Goal: Task Accomplishment & Management: Manage account settings

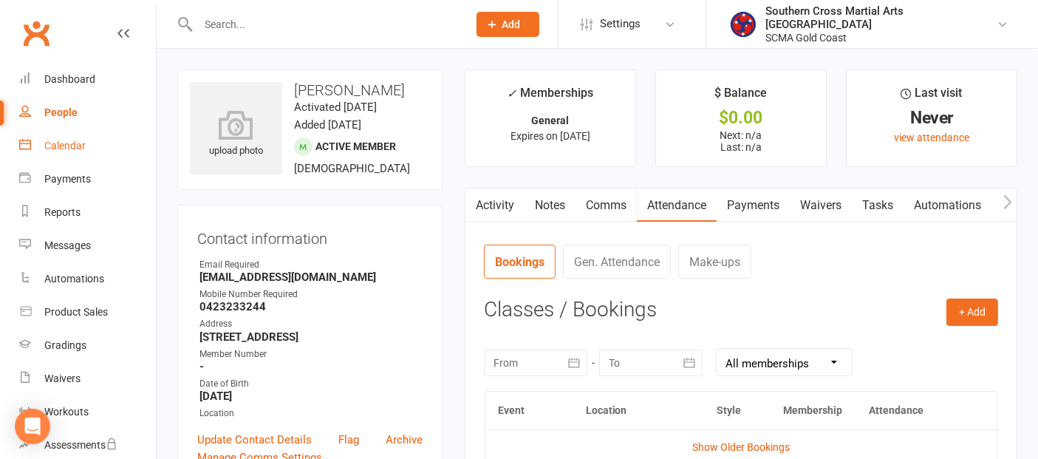
click at [66, 148] on div "Calendar" at bounding box center [64, 146] width 41 height 12
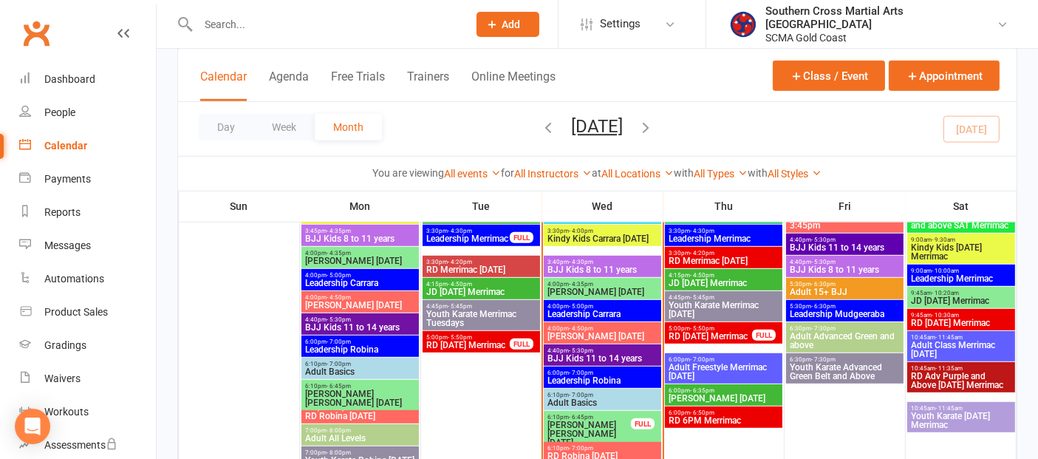
scroll to position [985, 0]
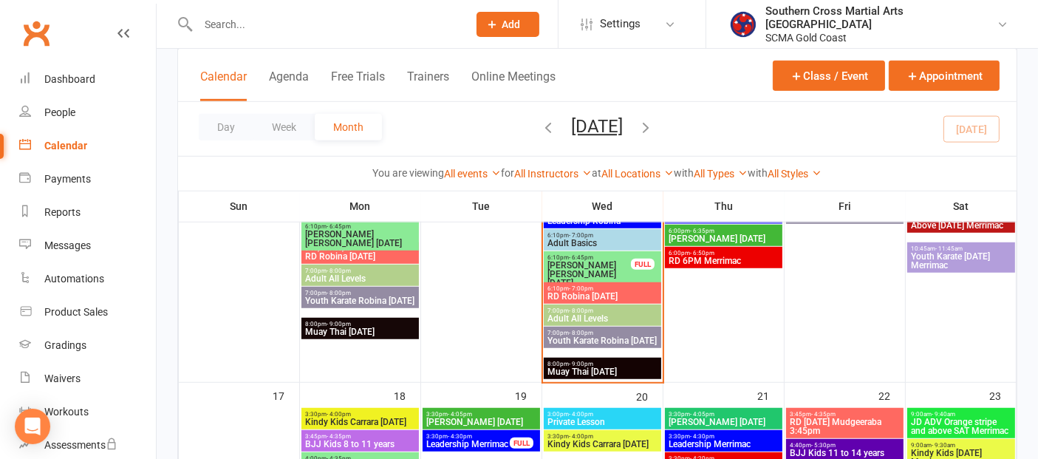
click at [609, 370] on span "Muay Thai Wednesday" at bounding box center [603, 371] width 112 height 9
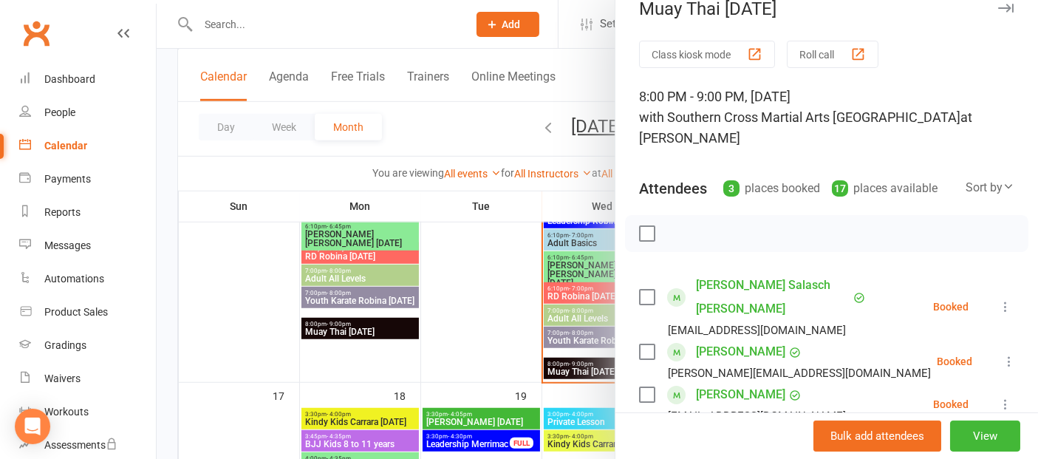
scroll to position [0, 0]
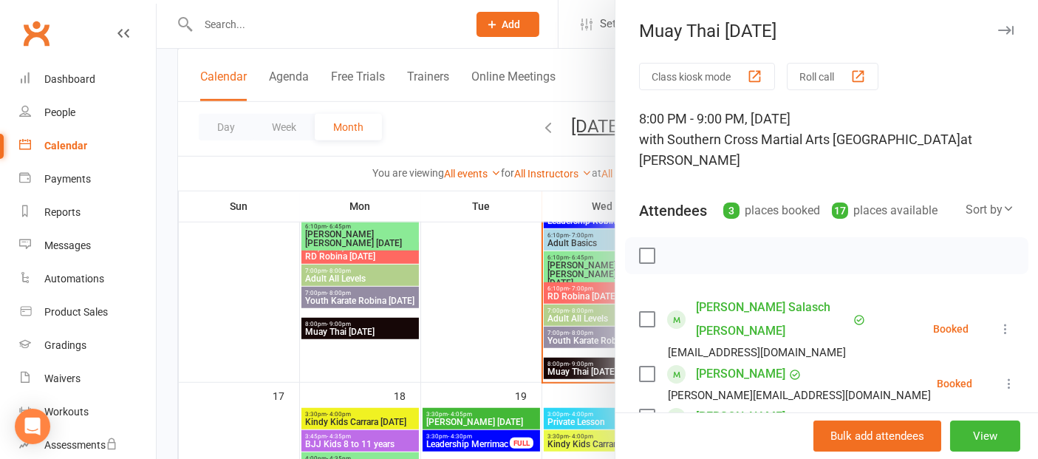
click at [816, 75] on button "Roll call" at bounding box center [833, 76] width 92 height 27
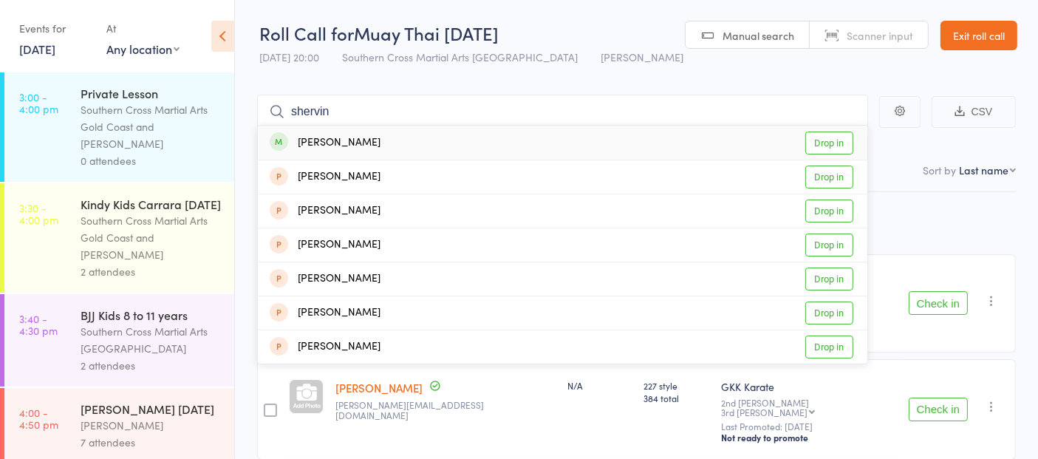
type input "shervin"
click at [844, 144] on link "Drop in" at bounding box center [829, 142] width 48 height 23
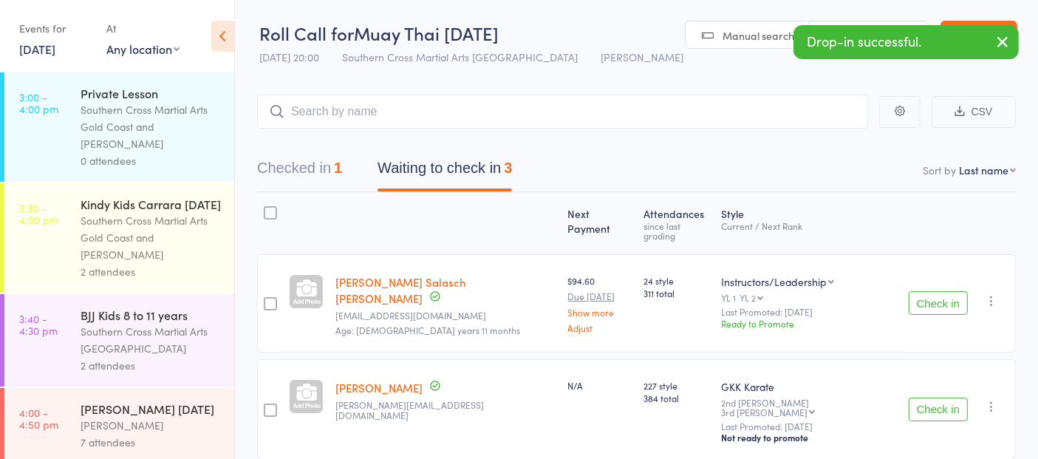
click at [922, 291] on button "Check in" at bounding box center [937, 303] width 59 height 24
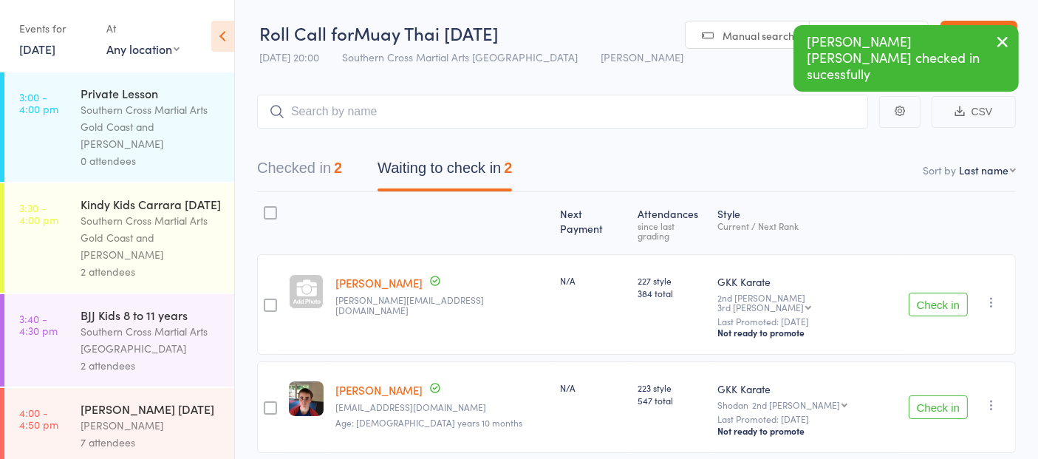
click at [922, 292] on button "Check in" at bounding box center [937, 304] width 59 height 24
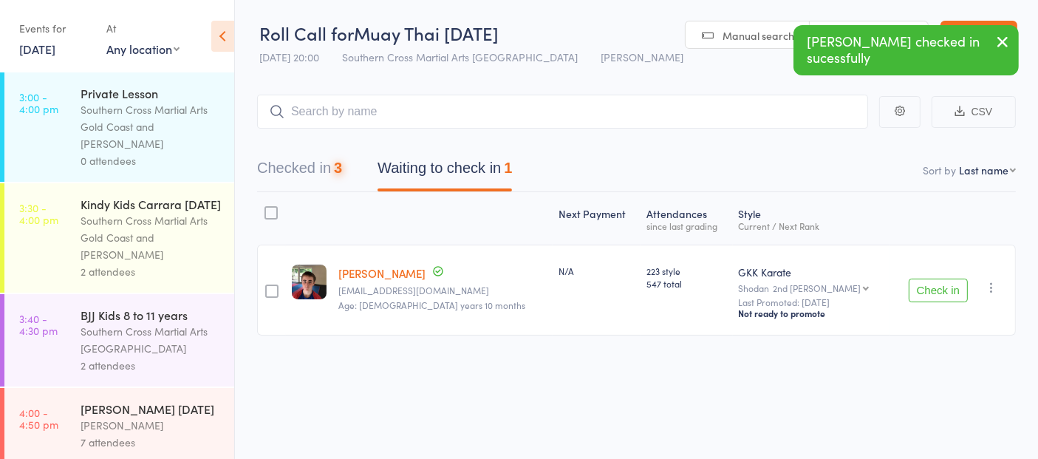
click at [922, 288] on button "Check in" at bounding box center [937, 290] width 59 height 24
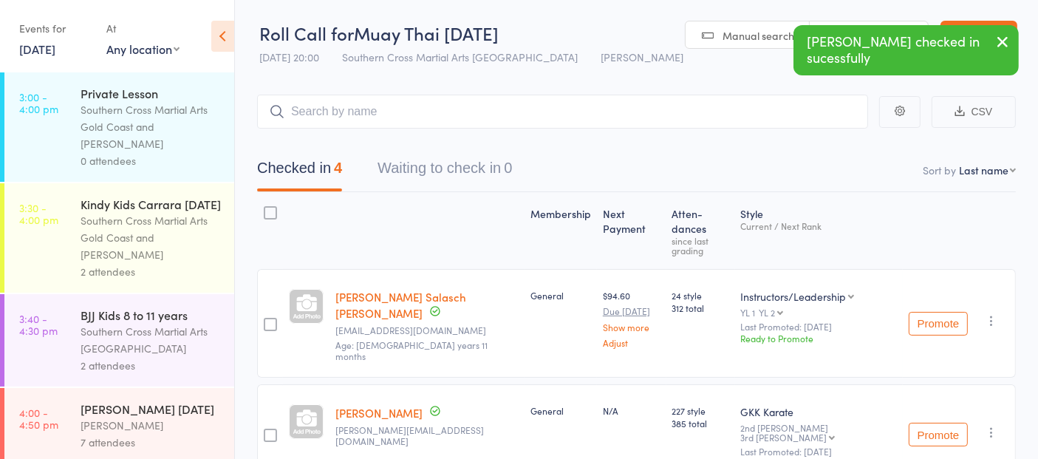
click at [1009, 40] on icon "button" at bounding box center [1002, 41] width 18 height 18
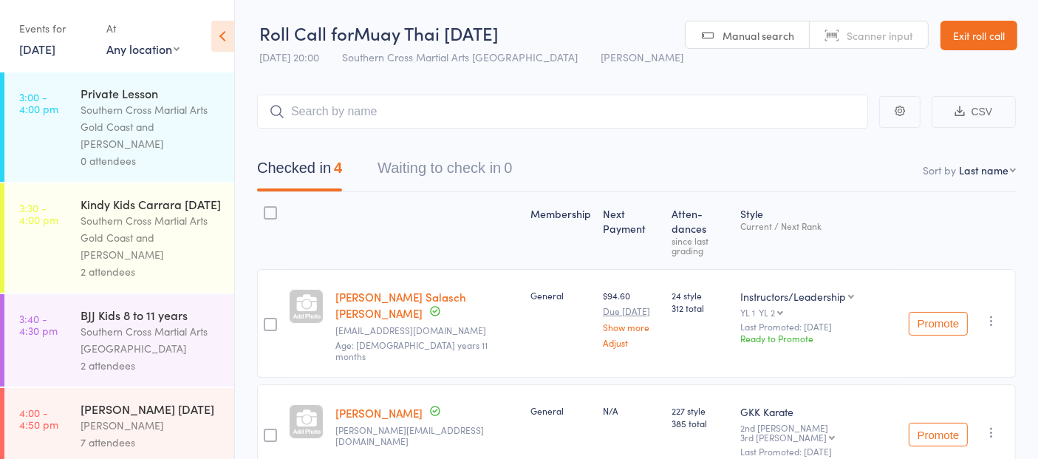
click at [1006, 36] on link "Exit roll call" at bounding box center [978, 36] width 77 height 30
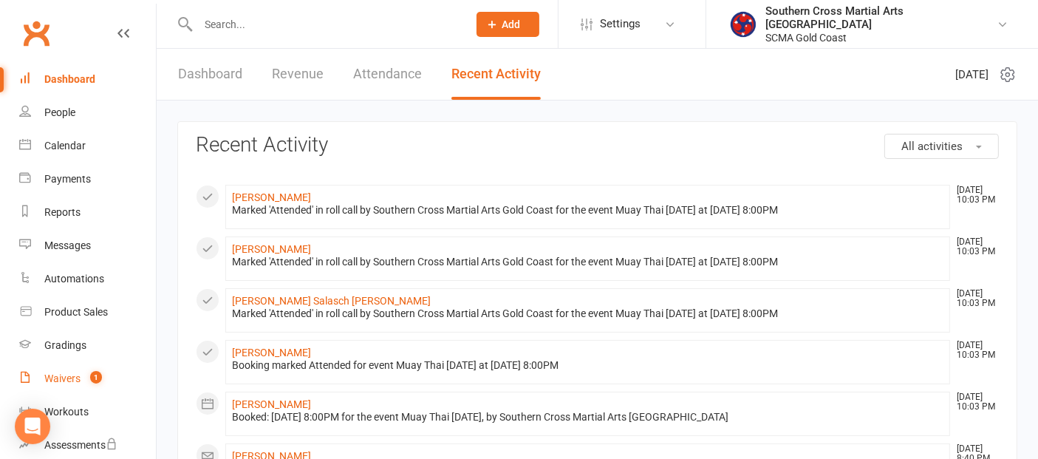
click at [72, 379] on div "Waivers" at bounding box center [62, 378] width 36 height 12
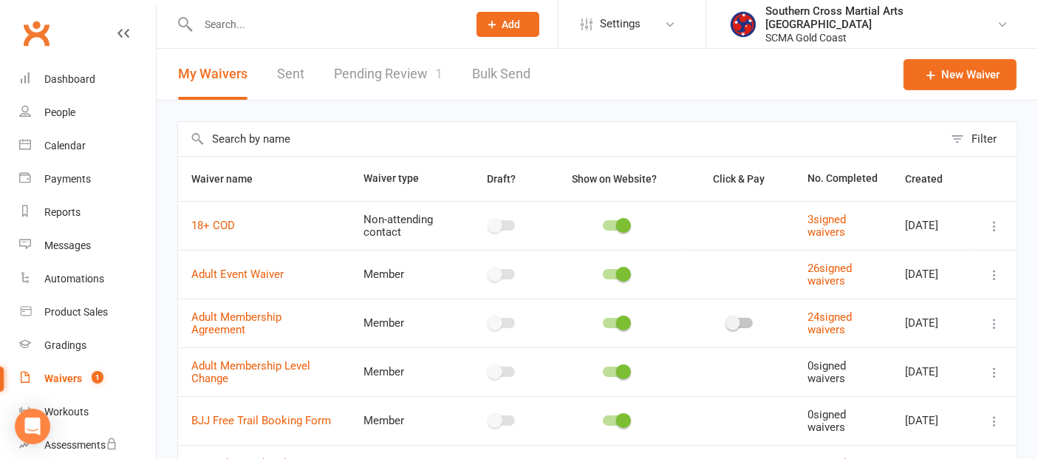
click at [391, 73] on link "Pending Review 1" at bounding box center [388, 74] width 109 height 51
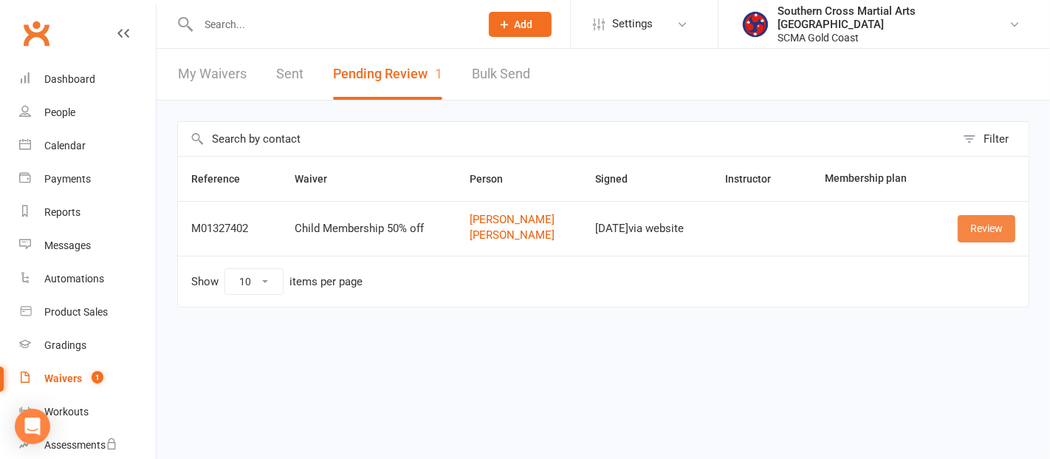
click at [985, 226] on link "Review" at bounding box center [987, 228] width 58 height 27
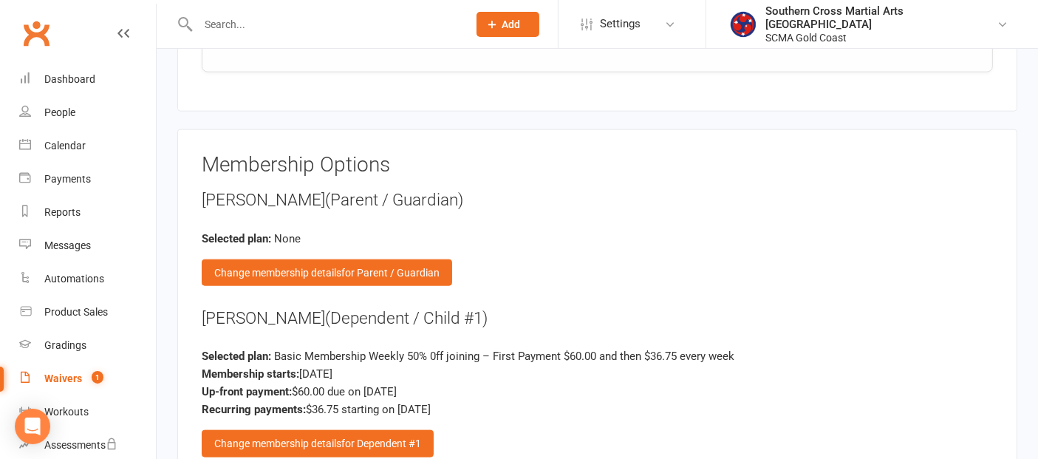
scroll to position [1887, 0]
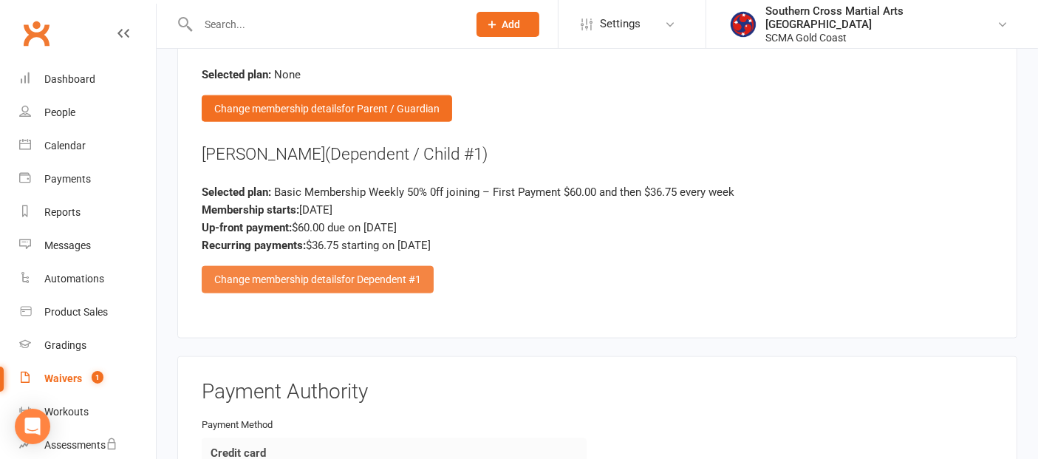
click at [299, 266] on div "Change membership details for Dependent #1" at bounding box center [318, 279] width 232 height 27
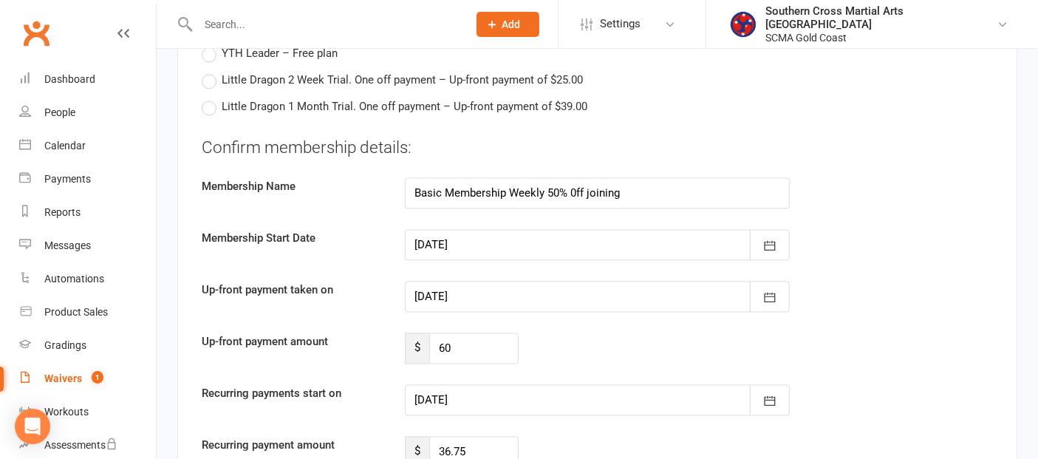
scroll to position [3036, 0]
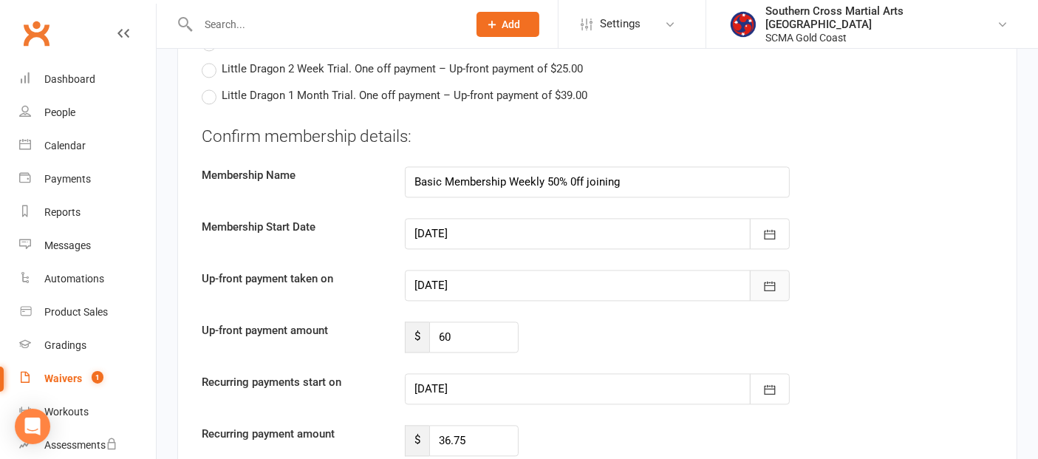
click at [770, 278] on icon "button" at bounding box center [769, 285] width 15 height 15
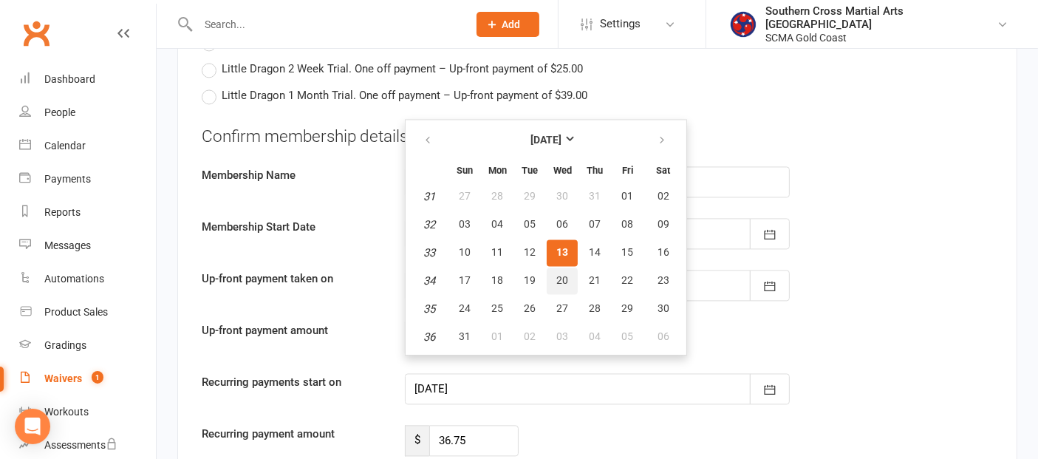
click at [558, 274] on span "20" at bounding box center [562, 280] width 12 height 12
type input "20 Aug 2025"
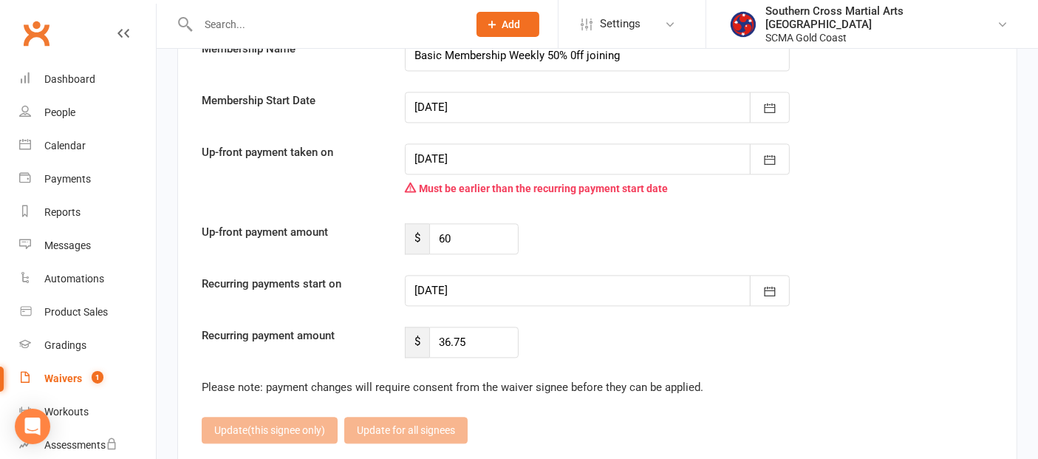
scroll to position [3200, 0]
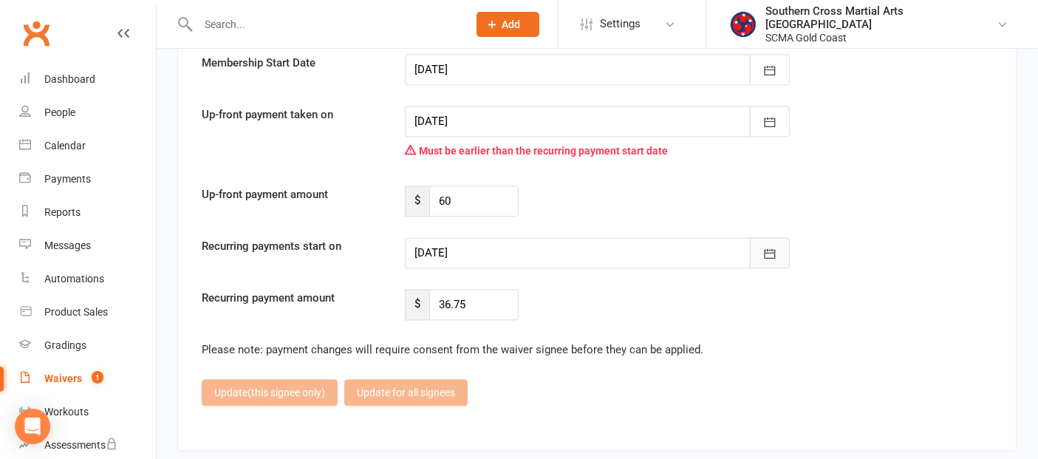
click at [770, 246] on icon "button" at bounding box center [769, 253] width 15 height 15
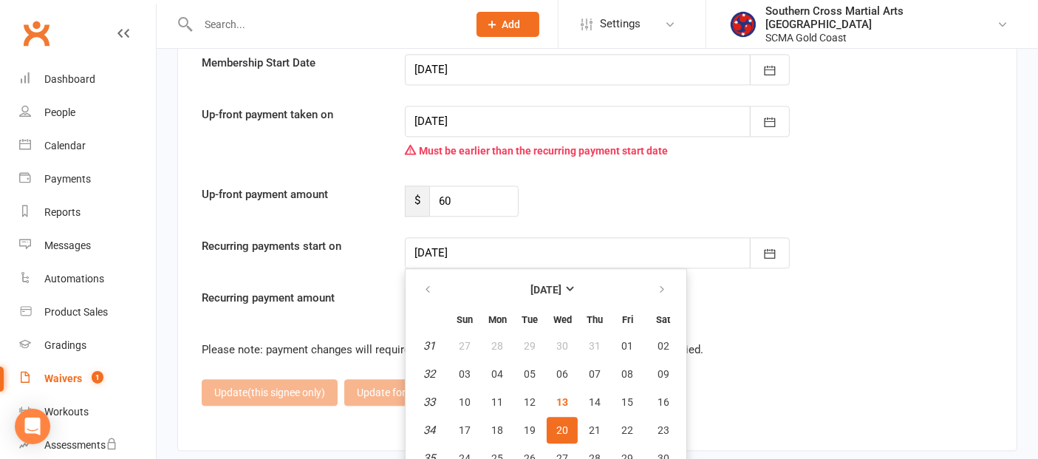
scroll to position [3225, 0]
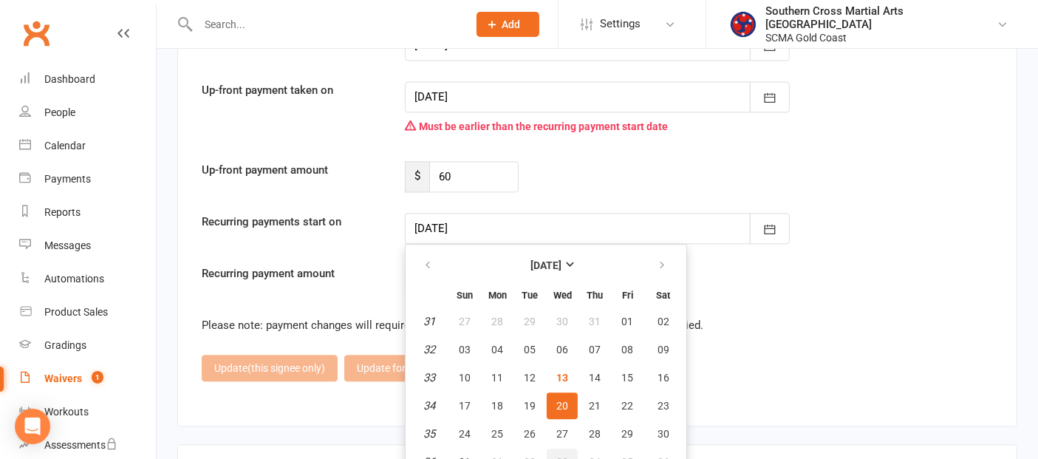
click at [559, 448] on button "03" at bounding box center [562, 461] width 31 height 27
type input "03 Sep 2025"
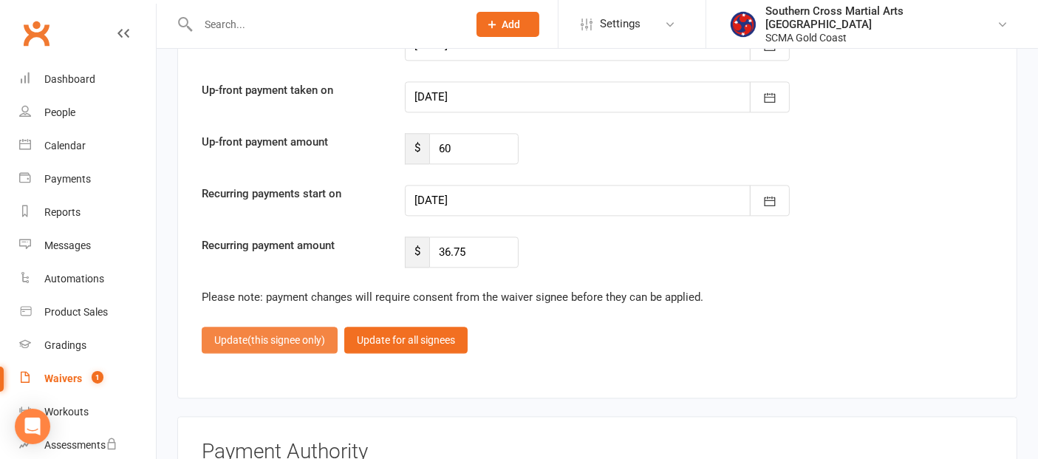
click at [301, 334] on span "(this signee only)" at bounding box center [286, 340] width 78 height 12
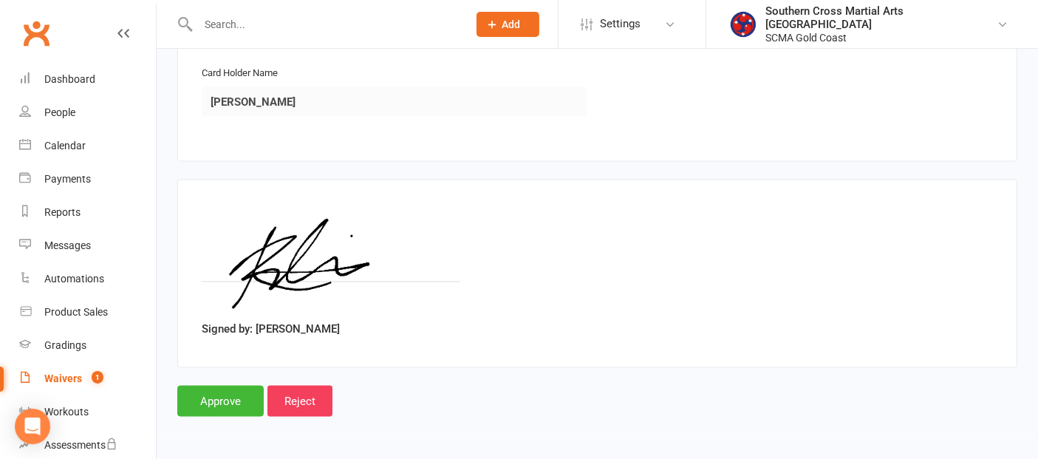
scroll to position [2369, 0]
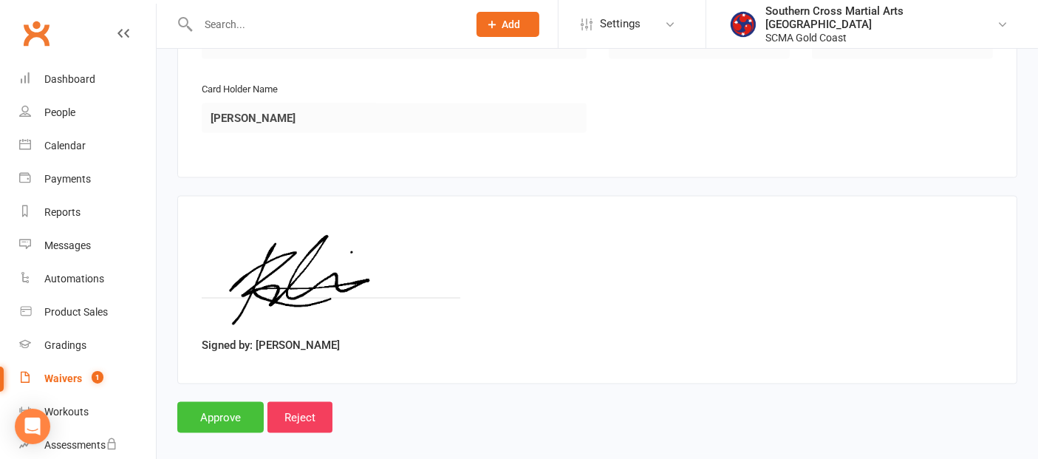
click at [238, 402] on input "Approve" at bounding box center [220, 417] width 86 height 31
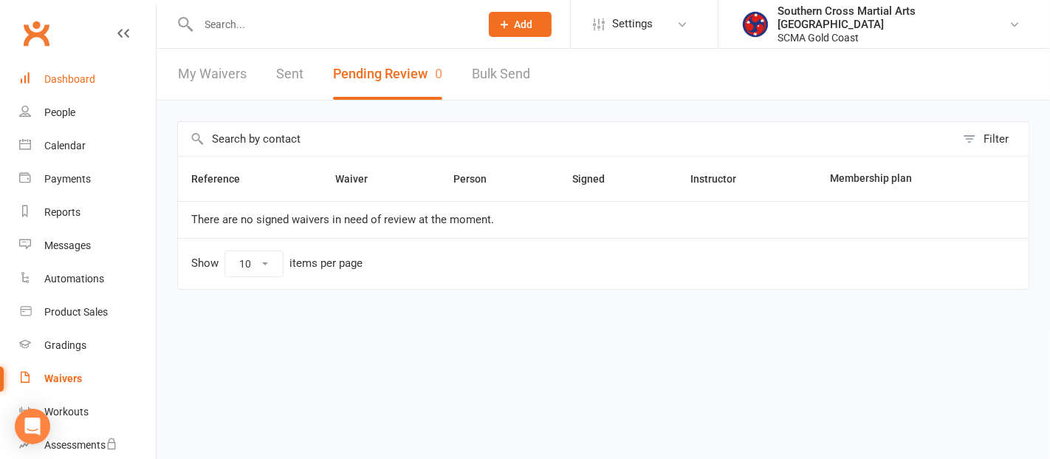
click at [79, 79] on div "Dashboard" at bounding box center [69, 79] width 51 height 12
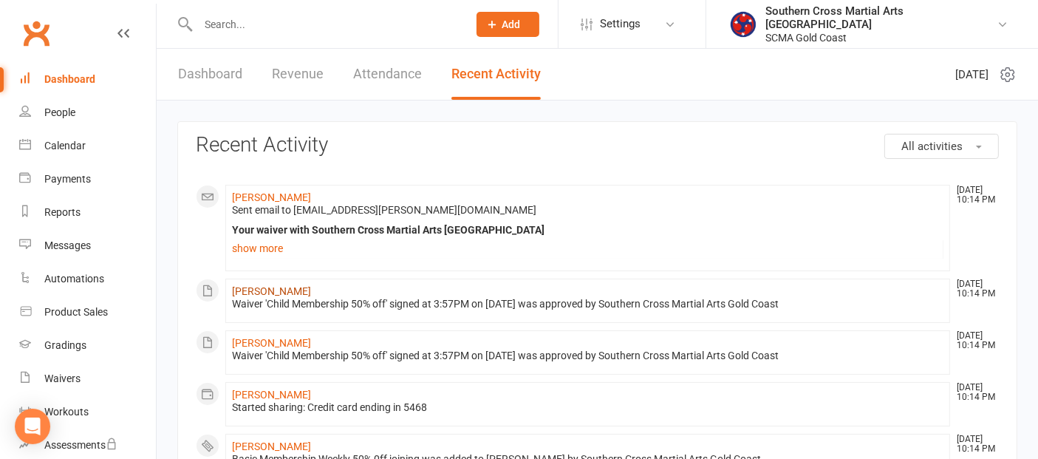
click at [247, 289] on link "[PERSON_NAME]" at bounding box center [271, 291] width 79 height 12
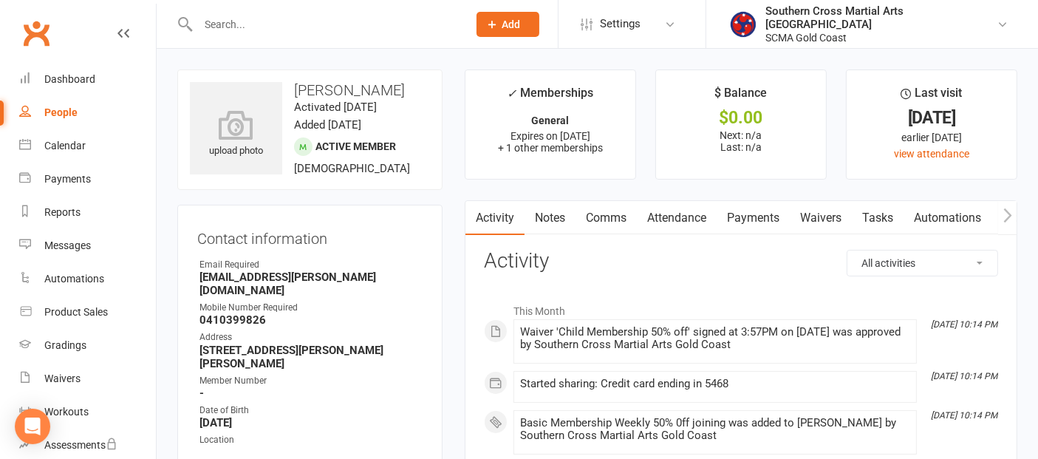
click at [750, 216] on link "Payments" at bounding box center [752, 218] width 73 height 34
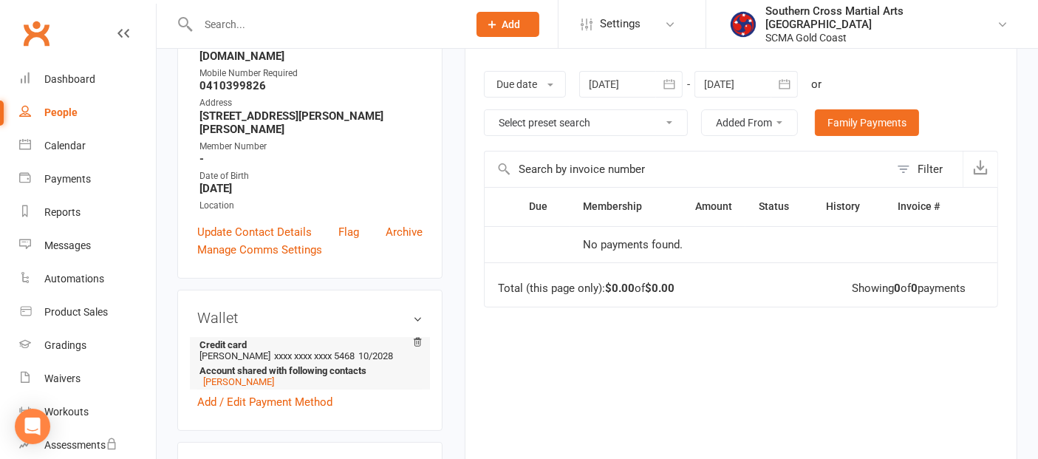
scroll to position [328, 0]
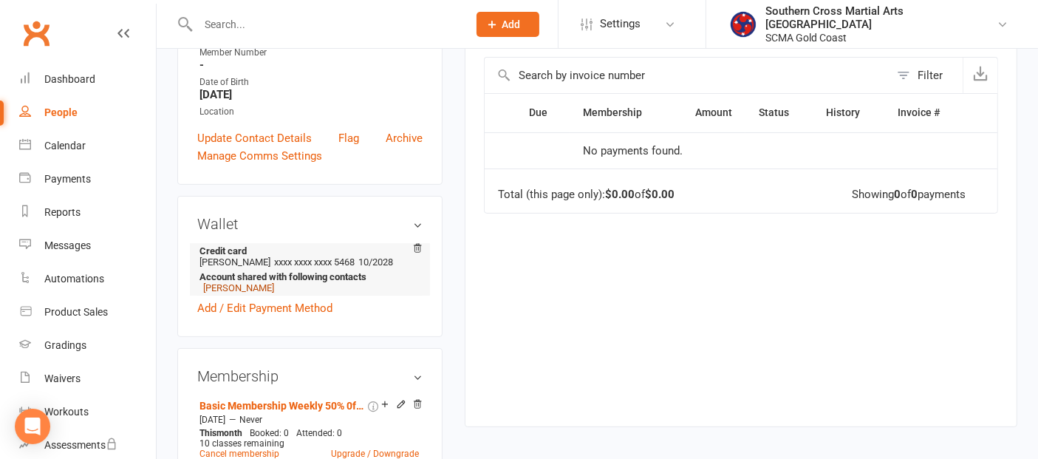
click at [236, 282] on link "[PERSON_NAME]" at bounding box center [238, 287] width 71 height 11
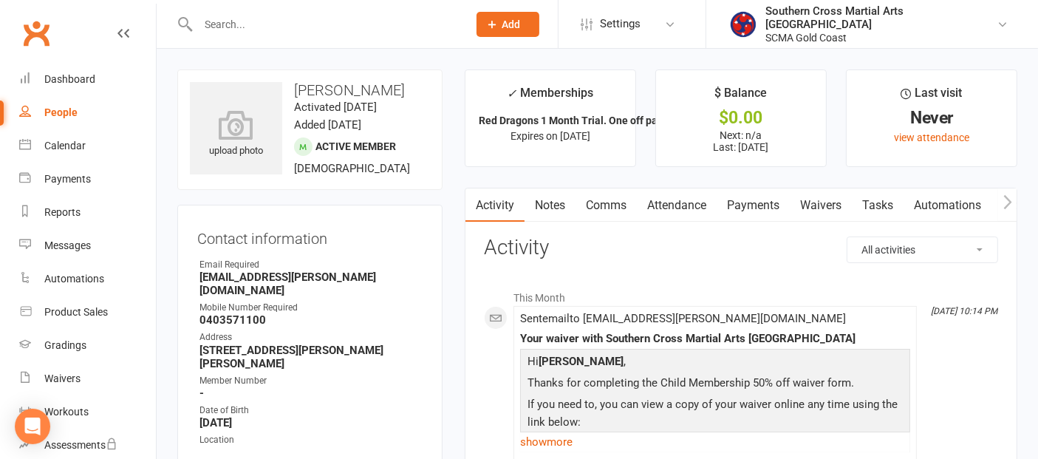
click at [731, 203] on link "Payments" at bounding box center [752, 205] width 73 height 34
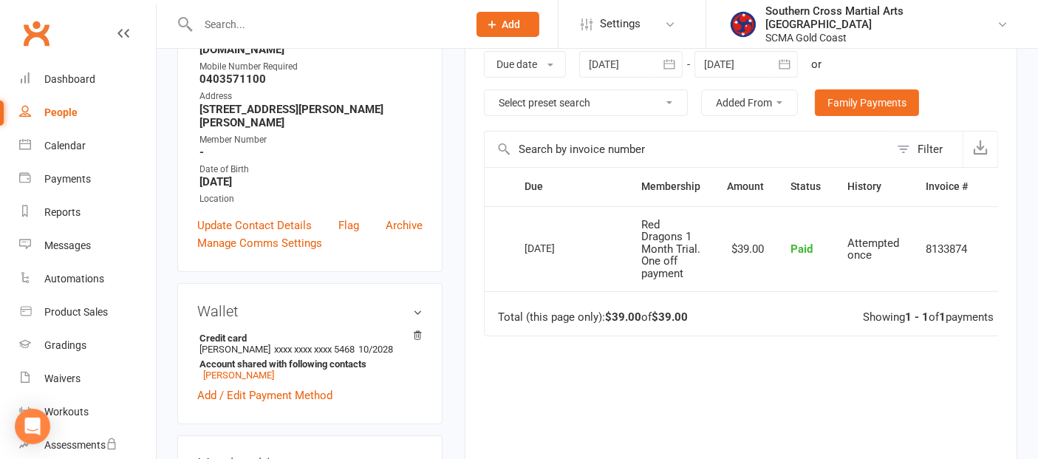
scroll to position [246, 0]
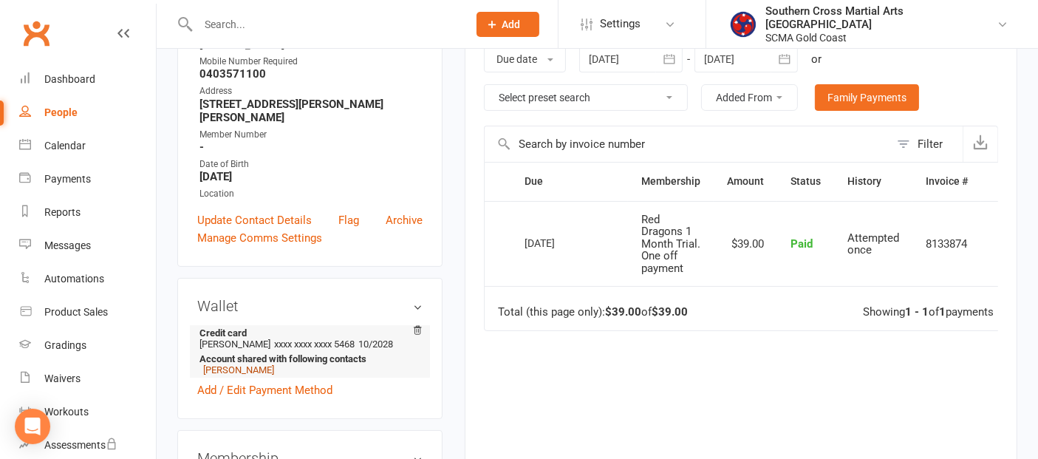
click at [217, 364] on link "[PERSON_NAME]" at bounding box center [238, 369] width 71 height 11
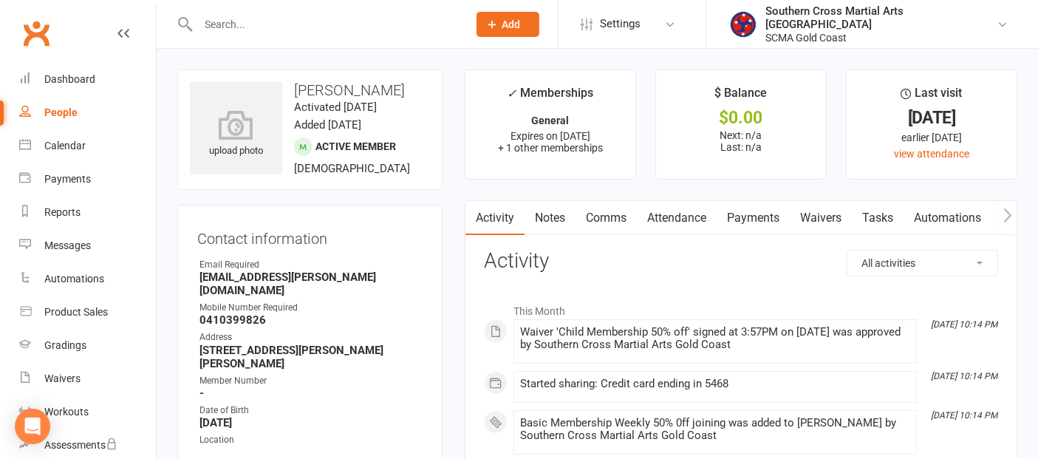
click at [733, 211] on link "Payments" at bounding box center [752, 218] width 73 height 34
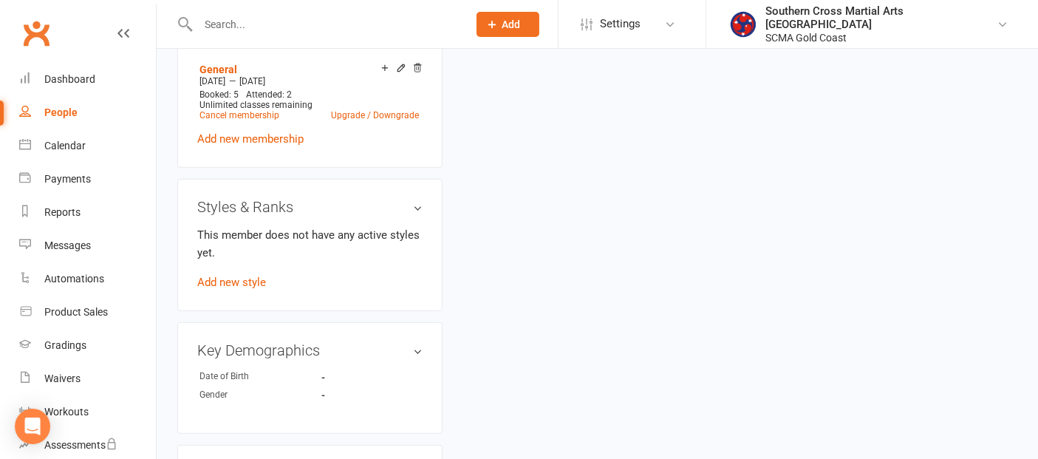
scroll to position [739, 0]
click at [251, 274] on link "Add new style" at bounding box center [231, 280] width 69 height 13
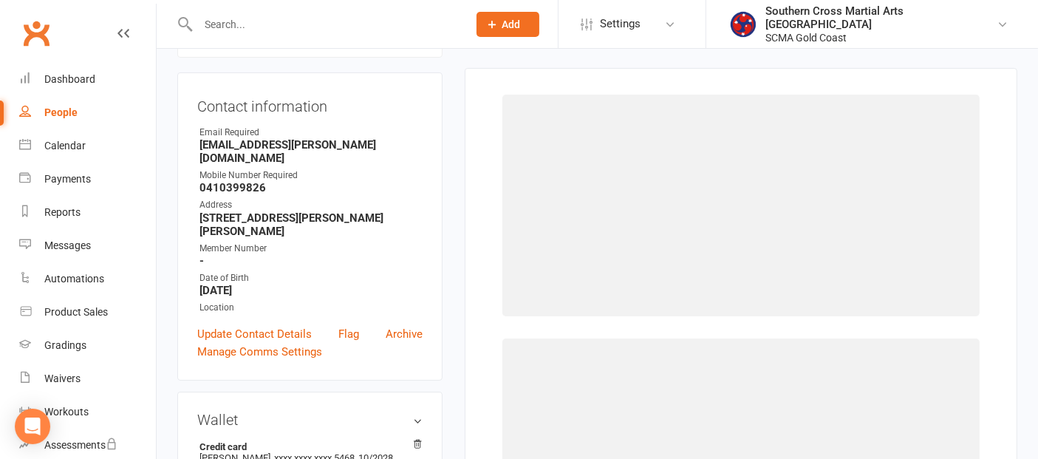
scroll to position [126, 0]
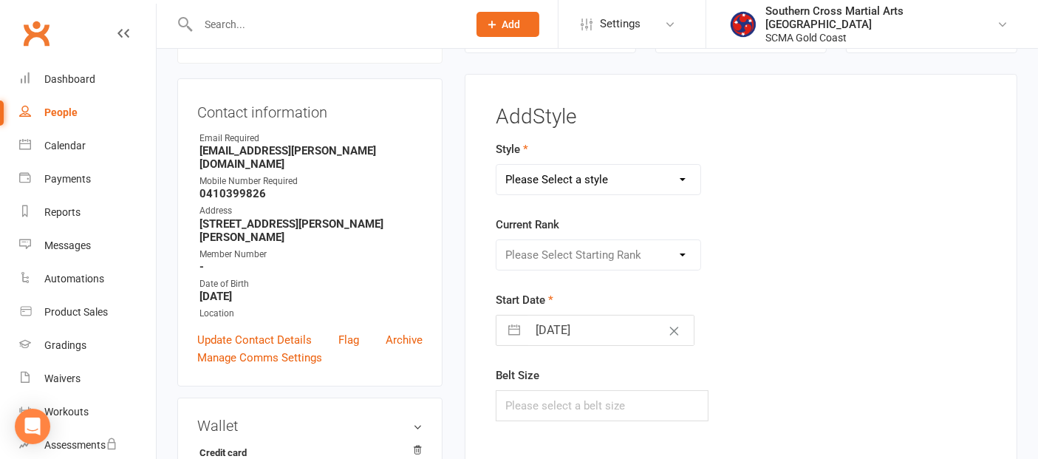
click at [622, 175] on select "Please Select a style BJJ GKK Karate Instructors/Leadership Junior Dragons KEF …" at bounding box center [598, 180] width 204 height 30
select select "41"
click at [496, 165] on select "Please Select a style BJJ GKK Karate Instructors/Leadership Junior Dragons KEF …" at bounding box center [598, 180] width 204 height 30
click at [613, 256] on select "Please Select Starting Rank White Belt White Belt Black Stripe Yellow Belt Whit…" at bounding box center [598, 255] width 204 height 30
select select "399"
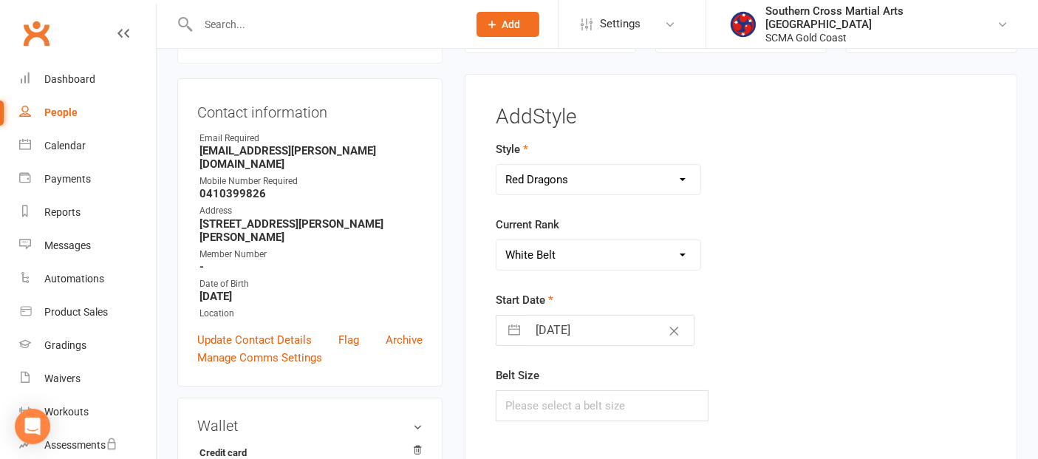
click at [496, 240] on select "Please Select Starting Rank White Belt White Belt Black Stripe Yellow Belt Whit…" at bounding box center [598, 255] width 204 height 30
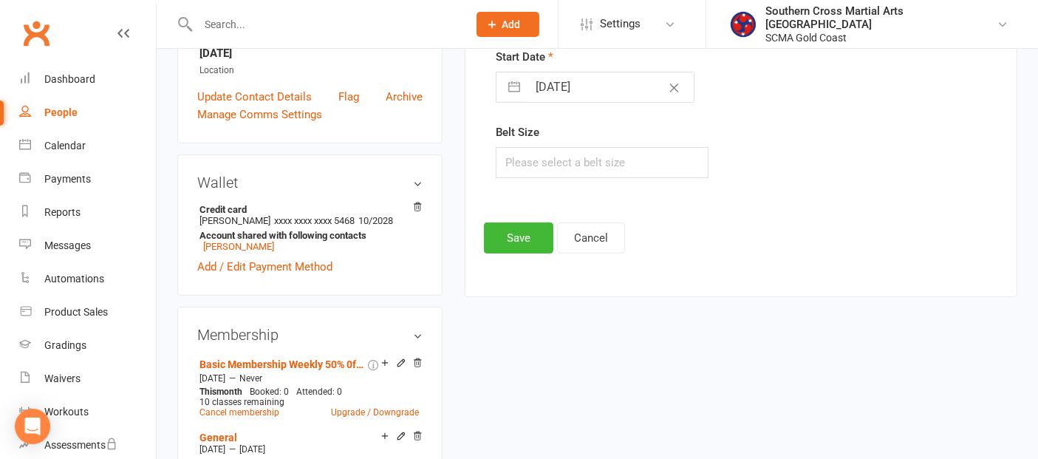
scroll to position [372, 0]
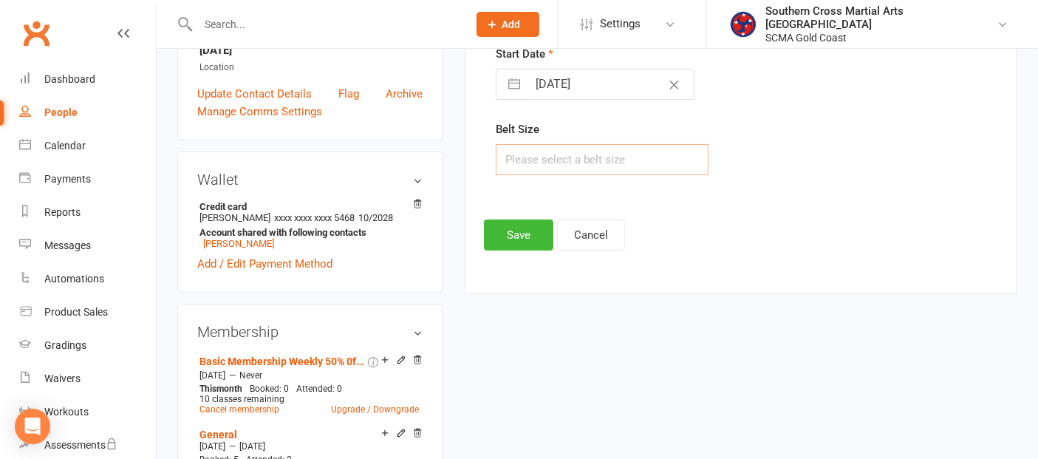
click at [535, 154] on input "text" at bounding box center [602, 159] width 213 height 31
type input "2"
click at [513, 219] on button "Save" at bounding box center [518, 234] width 69 height 31
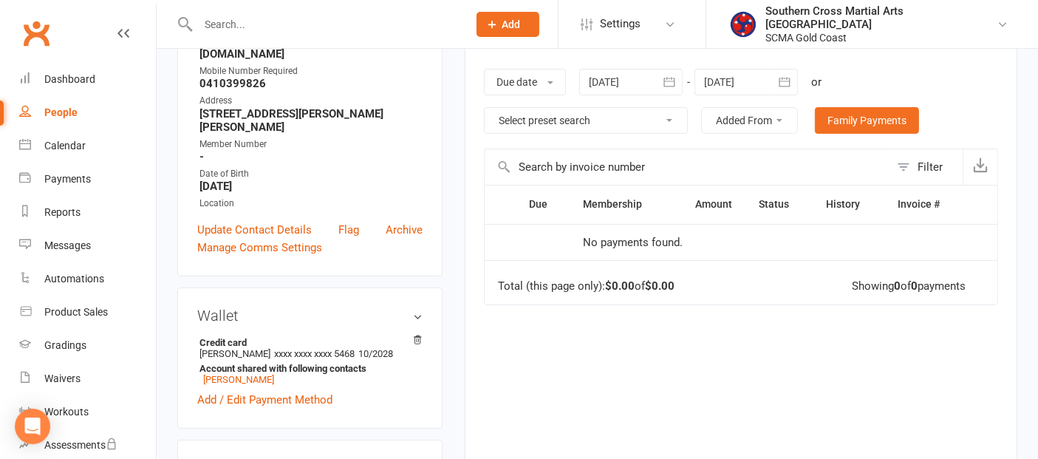
scroll to position [44, 0]
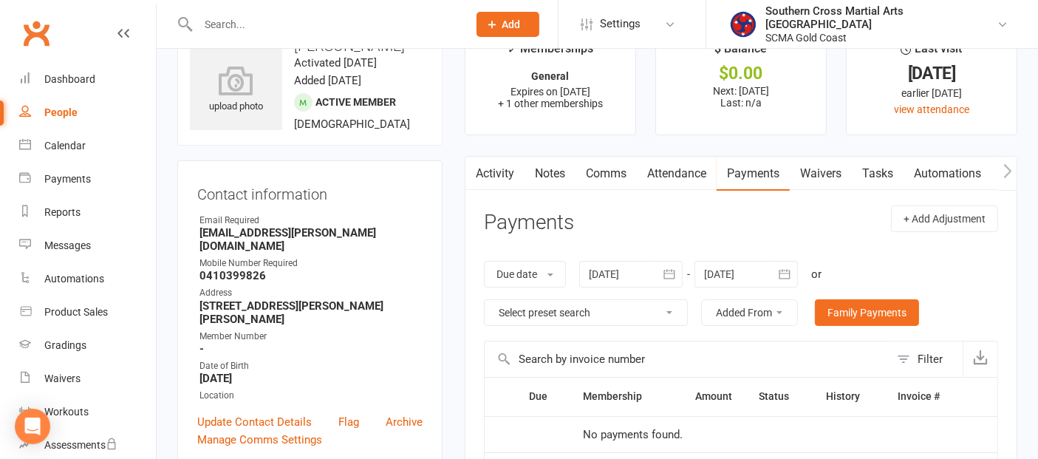
click at [829, 179] on link "Waivers" at bounding box center [821, 174] width 62 height 34
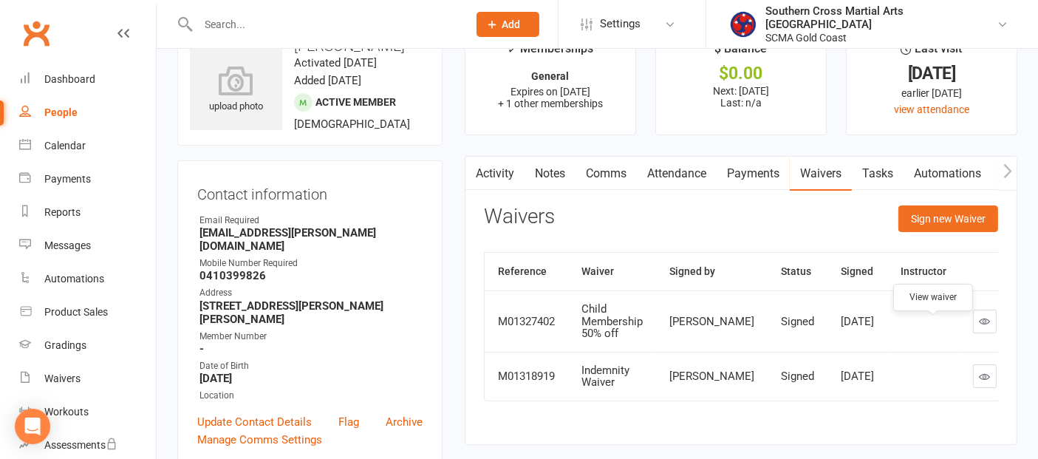
click at [979, 326] on icon at bounding box center [984, 320] width 11 height 11
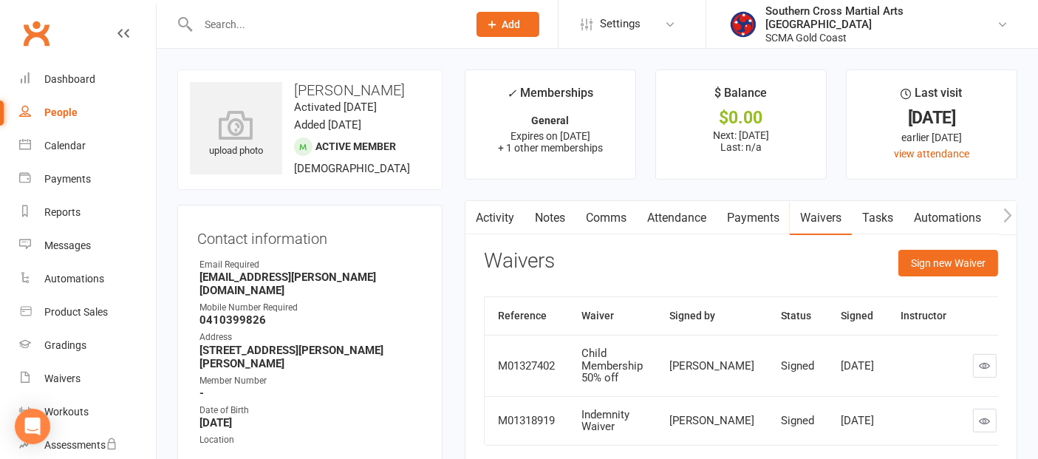
click at [603, 222] on link "Comms" at bounding box center [605, 218] width 61 height 34
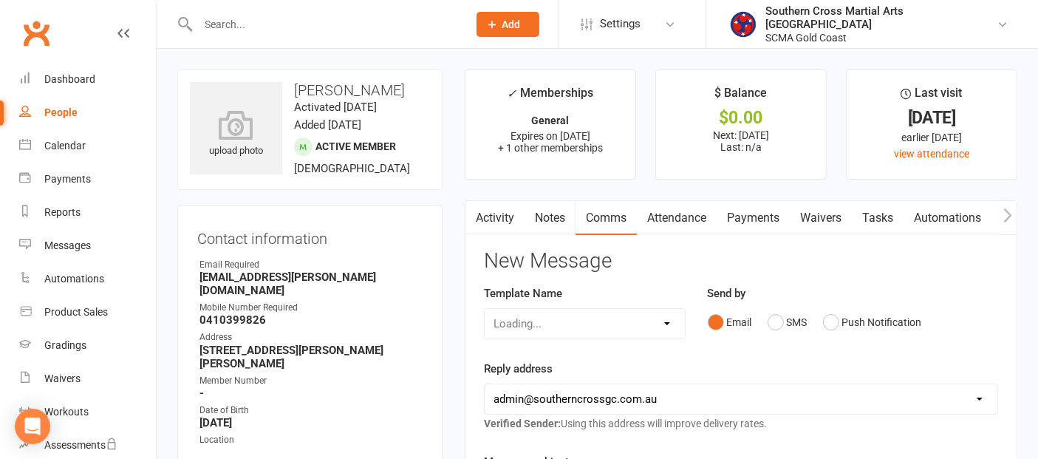
click at [629, 315] on div "Loading..." at bounding box center [585, 323] width 202 height 31
click at [669, 326] on div "Loading..." at bounding box center [585, 323] width 202 height 31
click at [668, 319] on select "Select Template [Email] 11 reasons [Email] 18 Bday [Email] 1 Week no training […" at bounding box center [585, 324] width 200 height 30
click at [894, 255] on h3 "New Message" at bounding box center [741, 261] width 514 height 23
click at [1013, 214] on button "button" at bounding box center [1007, 217] width 18 height 33
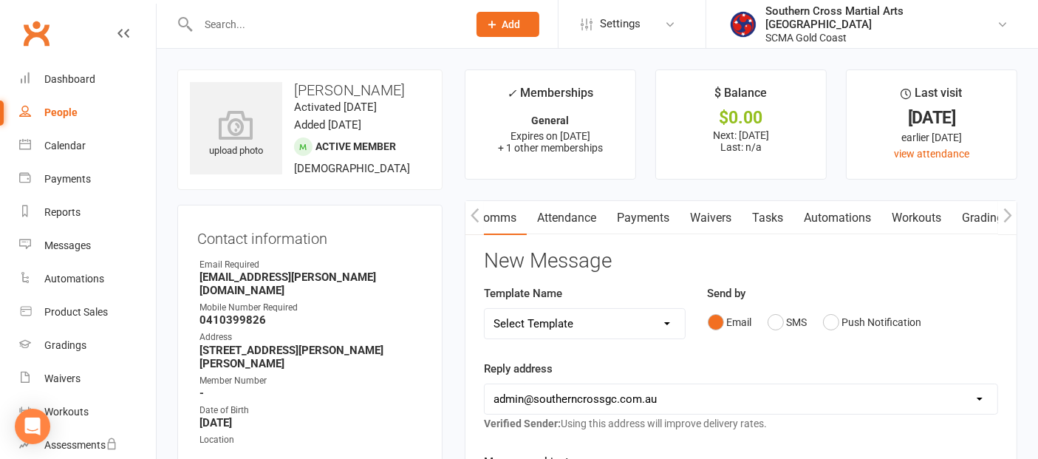
click at [1010, 219] on icon "button" at bounding box center [1007, 216] width 9 height 16
click at [991, 220] on link "Mobile App" at bounding box center [977, 218] width 80 height 34
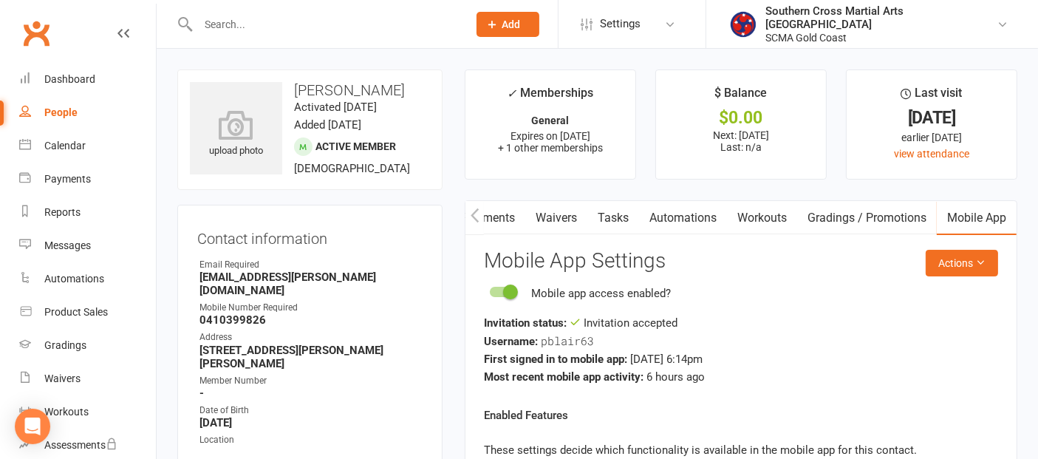
click at [476, 216] on icon "button" at bounding box center [474, 216] width 9 height 16
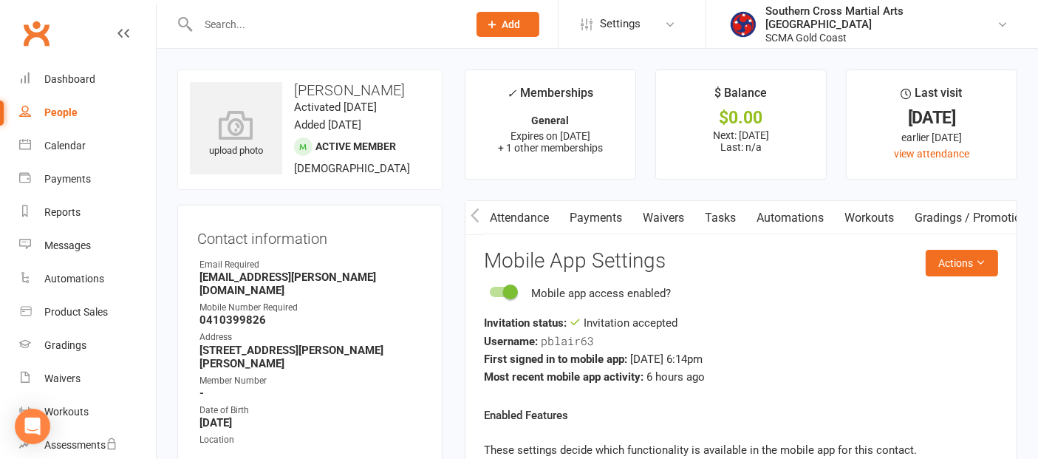
click at [476, 216] on icon "button" at bounding box center [474, 216] width 9 height 16
click at [599, 219] on link "Comms" at bounding box center [605, 218] width 61 height 34
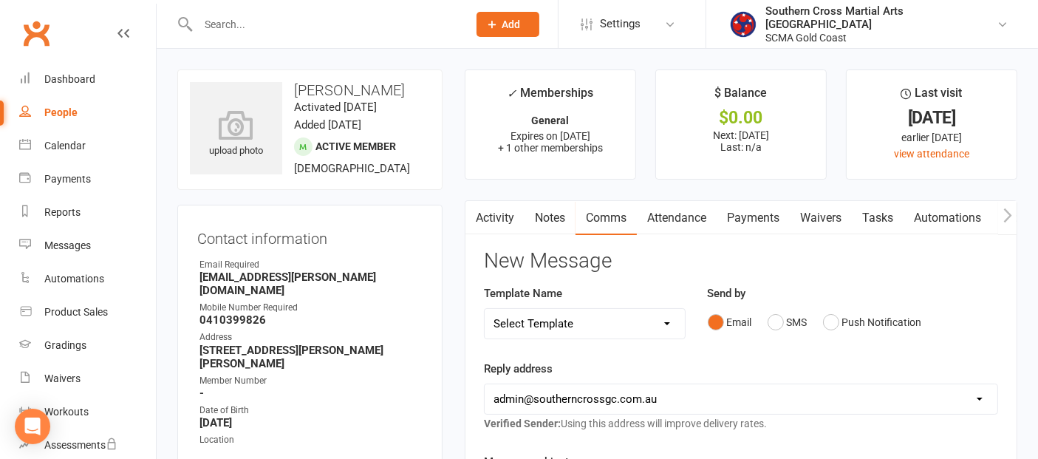
click at [606, 315] on select "Select Template [Email] 11 reasons [Email] 18 Bday [Email] 1 Week no training […" at bounding box center [585, 324] width 200 height 30
select select "115"
click at [485, 309] on select "Select Template [Email] 11 reasons [Email] 18 Bday [Email] 1 Week no training […" at bounding box center [585, 324] width 200 height 30
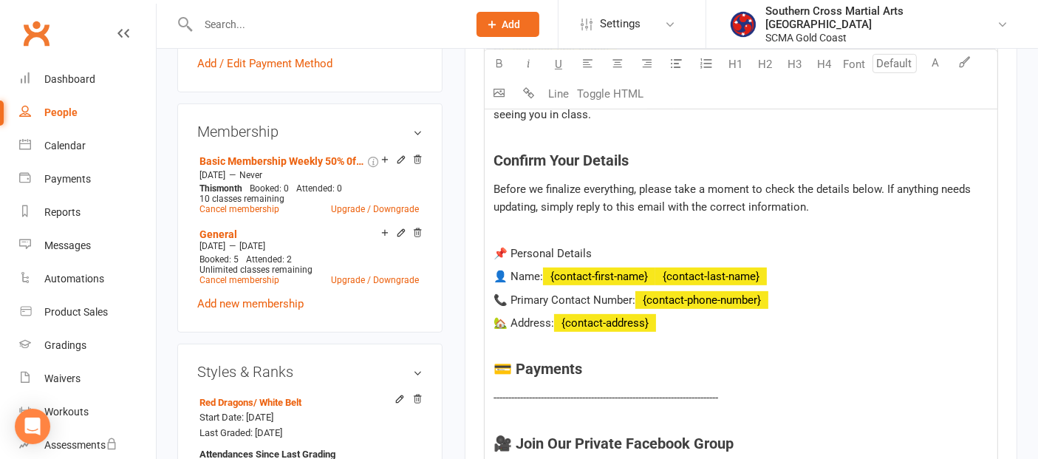
scroll to position [574, 0]
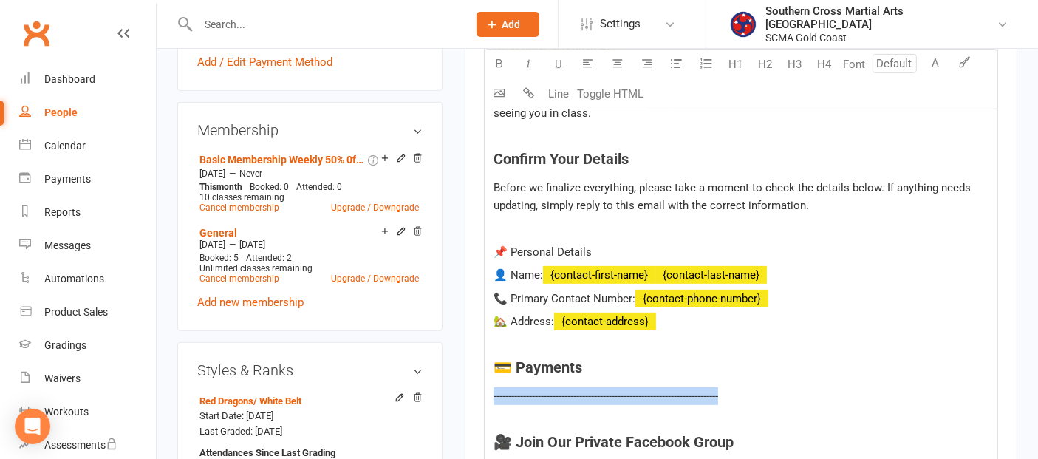
drag, startPoint x: 747, startPoint y: 391, endPoint x: 485, endPoint y: 380, distance: 261.7
click at [485, 380] on div "Hi ﻿ {contact-first-name} Welcome to Southern Cross Martial Arts! We’re excited…" at bounding box center [741, 422] width 513 height 774
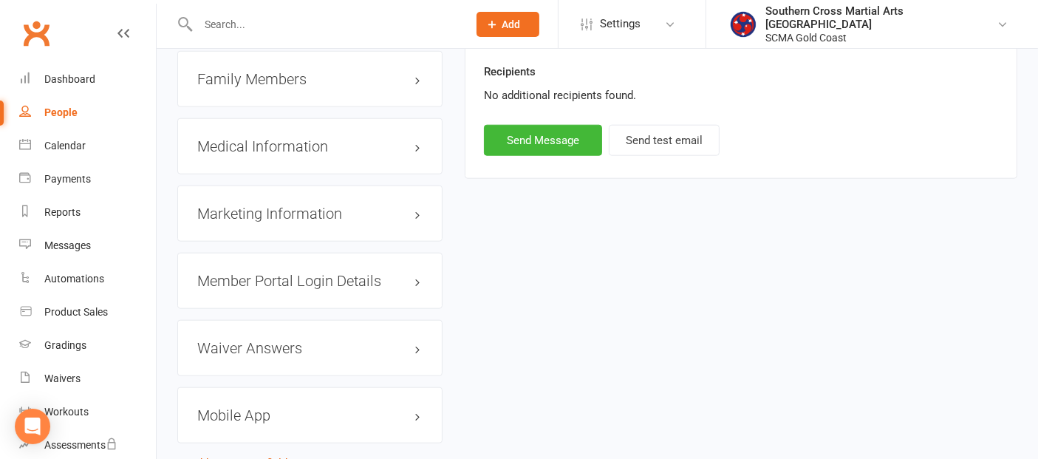
scroll to position [1559, 0]
click at [552, 127] on button "Send Message" at bounding box center [543, 138] width 118 height 31
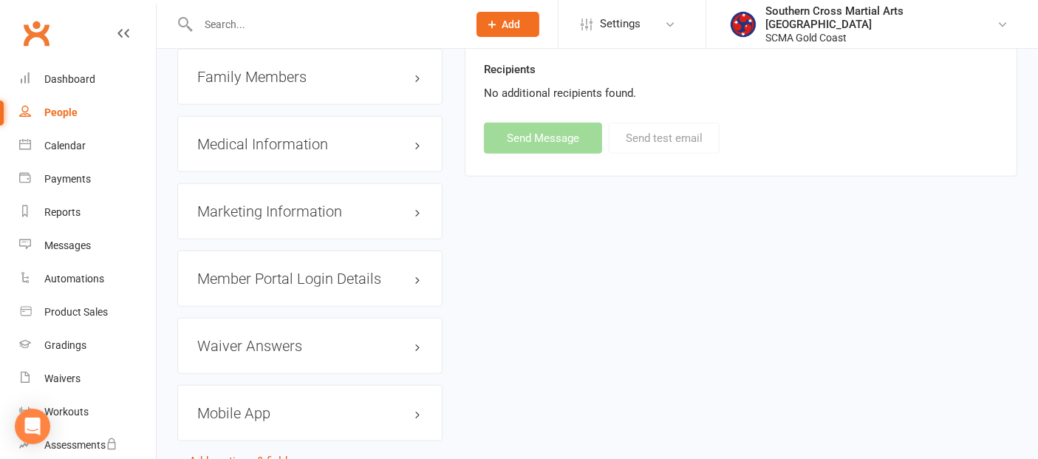
select select
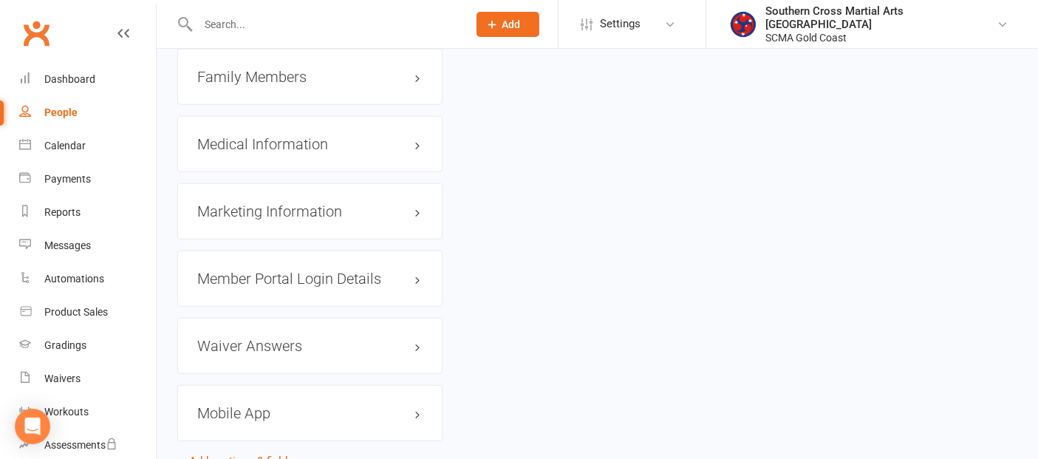
click at [50, 111] on div "People" at bounding box center [60, 112] width 33 height 12
select select "100"
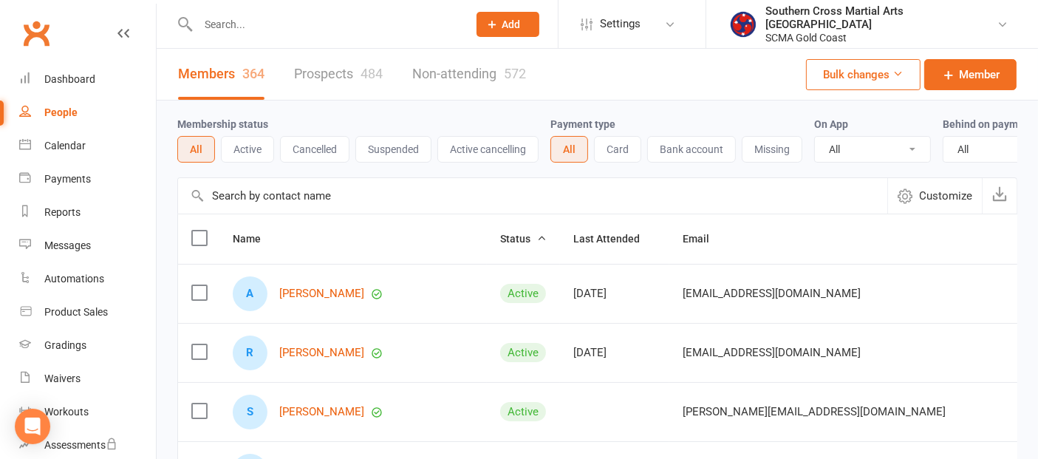
click at [274, 211] on input "text" at bounding box center [532, 195] width 709 height 35
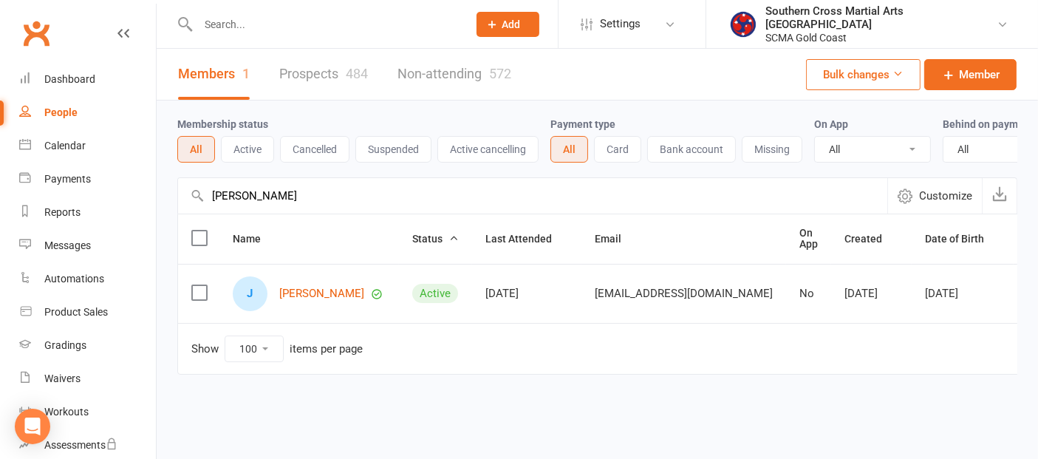
drag, startPoint x: 270, startPoint y: 211, endPoint x: 204, endPoint y: 209, distance: 66.5
click at [204, 209] on div "Jamie Customize" at bounding box center [597, 195] width 840 height 36
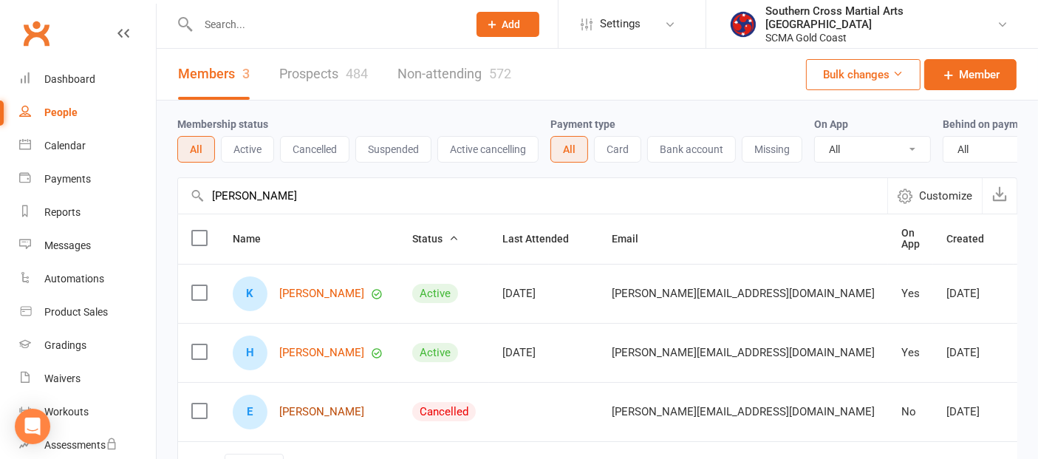
type input "Kirst"
click at [307, 418] on link "Elodie Deane" at bounding box center [321, 412] width 85 height 13
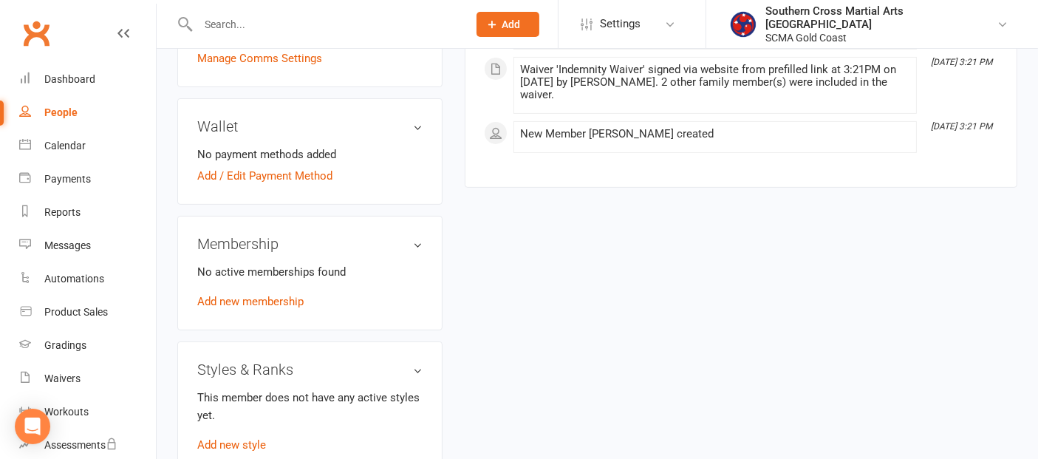
scroll to position [410, 0]
click at [276, 294] on link "Add new membership" at bounding box center [250, 300] width 106 height 13
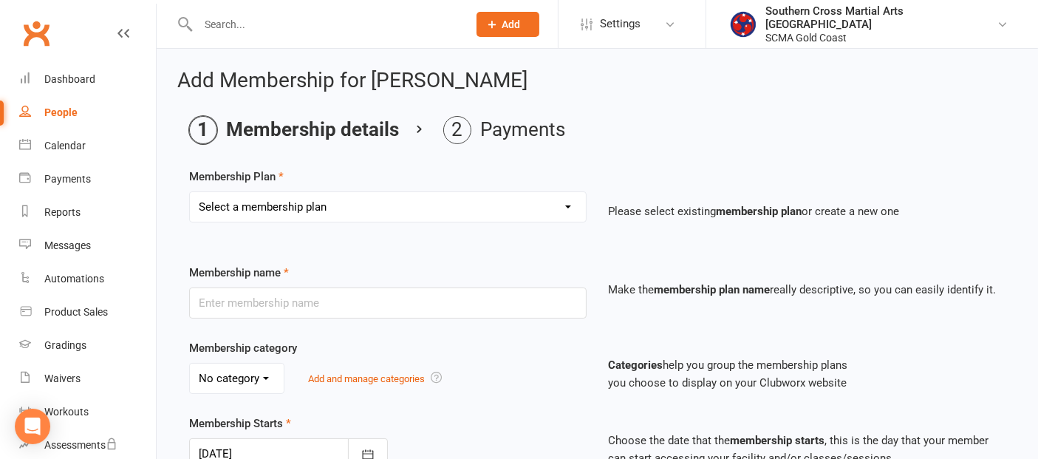
click at [350, 198] on select "Select a membership plan Create new Membership Plan General Monthly Weekly Basi…" at bounding box center [388, 207] width 396 height 30
select select "1"
click at [190, 192] on select "Select a membership plan Create new Membership Plan General Monthly Weekly Basi…" at bounding box center [388, 207] width 396 height 30
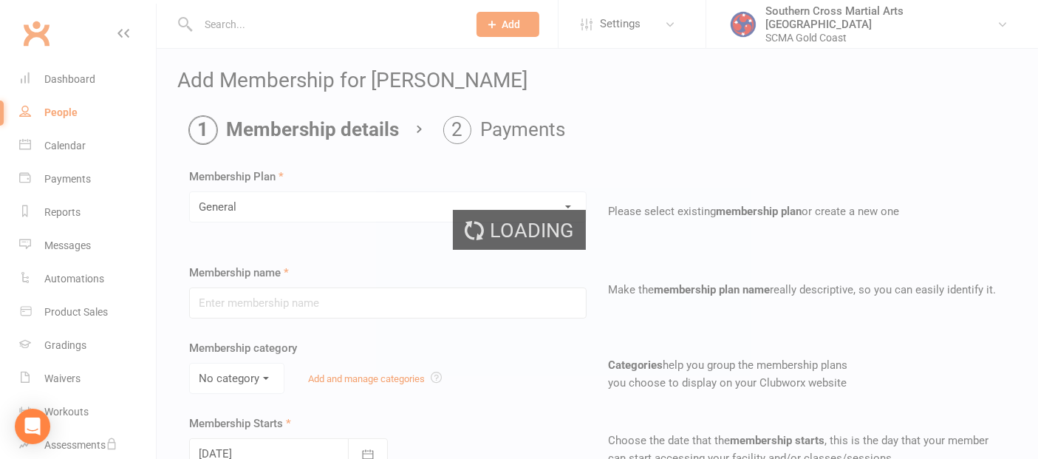
type input "General"
select select "2"
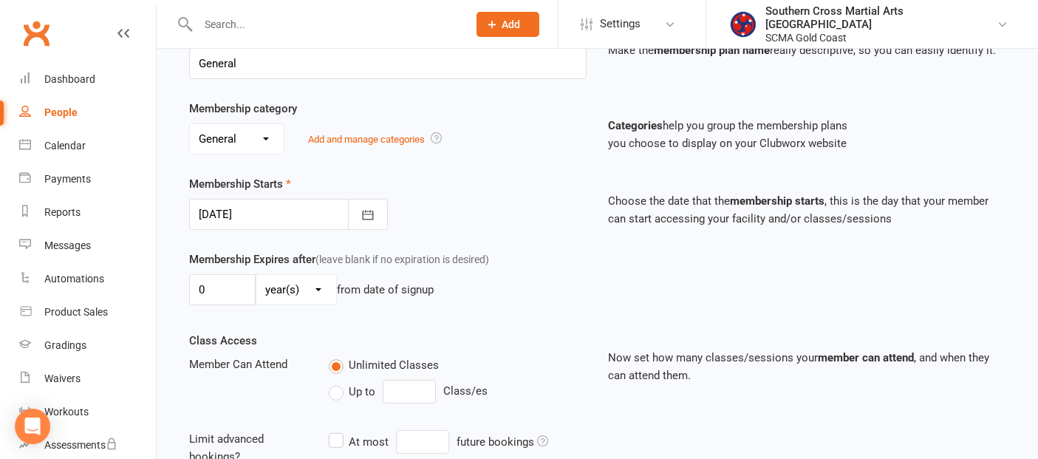
scroll to position [246, 0]
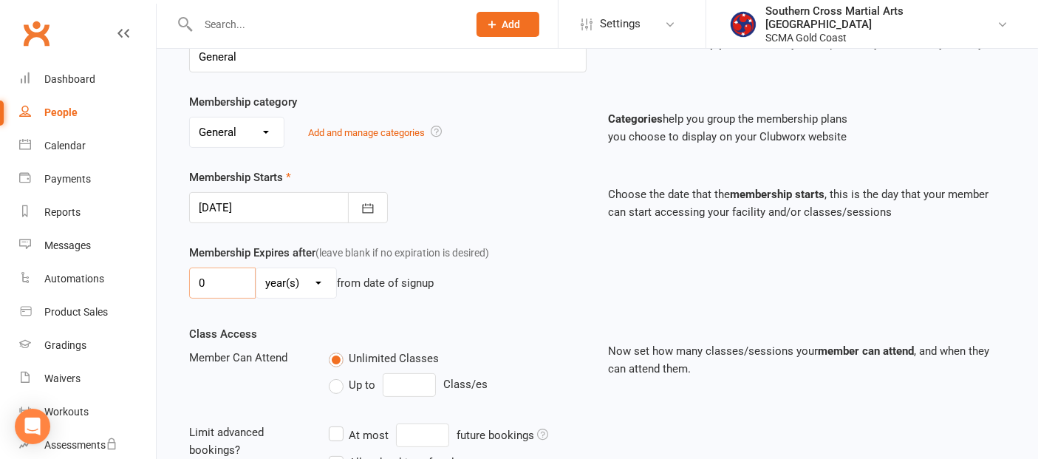
drag, startPoint x: 223, startPoint y: 273, endPoint x: 193, endPoint y: 283, distance: 31.8
click at [193, 283] on input "0" at bounding box center [222, 282] width 66 height 31
type input "2"
click at [281, 276] on select "day(s) week(s) month(s) year(s)" at bounding box center [296, 283] width 80 height 30
select select "1"
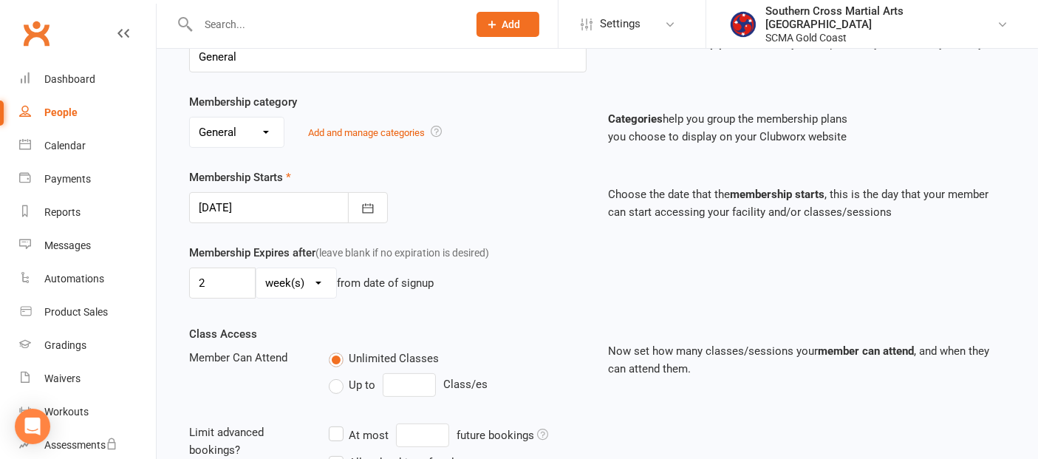
click at [256, 268] on select "day(s) week(s) month(s) year(s)" at bounding box center [296, 283] width 80 height 30
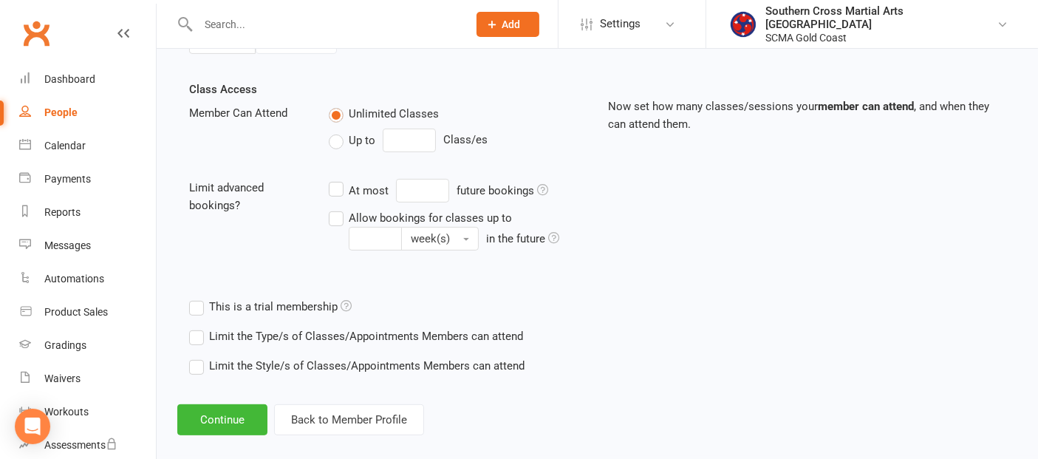
scroll to position [492, 0]
click at [218, 405] on button "Continue" at bounding box center [222, 418] width 90 height 31
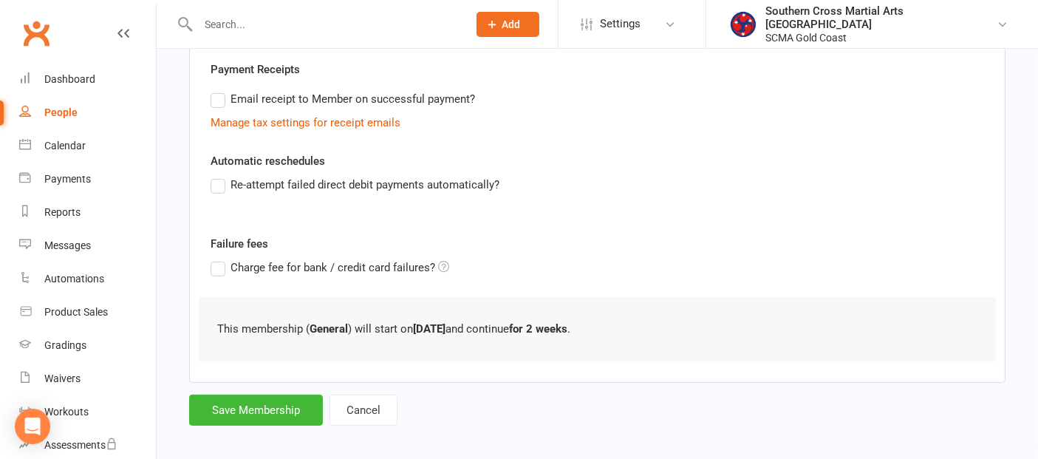
scroll to position [435, 0]
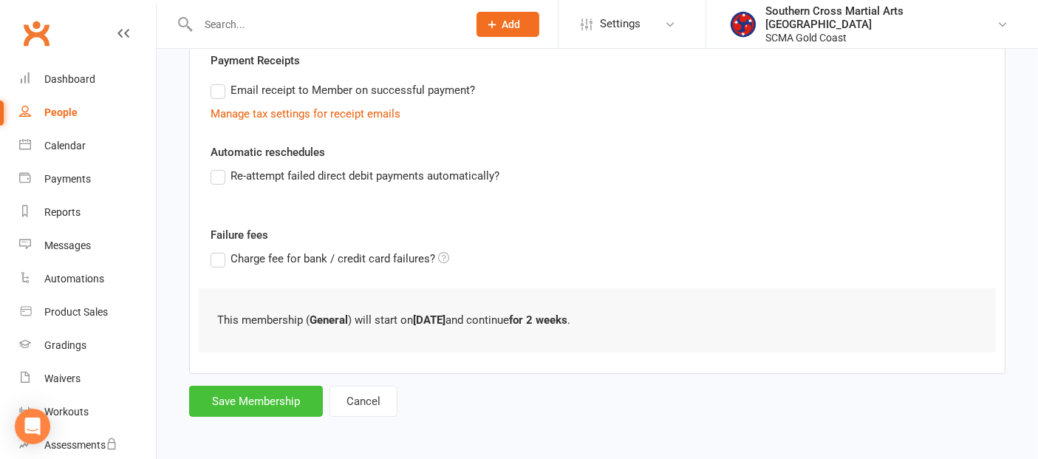
click at [266, 386] on button "Save Membership" at bounding box center [256, 401] width 134 height 31
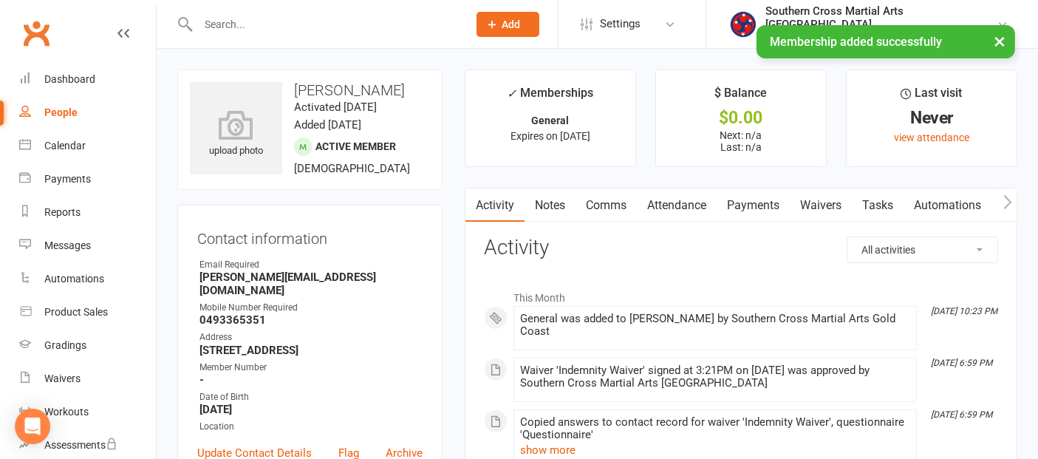
click at [1005, 201] on icon "button" at bounding box center [1007, 202] width 9 height 16
click at [991, 200] on link "Mobile App" at bounding box center [977, 205] width 80 height 34
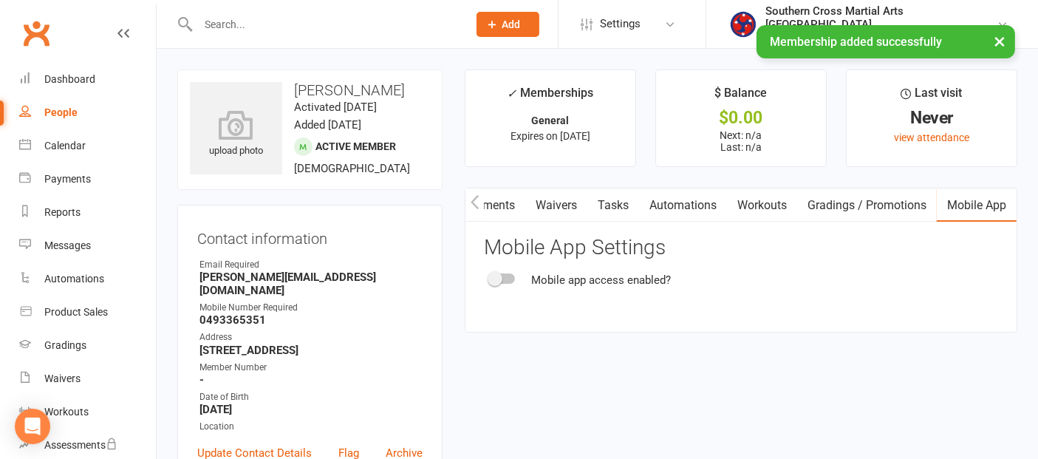
click at [510, 276] on div at bounding box center [502, 278] width 25 height 10
click at [490, 276] on input "checkbox" at bounding box center [490, 276] width 0 height 0
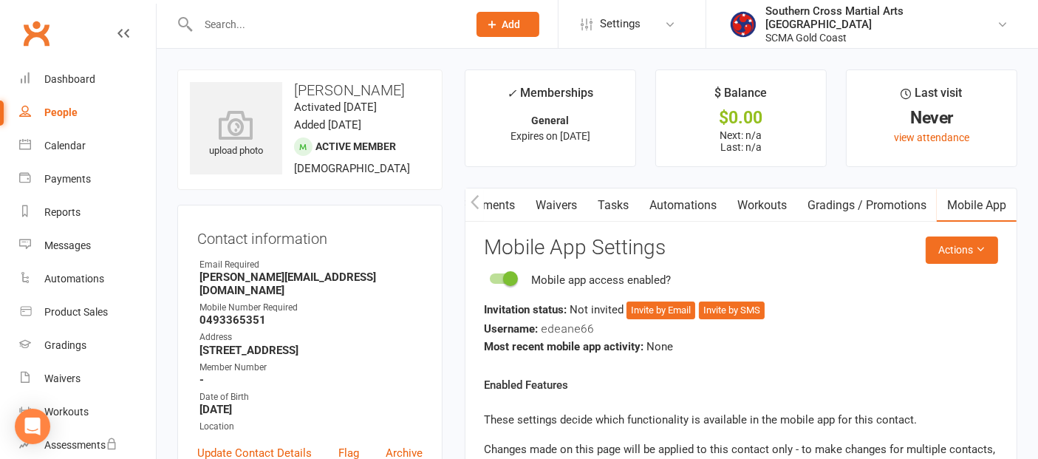
click at [479, 199] on icon "button" at bounding box center [474, 202] width 9 height 16
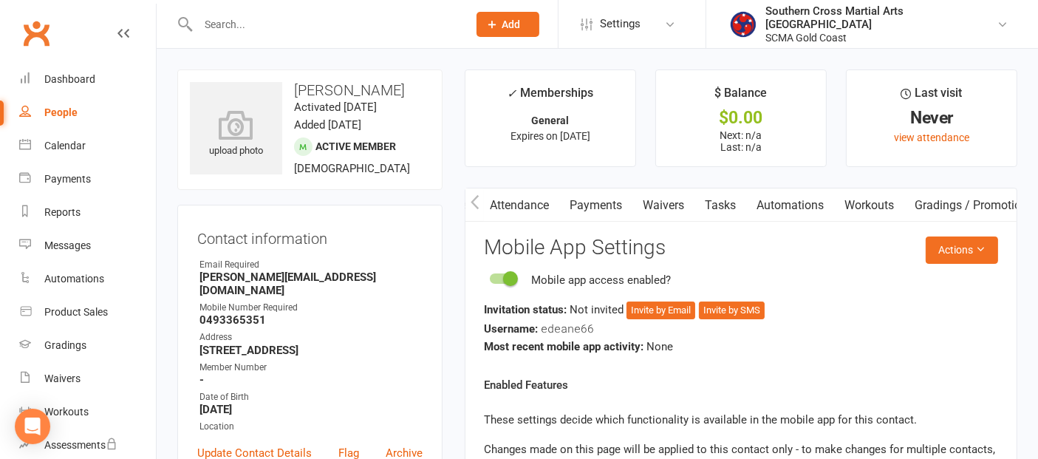
click at [479, 199] on icon "button" at bounding box center [474, 202] width 9 height 16
click at [613, 205] on link "Comms" at bounding box center [605, 205] width 61 height 34
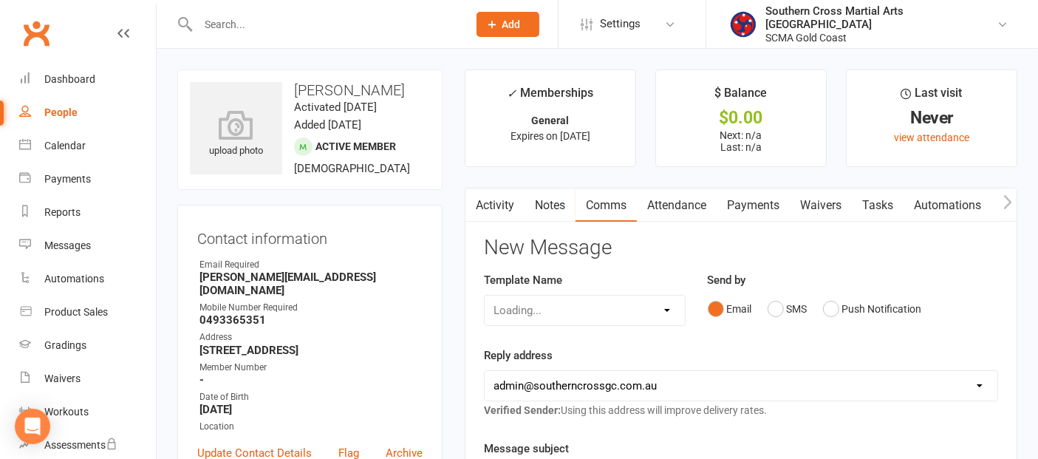
click at [606, 318] on div "Loading..." at bounding box center [585, 310] width 202 height 31
click at [616, 303] on div "Loading..." at bounding box center [585, 310] width 202 height 31
click at [644, 301] on select "Select Template [Email] 11 reasons [Email] 18 Bday [Email] 1 Week no training […" at bounding box center [585, 310] width 200 height 30
select select "15"
click at [485, 295] on select "Select Template [Email] 11 reasons [Email] 18 Bday [Email] 1 Week no training […" at bounding box center [585, 310] width 200 height 30
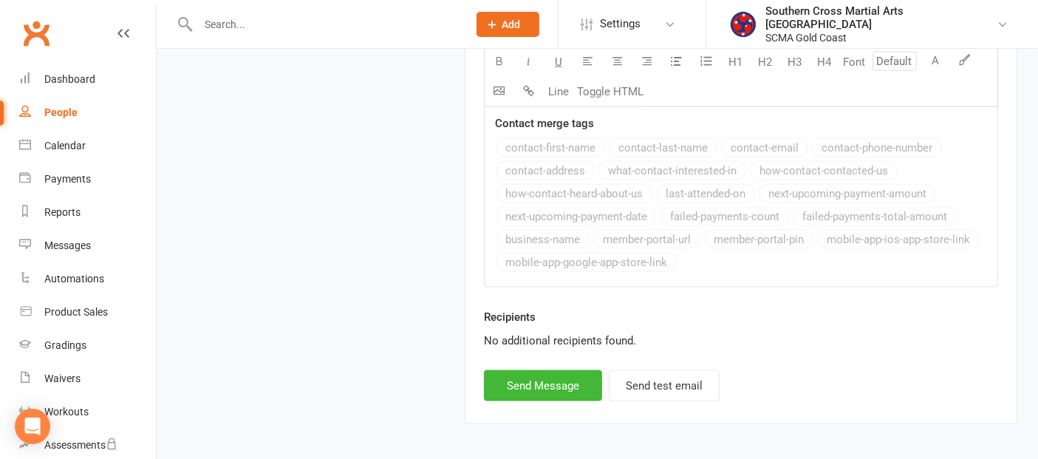
scroll to position [2452, 0]
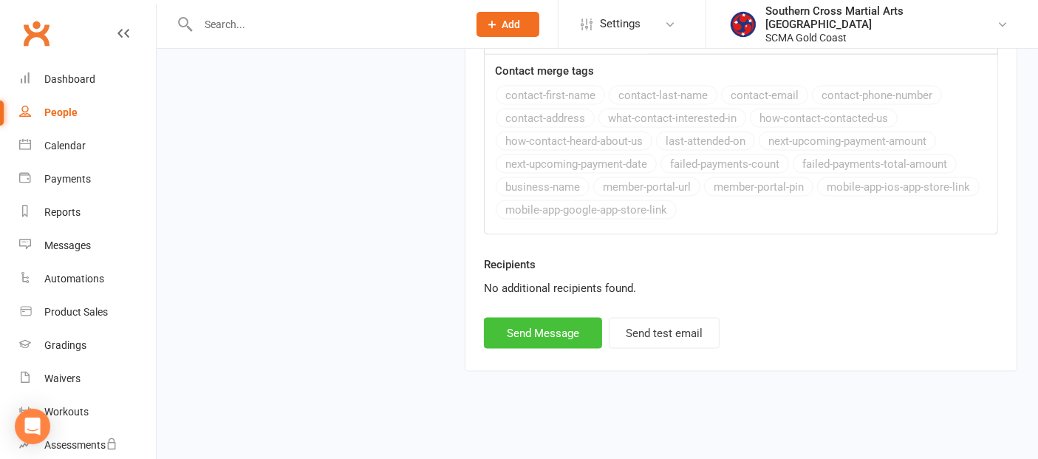
click at [564, 328] on button "Send Message" at bounding box center [543, 333] width 118 height 31
select select
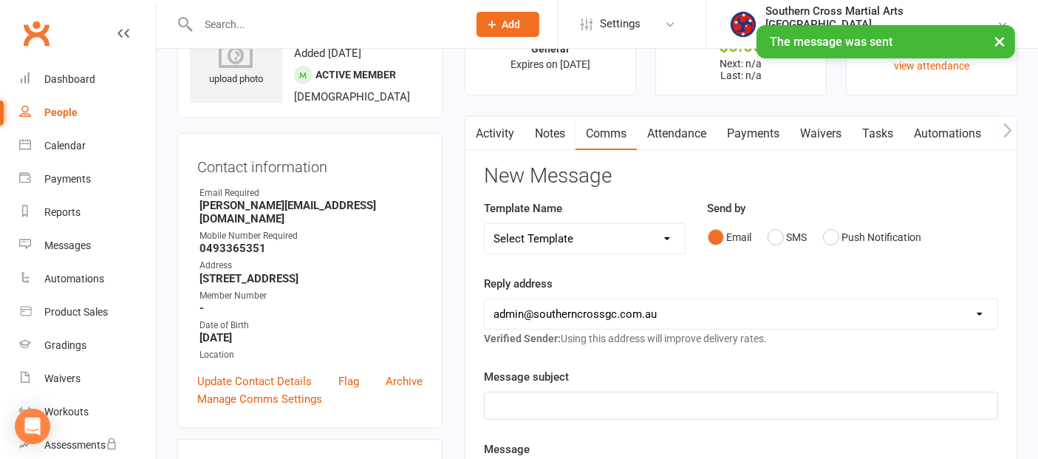
scroll to position [0, 0]
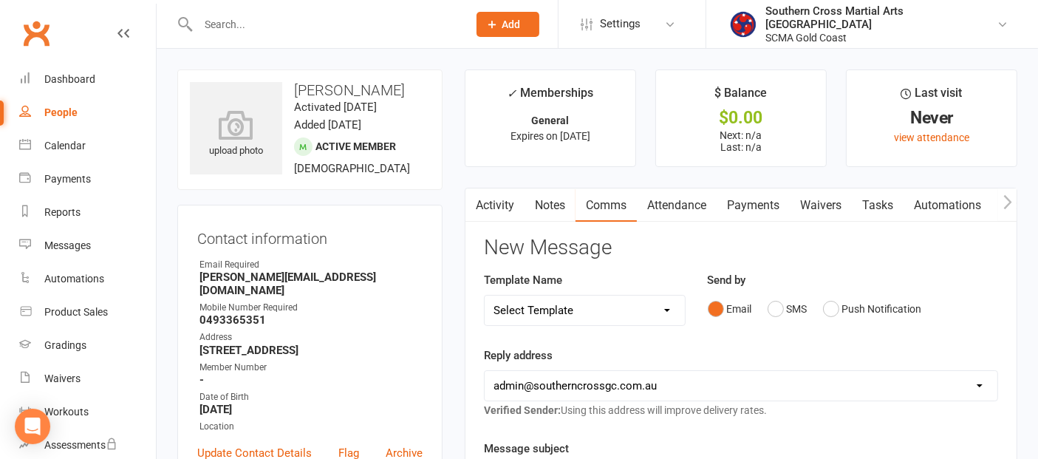
click at [48, 116] on div "People" at bounding box center [60, 112] width 33 height 12
select select "100"
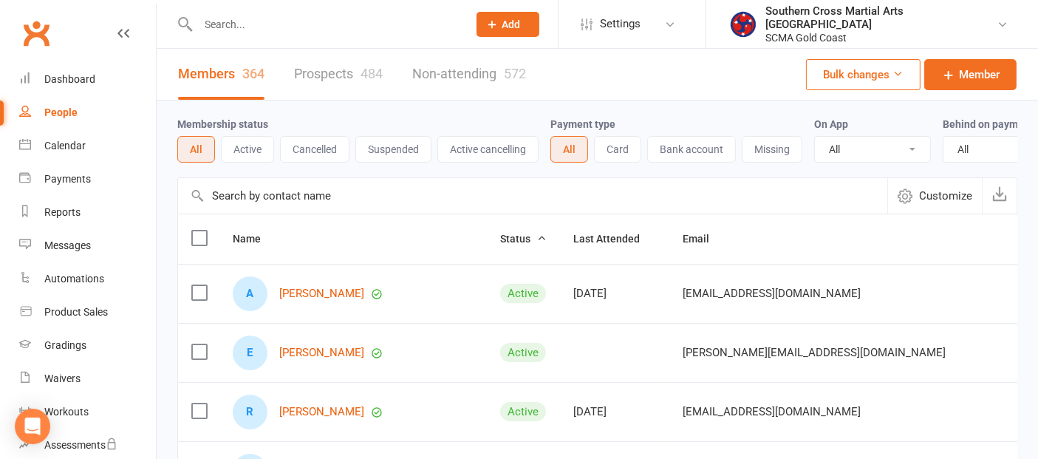
click at [333, 203] on input "text" at bounding box center [532, 195] width 709 height 35
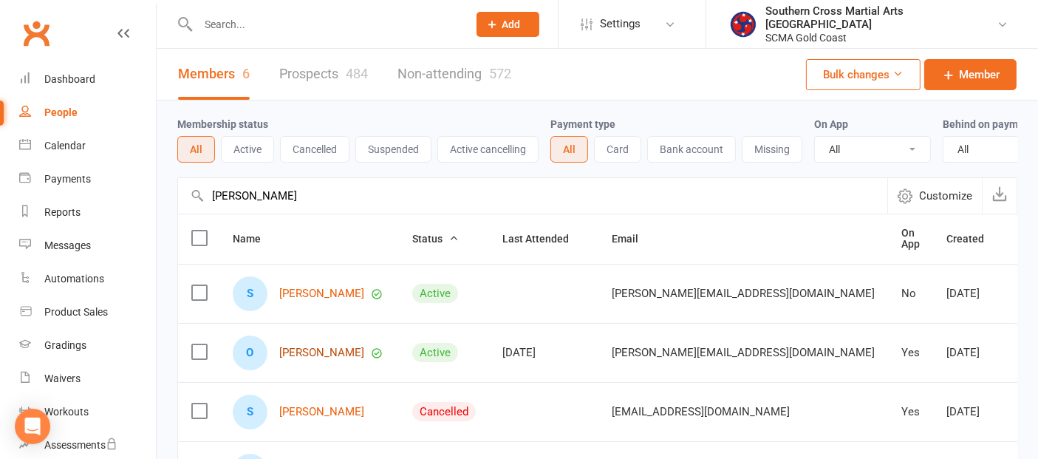
type input "Cunningham"
click at [338, 359] on link "Oliver Cunningham" at bounding box center [321, 352] width 85 height 13
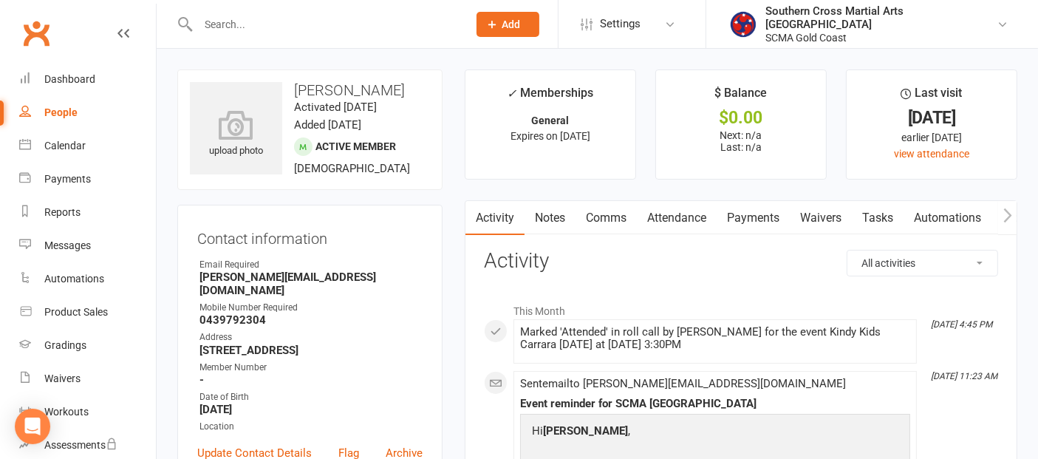
click at [629, 213] on link "Comms" at bounding box center [605, 218] width 61 height 34
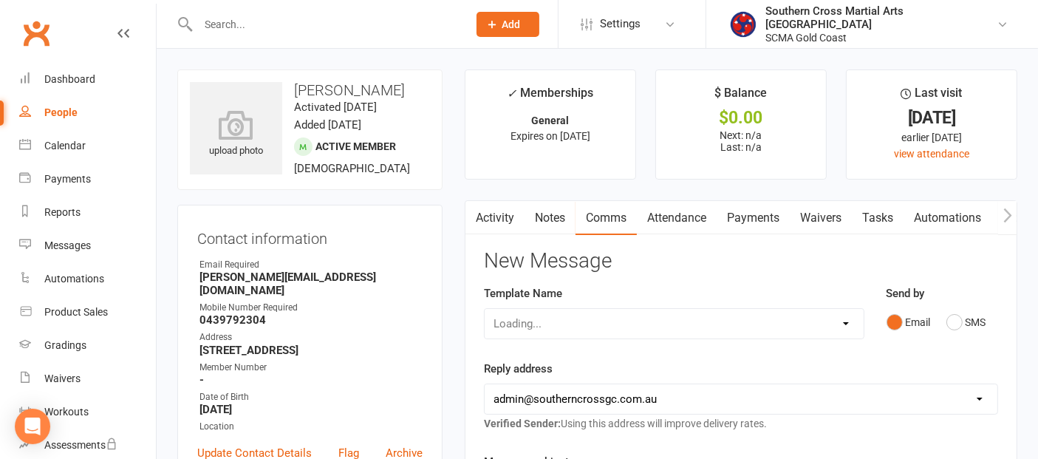
click at [622, 315] on div "Loading..." at bounding box center [674, 323] width 380 height 31
click at [806, 324] on select "Loading..." at bounding box center [674, 324] width 379 height 30
select select "15"
click at [485, 309] on select "Select Template [Email] 11 reasons [Email] 18 Bday [Email] 1 Week no training […" at bounding box center [674, 324] width 379 height 30
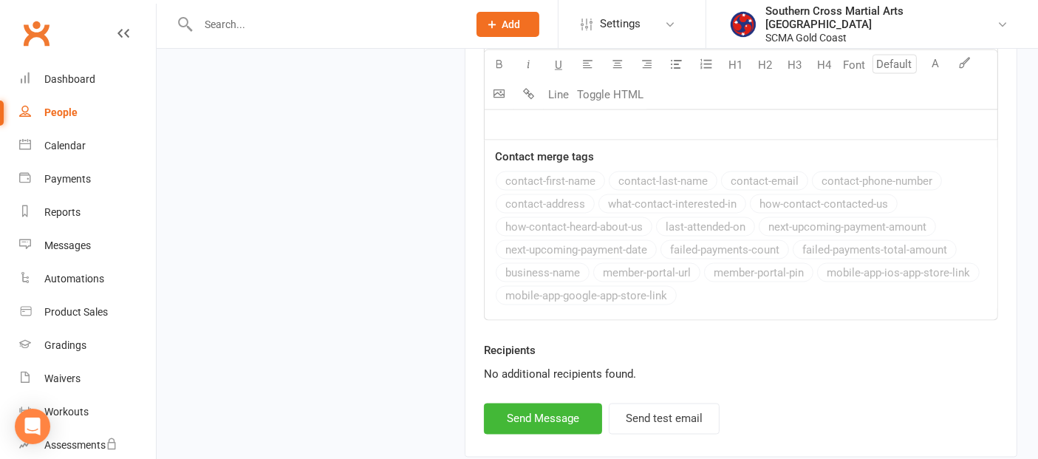
scroll to position [2465, 0]
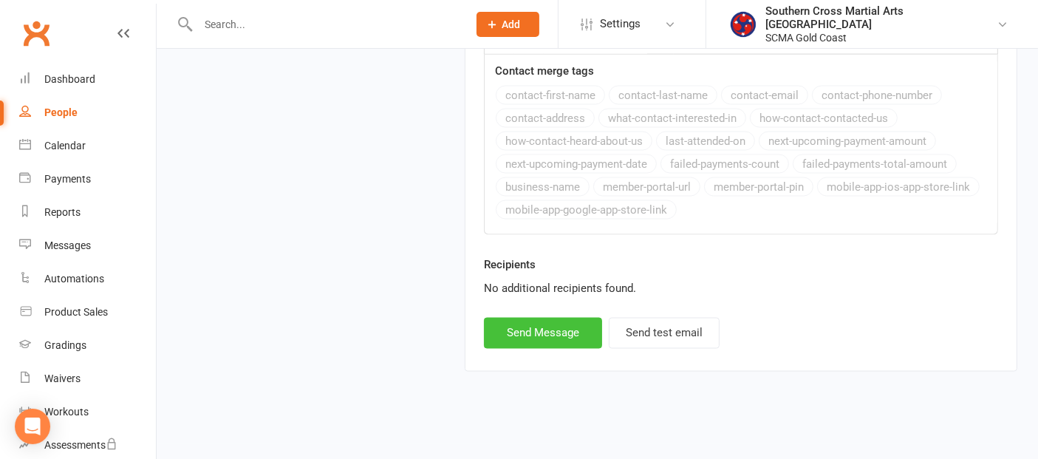
click at [587, 326] on button "Send Message" at bounding box center [543, 333] width 118 height 31
select select
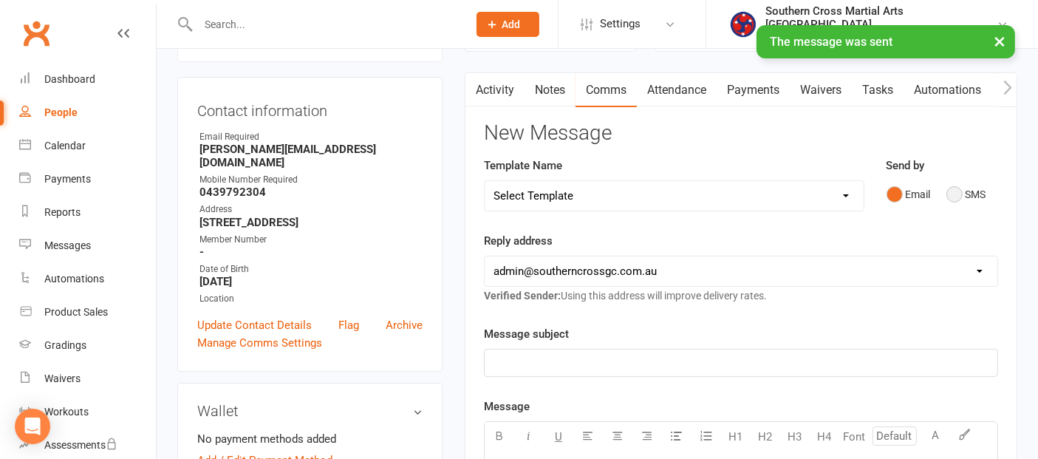
scroll to position [0, 0]
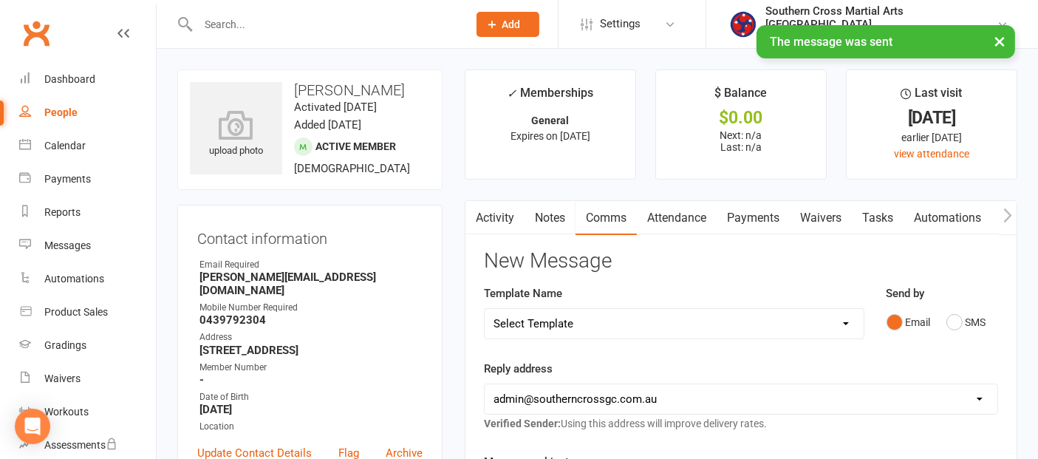
click at [1005, 209] on icon "button" at bounding box center [1007, 215] width 8 height 14
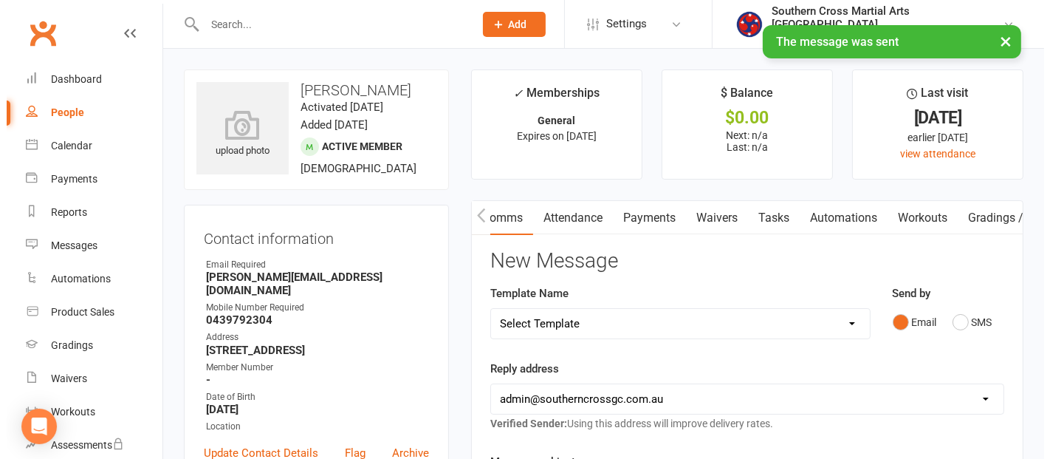
scroll to position [0, 268]
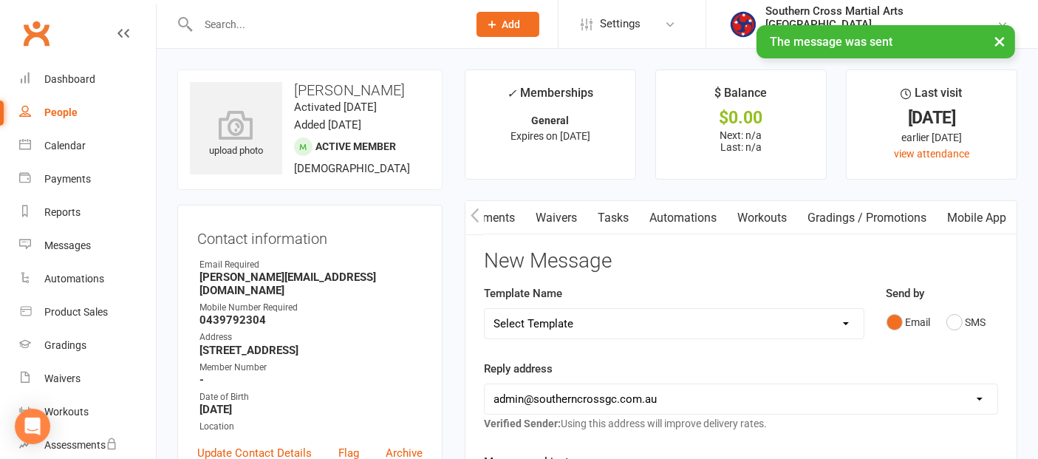
click at [993, 210] on link "Mobile App" at bounding box center [977, 218] width 80 height 34
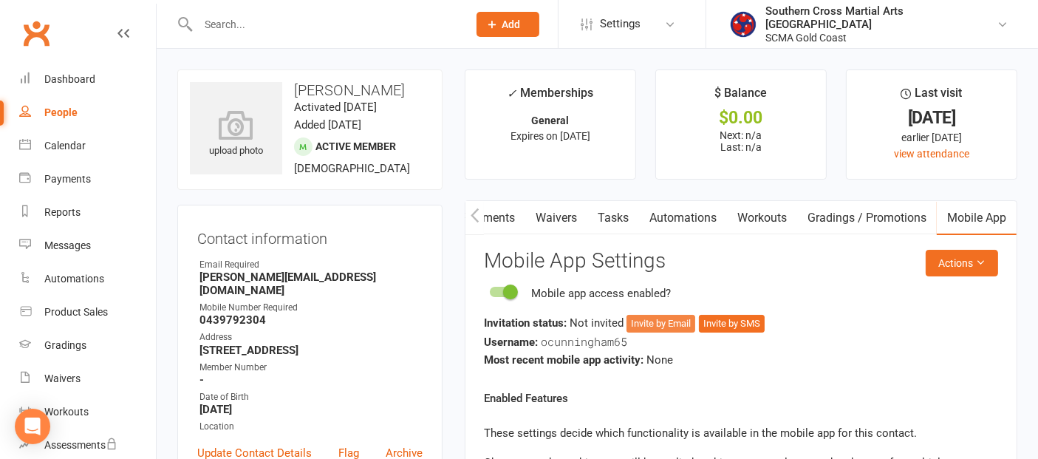
click at [655, 320] on button "Invite by Email" at bounding box center [660, 324] width 69 height 18
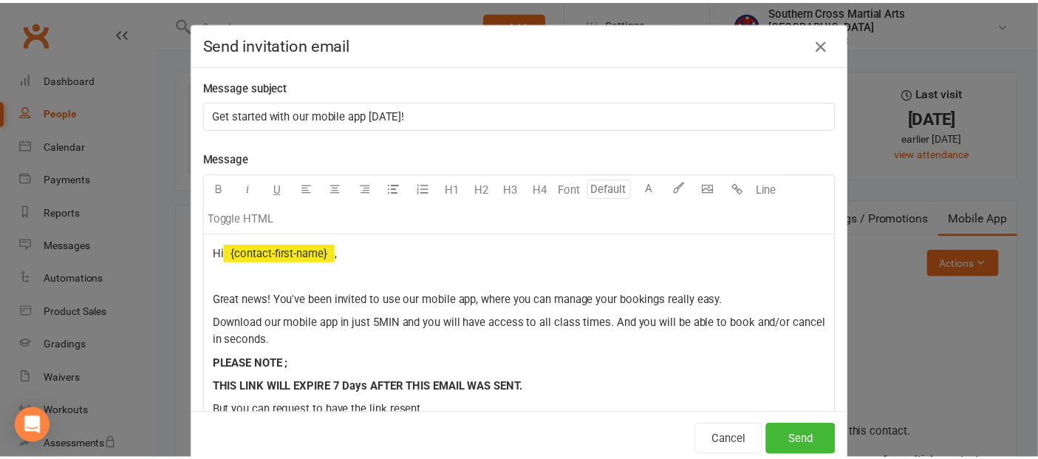
scroll to position [0, 260]
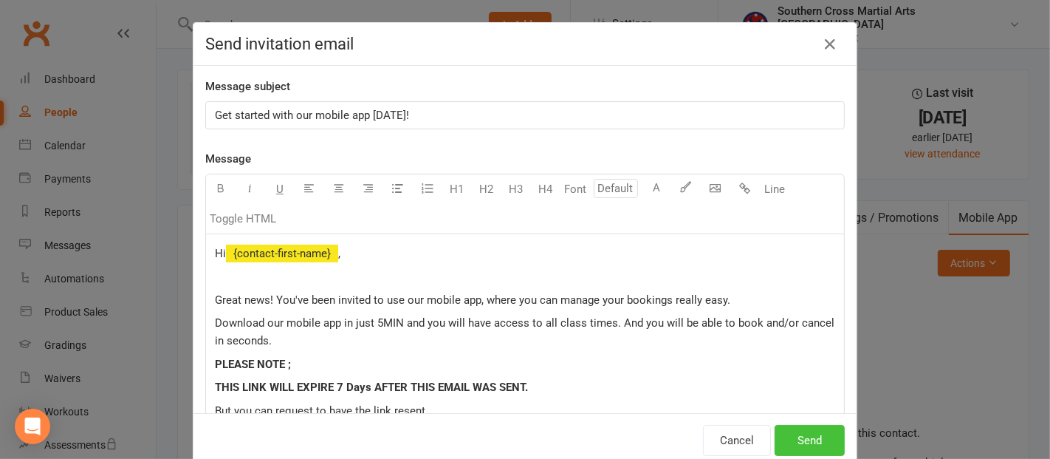
click at [789, 425] on button "Send" at bounding box center [810, 440] width 70 height 31
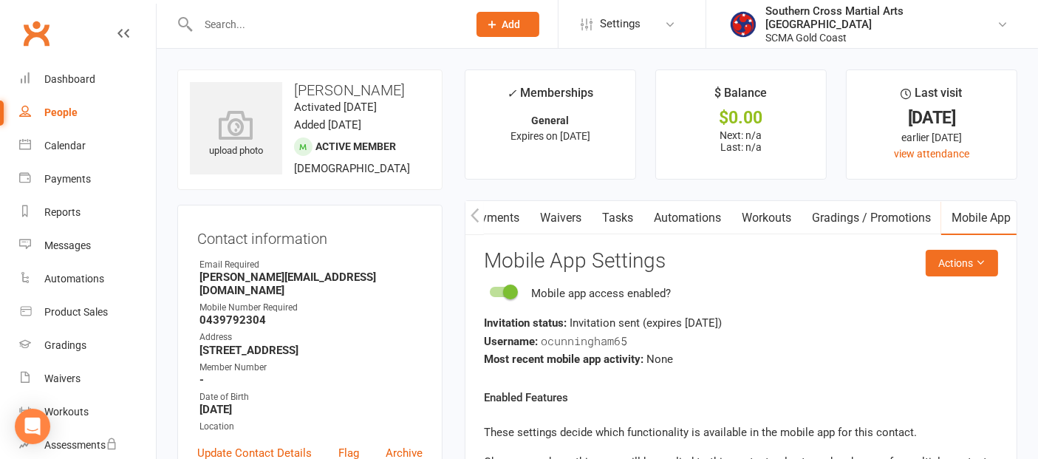
click at [82, 104] on link "People" at bounding box center [87, 112] width 137 height 33
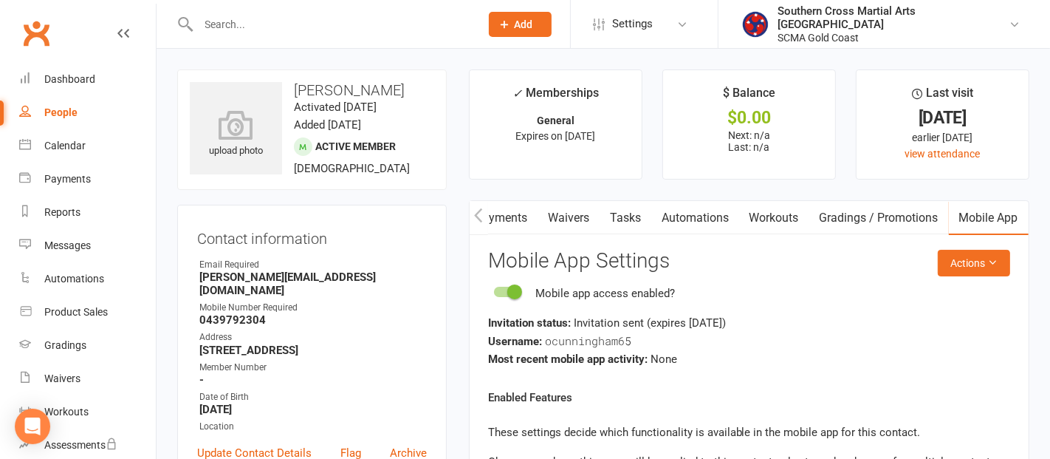
select select "100"
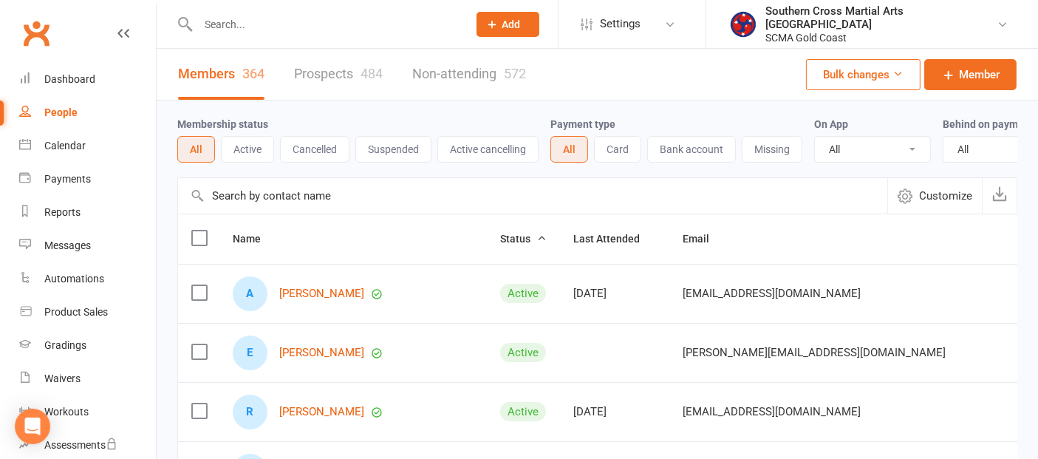
click at [270, 208] on input "text" at bounding box center [532, 195] width 709 height 35
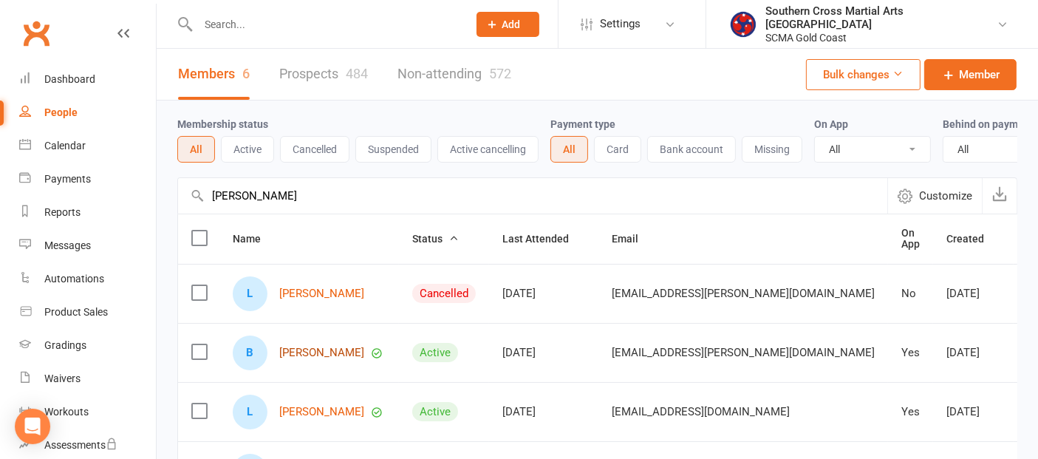
type input "liam"
click at [301, 359] on link "Bella Bland" at bounding box center [321, 352] width 85 height 13
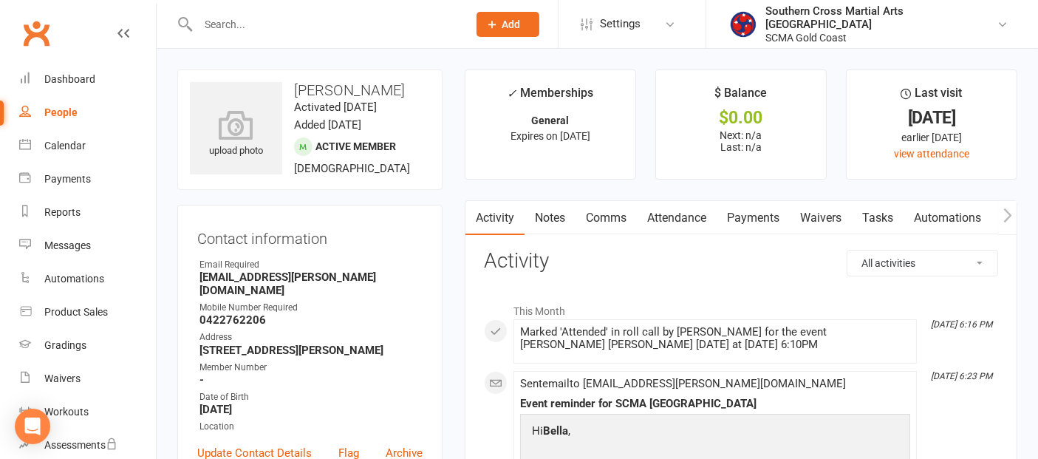
click at [691, 220] on link "Attendance" at bounding box center [677, 218] width 80 height 34
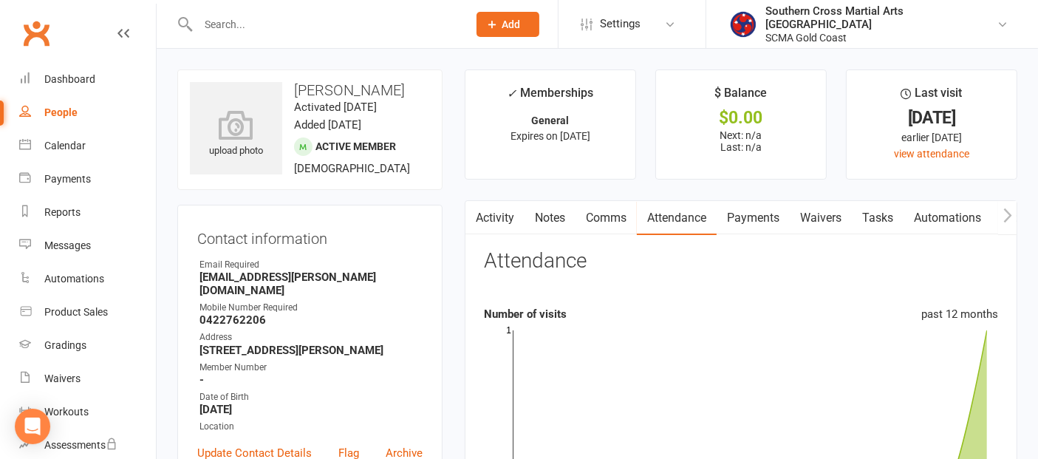
click at [609, 220] on link "Comms" at bounding box center [605, 218] width 61 height 34
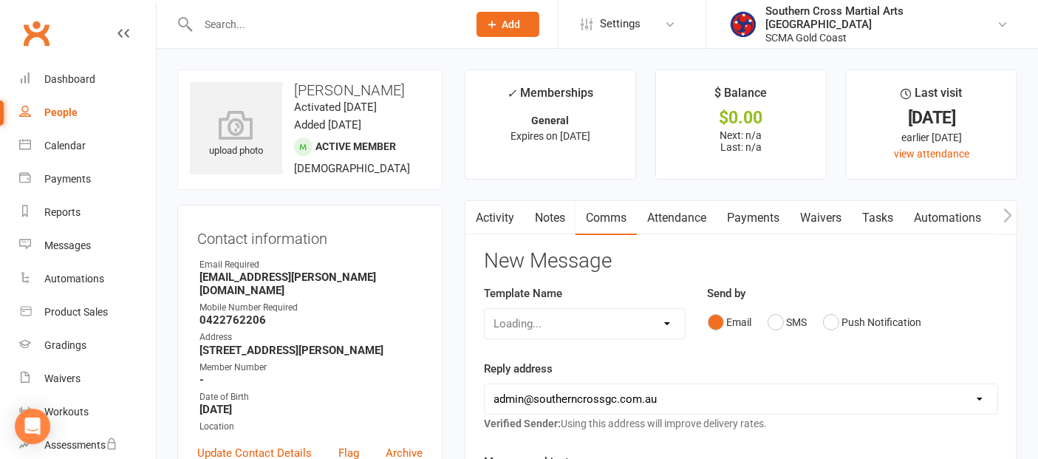
click at [654, 328] on div "Loading..." at bounding box center [585, 323] width 202 height 31
click at [668, 321] on select "Loading..." at bounding box center [585, 324] width 200 height 30
select select "15"
click at [485, 309] on select "Select Template [Email] 11 reasons [Email] 18 Bday [Email] 1 Week no training […" at bounding box center [585, 324] width 200 height 30
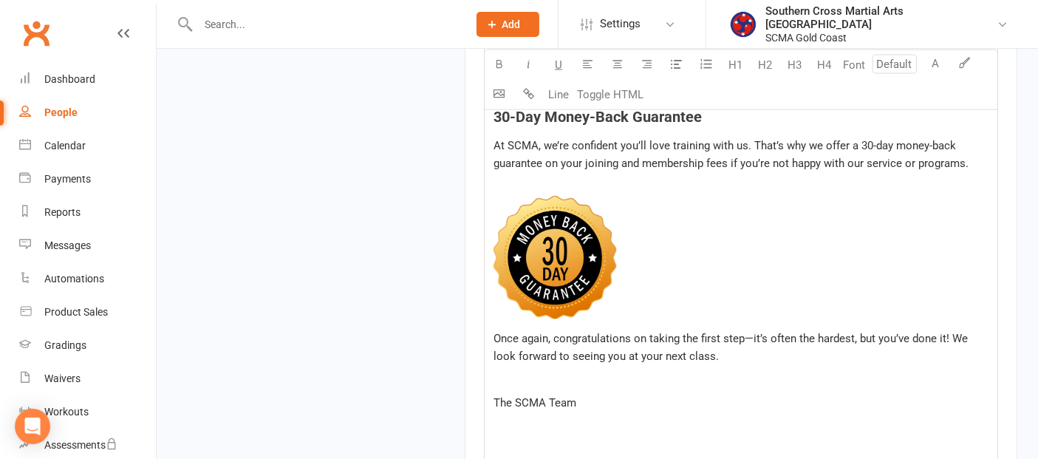
scroll to position [2380, 0]
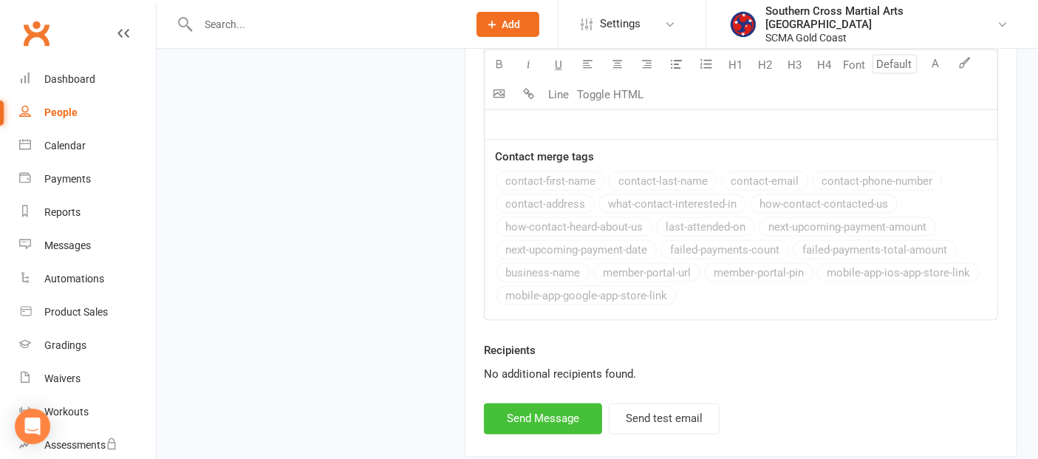
click at [561, 415] on button "Send Message" at bounding box center [543, 418] width 118 height 31
select select
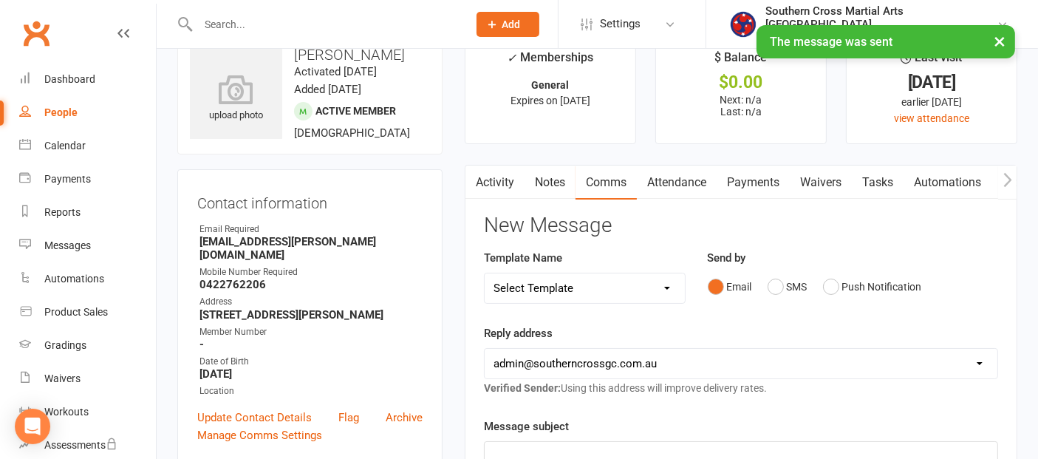
scroll to position [0, 0]
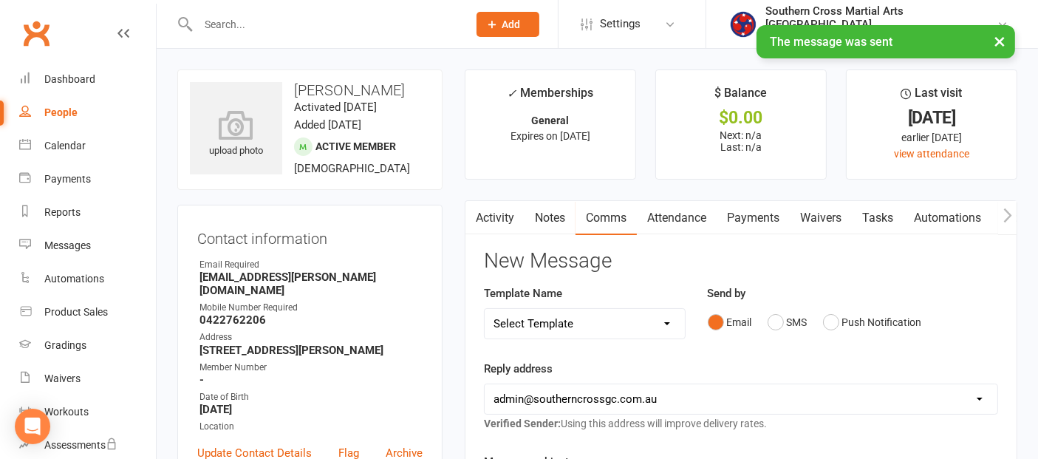
click at [1008, 212] on icon "button" at bounding box center [1007, 215] width 8 height 14
click at [985, 214] on link "Mobile App" at bounding box center [977, 218] width 80 height 34
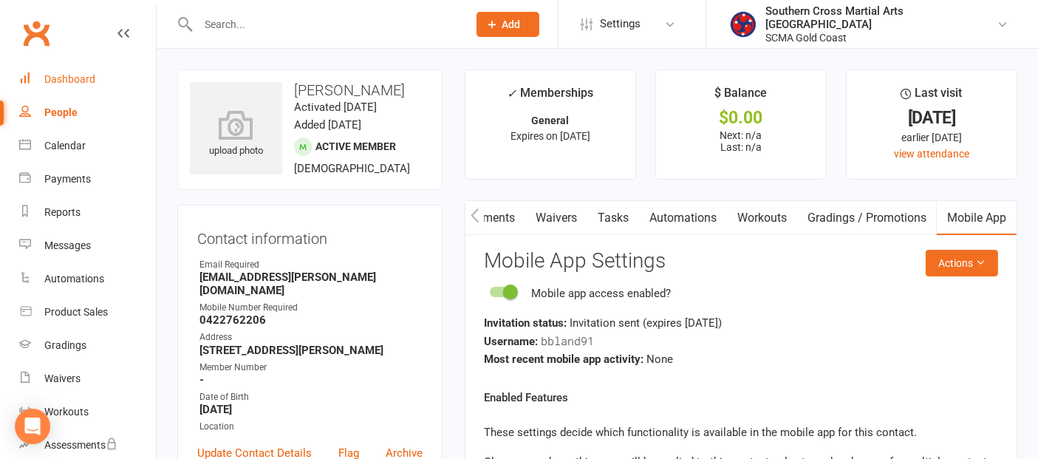
click at [74, 80] on div "Dashboard" at bounding box center [69, 79] width 51 height 12
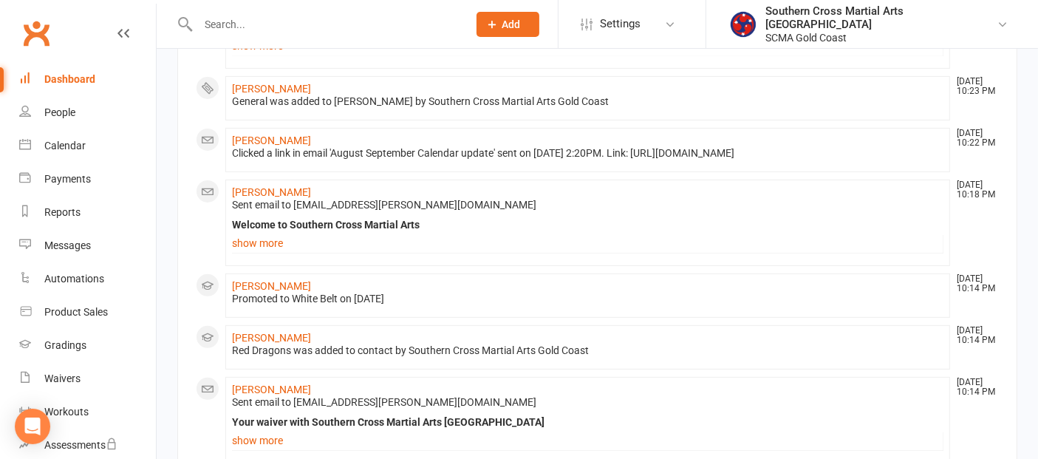
scroll to position [656, 0]
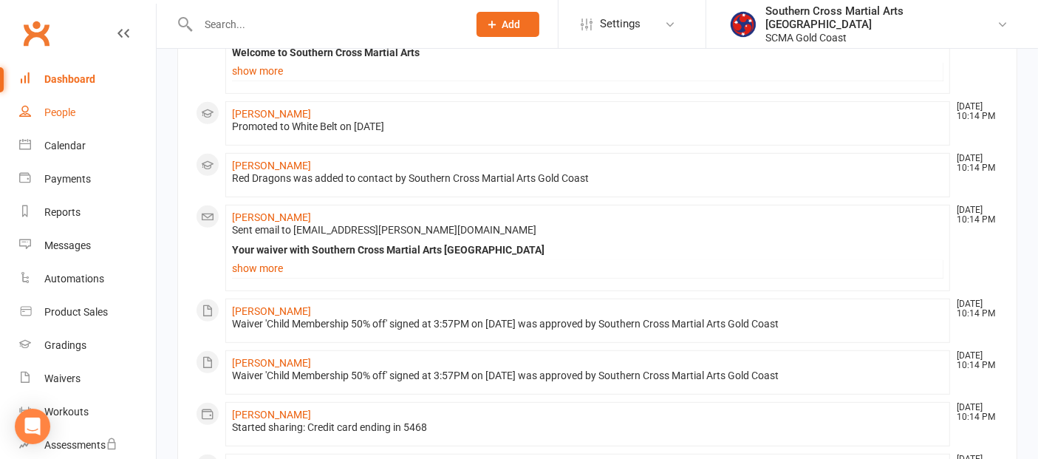
click at [64, 103] on link "People" at bounding box center [87, 112] width 137 height 33
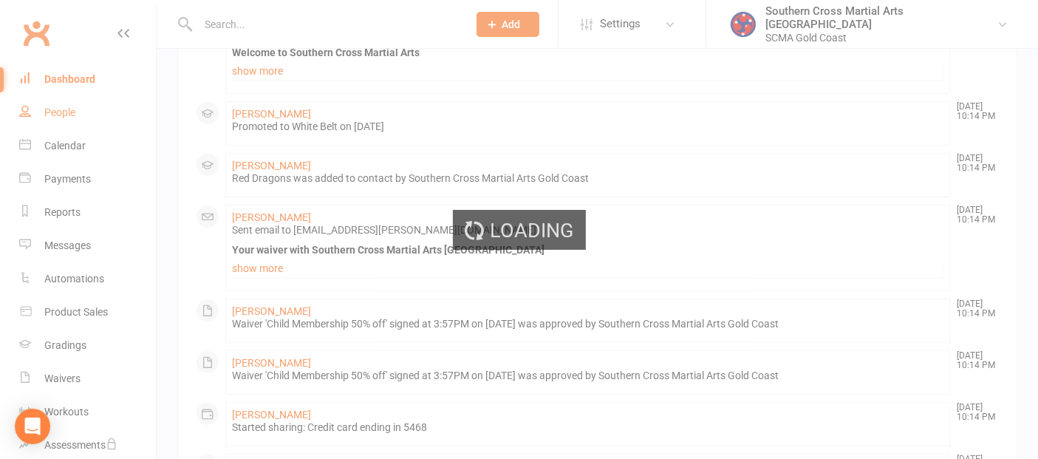
select select "100"
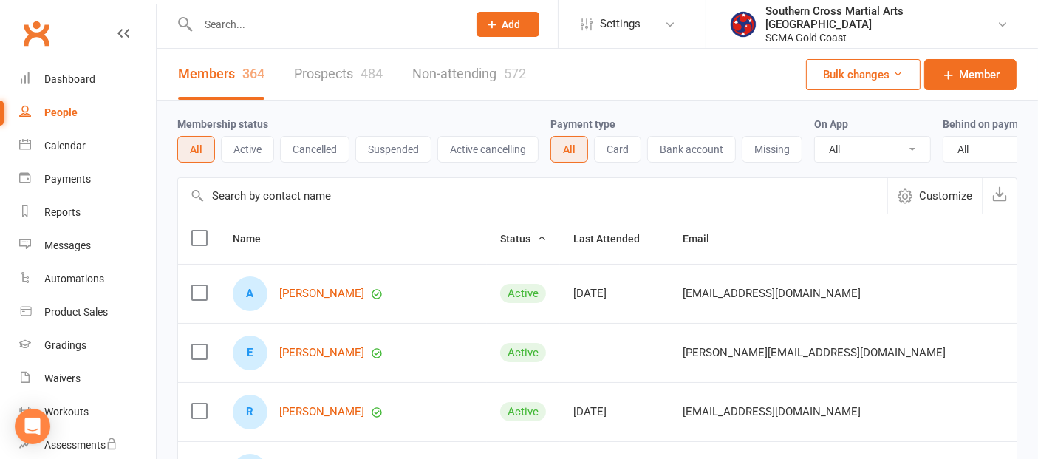
click at [309, 213] on input "text" at bounding box center [532, 195] width 709 height 35
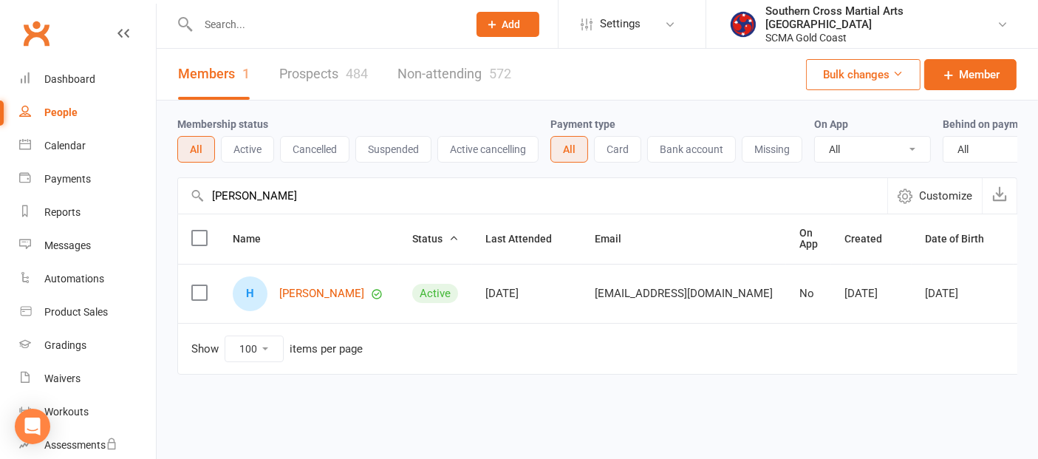
type input "potts"
click at [323, 294] on div "H Hunter Potts" at bounding box center [309, 293] width 153 height 35
click at [316, 300] on link "Hunter Potts" at bounding box center [321, 293] width 85 height 13
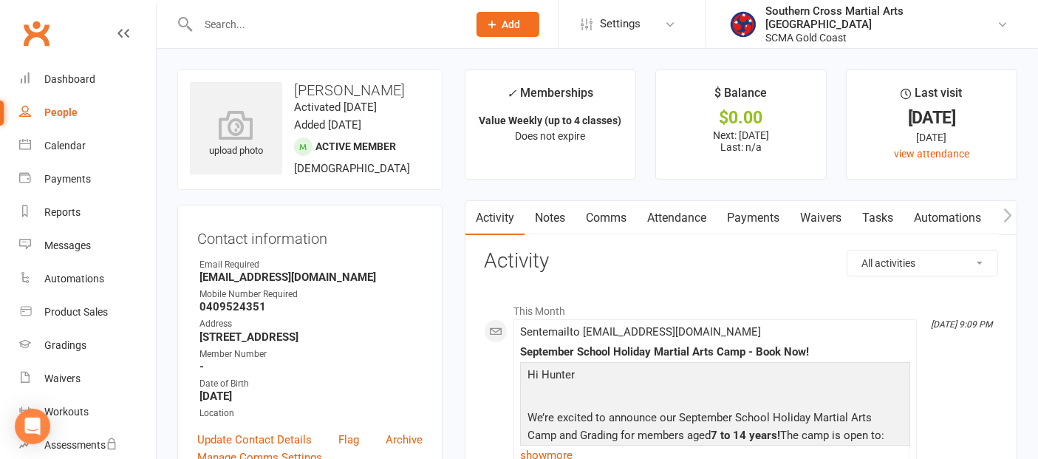
click at [758, 212] on link "Payments" at bounding box center [752, 218] width 73 height 34
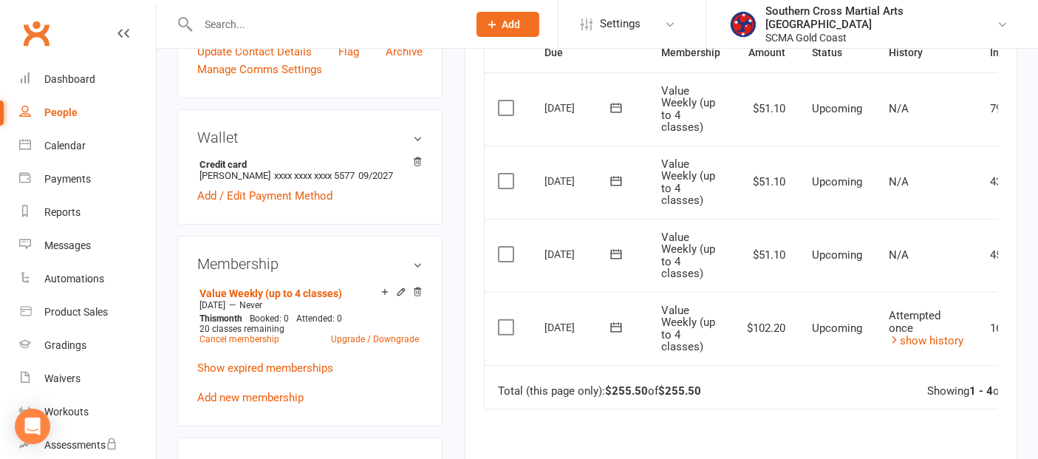
scroll to position [410, 0]
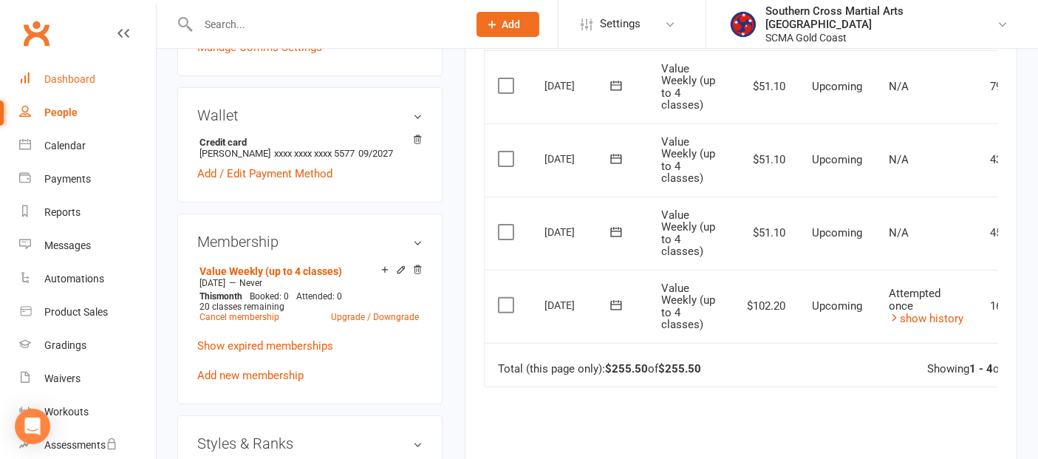
click at [78, 83] on div "Dashboard" at bounding box center [69, 79] width 51 height 12
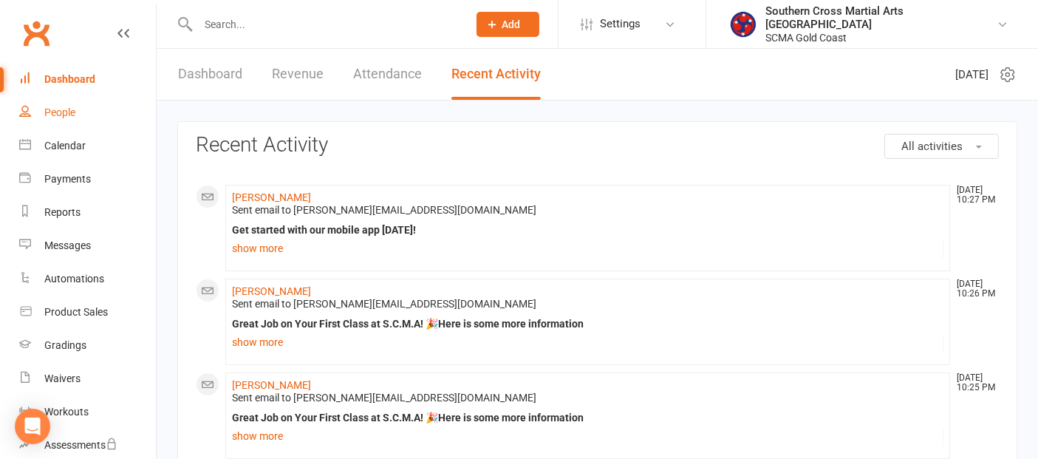
click at [81, 110] on link "People" at bounding box center [87, 112] width 137 height 33
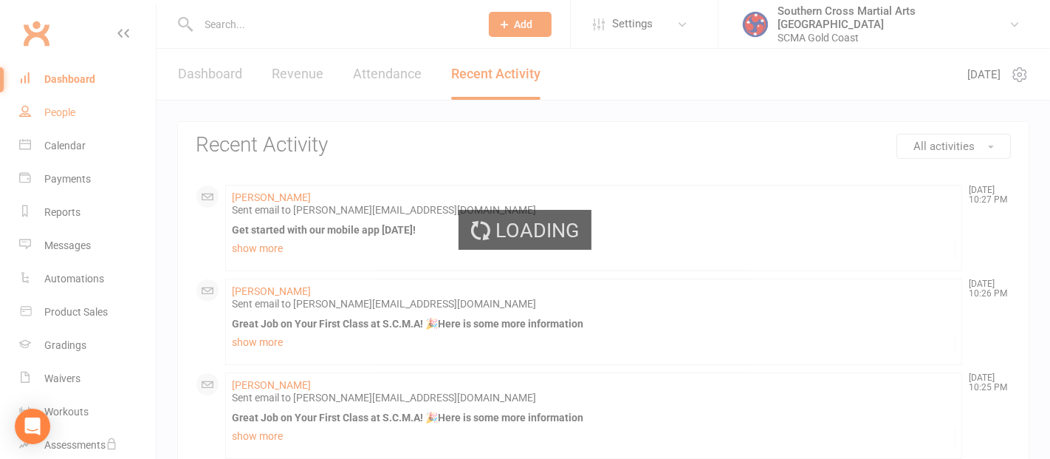
select select "100"
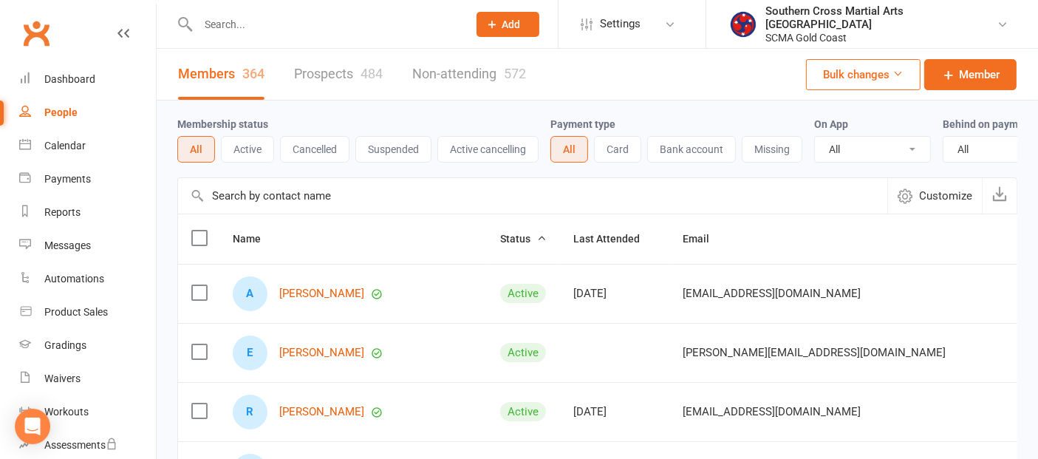
click at [325, 206] on input "text" at bounding box center [532, 195] width 709 height 35
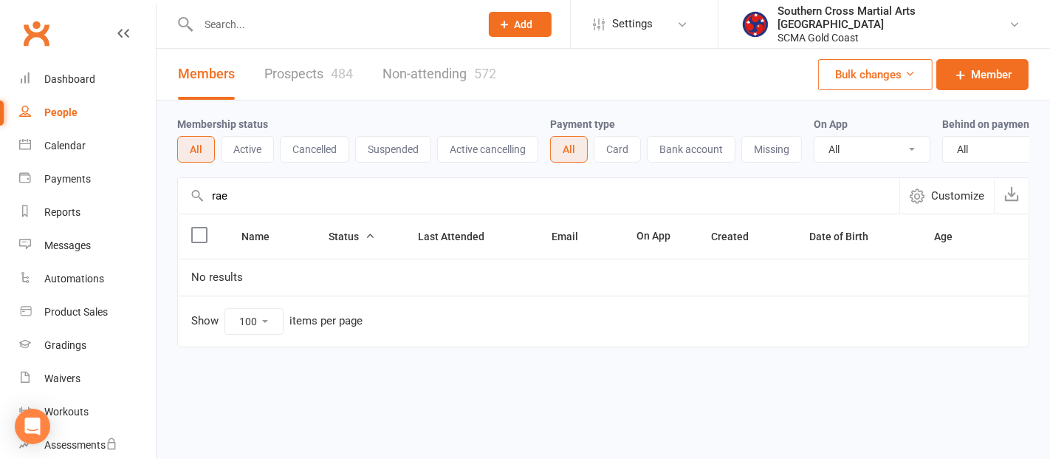
drag, startPoint x: 204, startPoint y: 201, endPoint x: 194, endPoint y: 201, distance: 9.6
click at [194, 201] on div "rae Customize" at bounding box center [603, 195] width 852 height 36
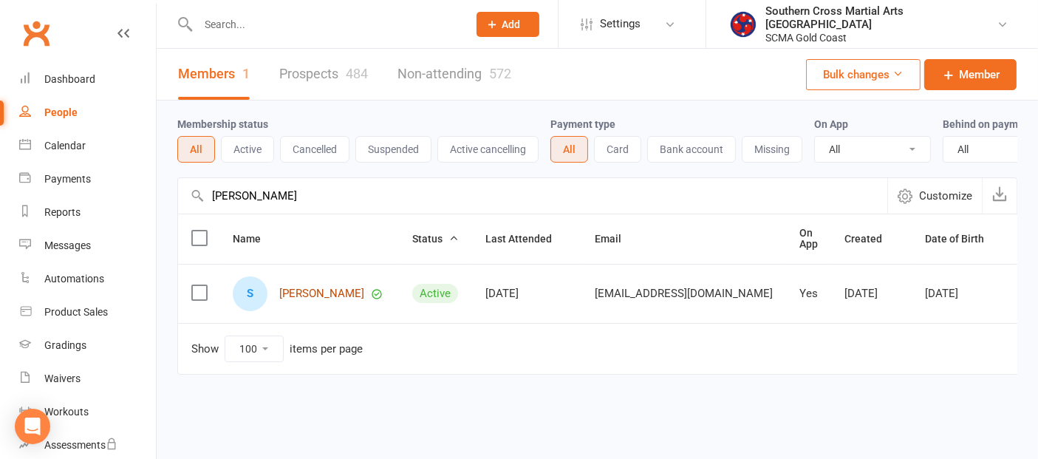
type input "sophia"
click at [315, 300] on link "Sophia Sarkany" at bounding box center [321, 293] width 85 height 13
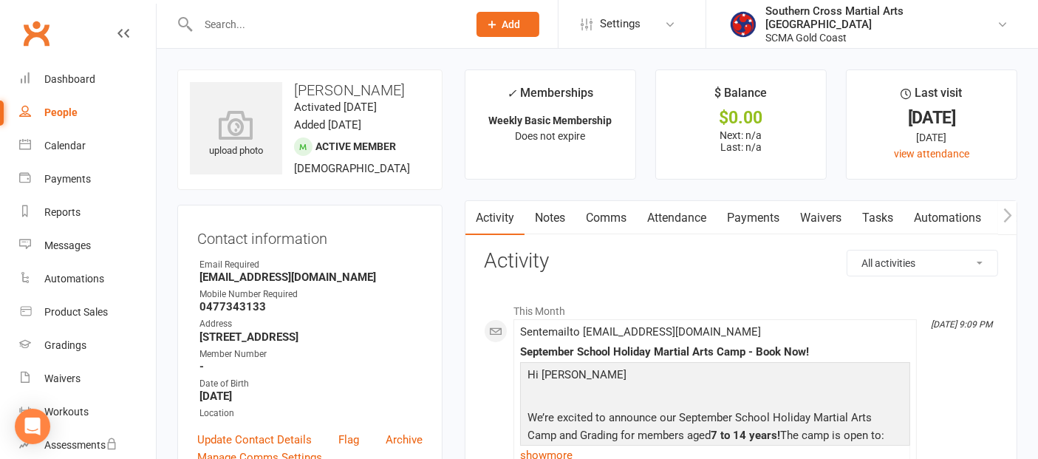
click at [745, 211] on link "Payments" at bounding box center [752, 218] width 73 height 34
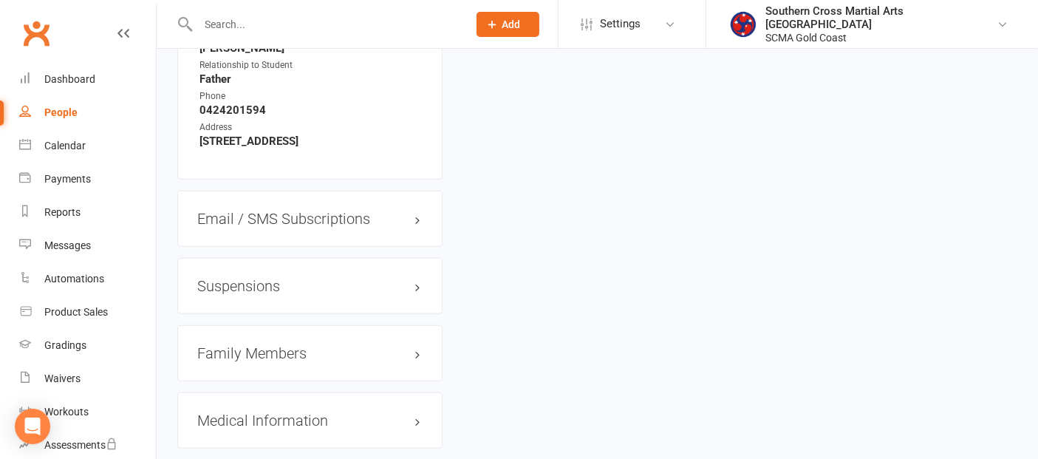
scroll to position [1395, 0]
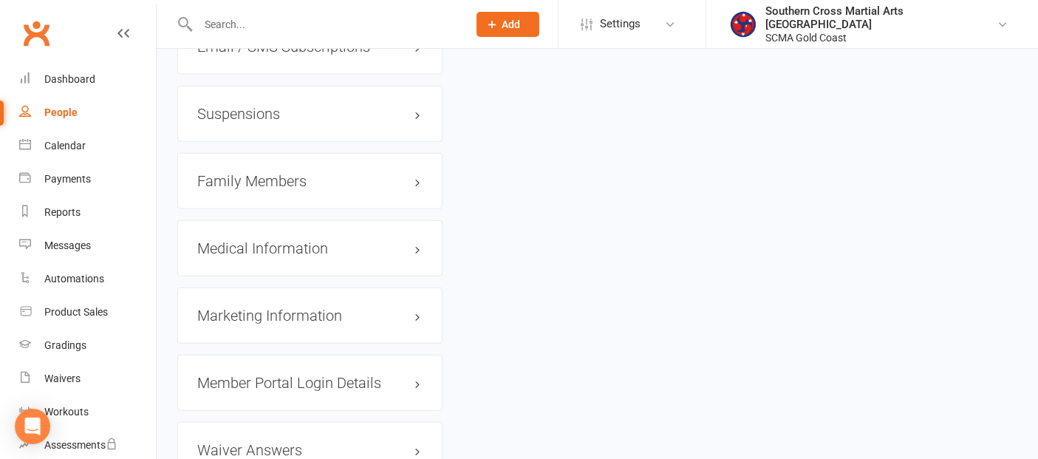
click at [267, 189] on h3 "Family Members" at bounding box center [309, 181] width 225 height 16
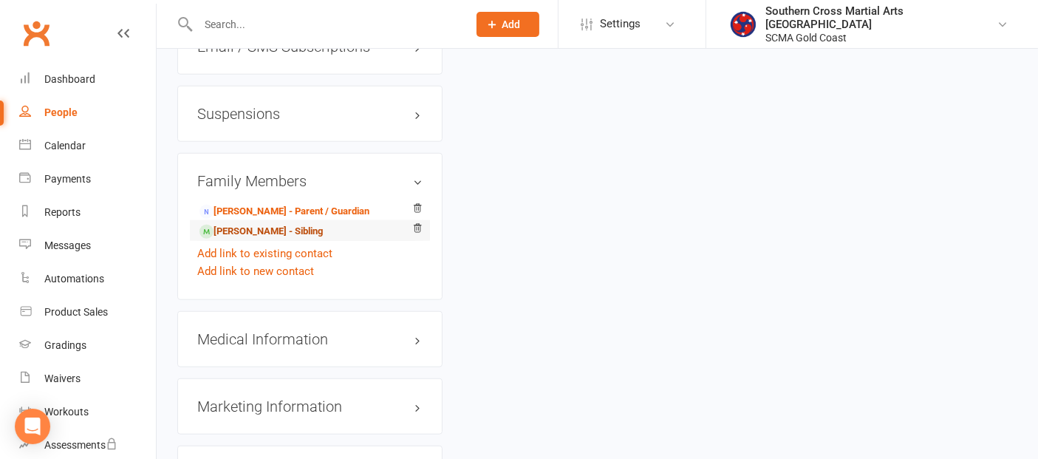
click at [266, 237] on link "Rae Sarkany - Sibling" at bounding box center [260, 232] width 123 height 16
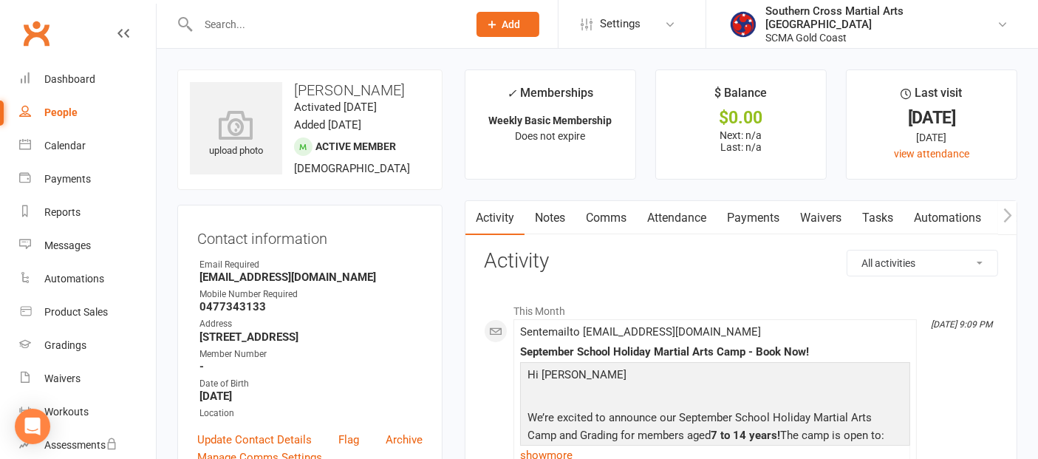
click at [758, 211] on link "Payments" at bounding box center [752, 218] width 73 height 34
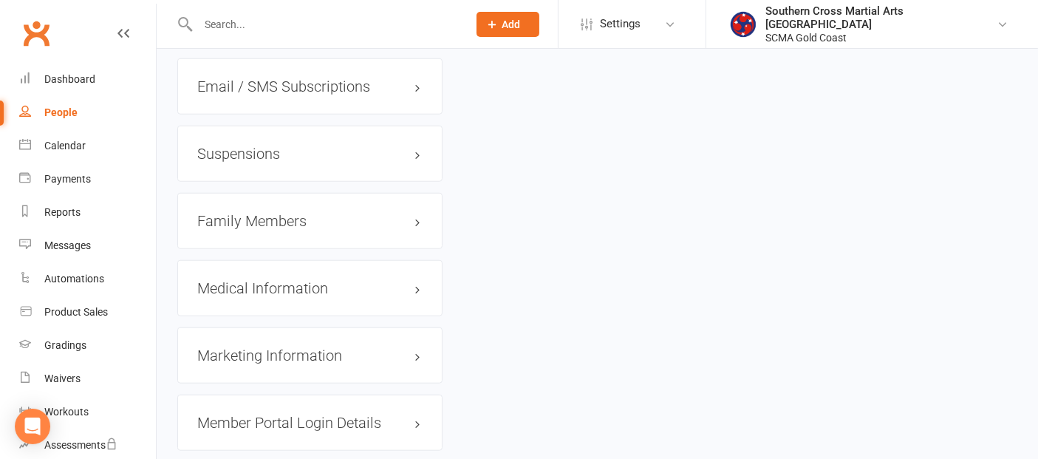
scroll to position [1313, 0]
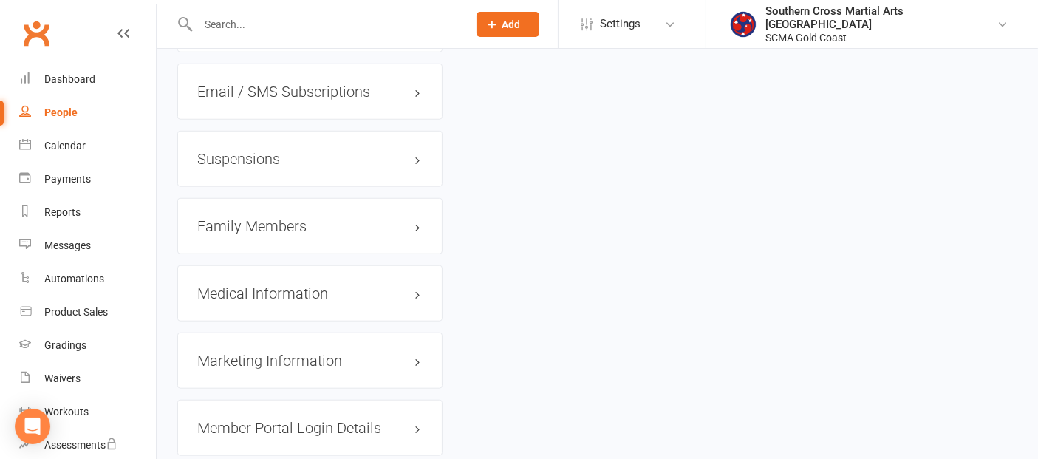
click at [266, 167] on h3 "Suspensions" at bounding box center [309, 159] width 225 height 16
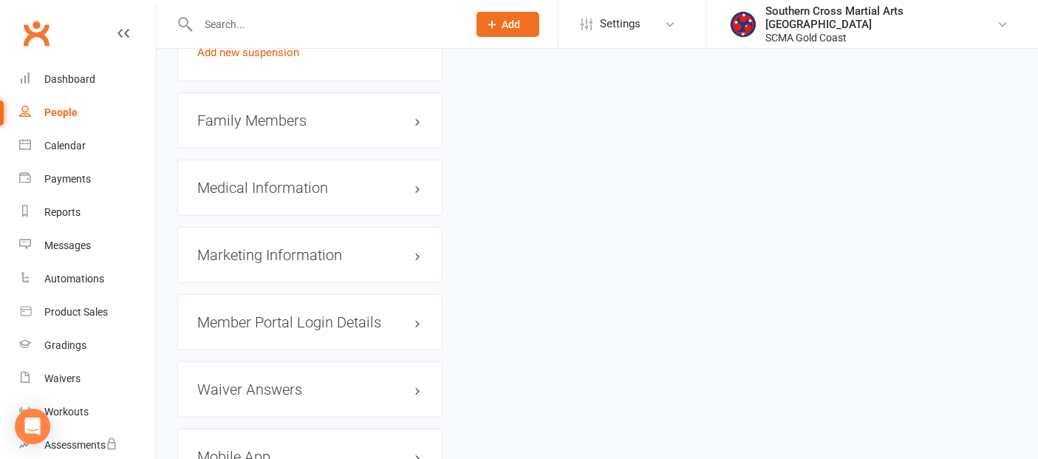
scroll to position [1477, 0]
click at [263, 128] on h3 "Family Members" at bounding box center [309, 120] width 225 height 16
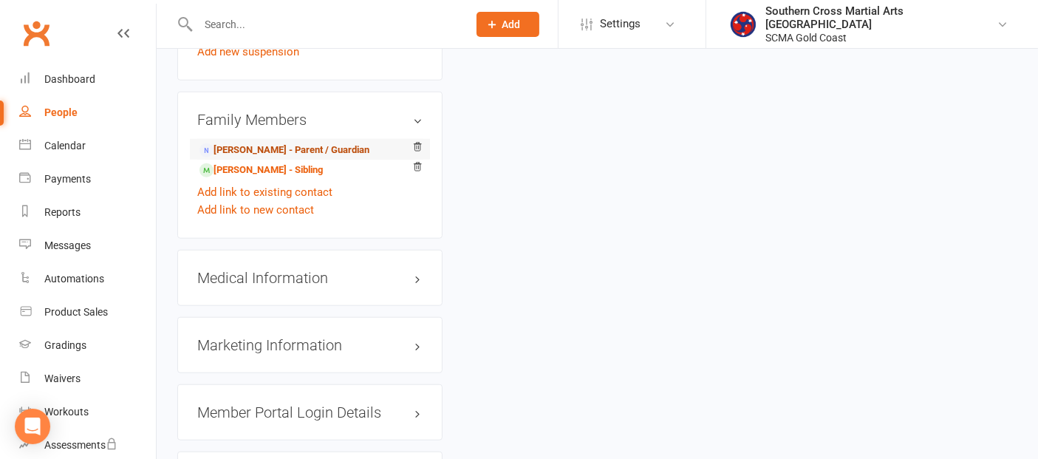
click at [267, 158] on link "Rachel Sains - Parent / Guardian" at bounding box center [284, 151] width 170 height 16
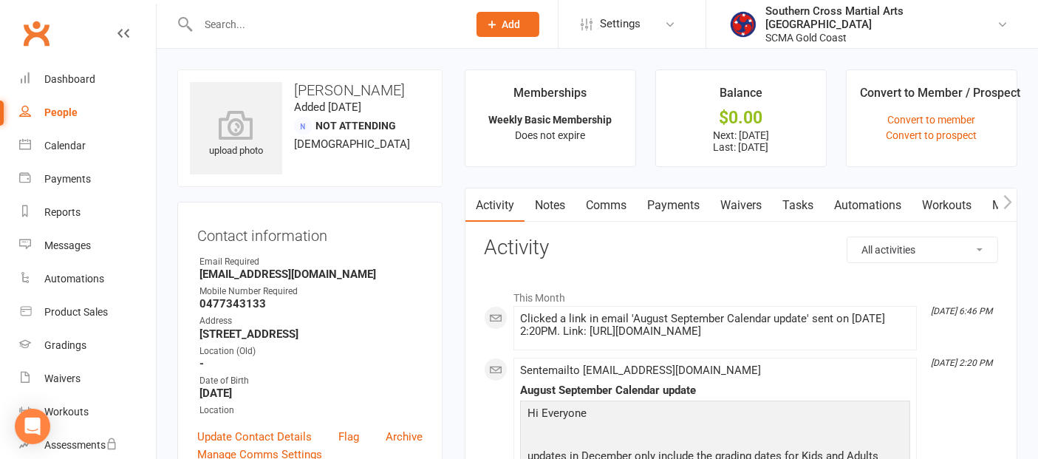
click at [684, 205] on link "Payments" at bounding box center [673, 205] width 73 height 34
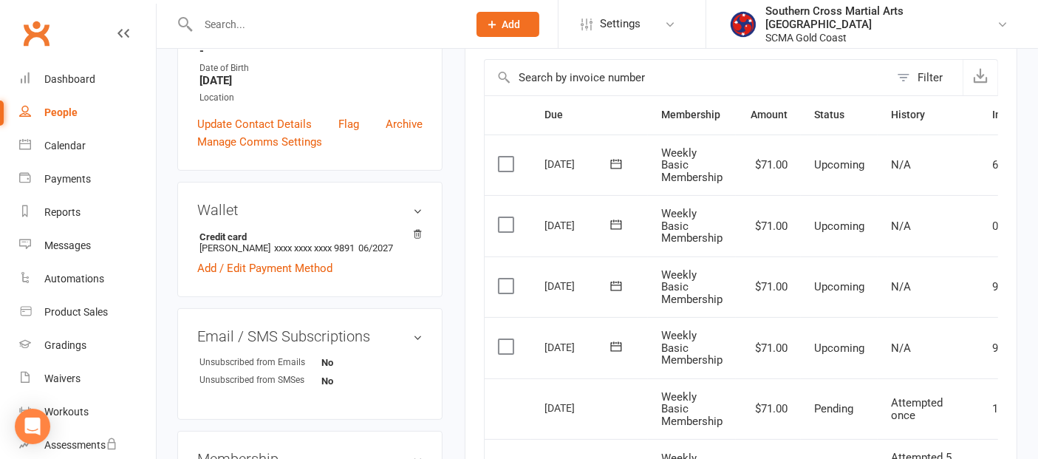
scroll to position [328, 0]
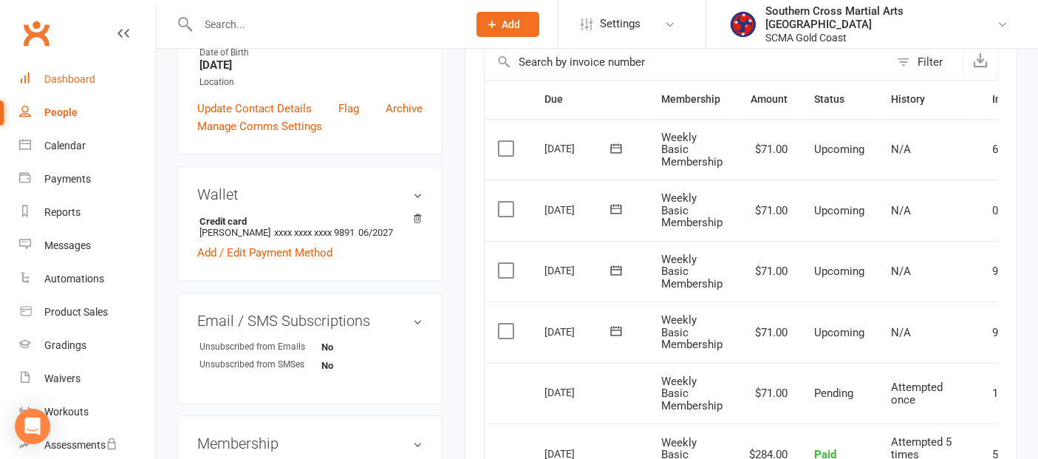
click at [80, 75] on div "Dashboard" at bounding box center [69, 79] width 51 height 12
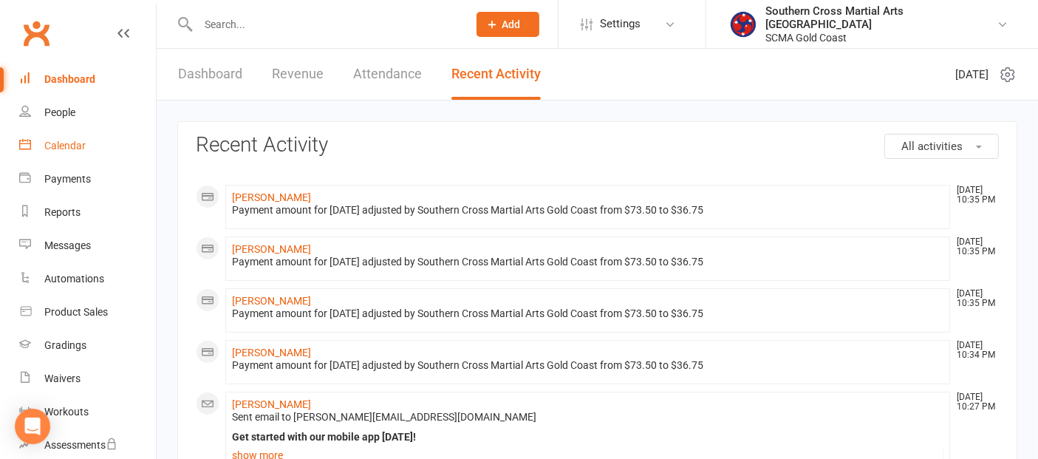
click at [51, 148] on div "Calendar" at bounding box center [64, 146] width 41 height 12
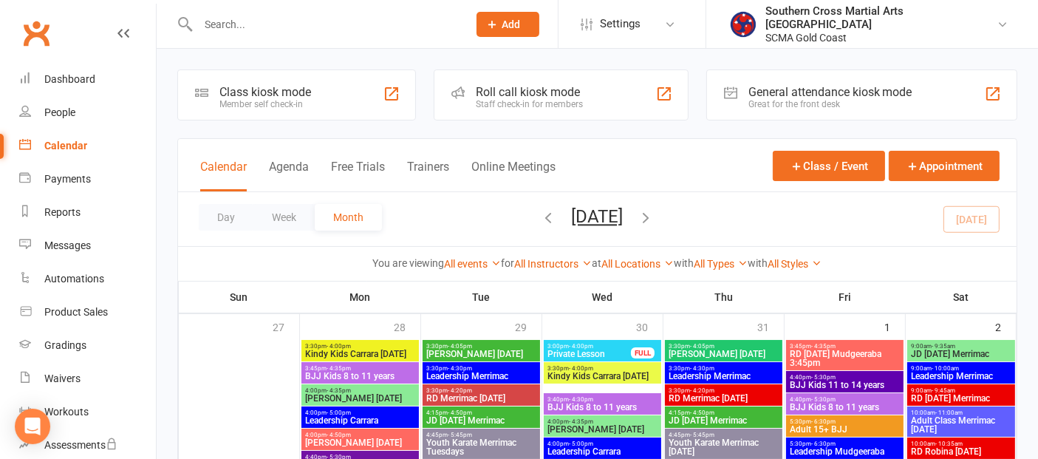
click at [654, 222] on icon "button" at bounding box center [646, 217] width 16 height 16
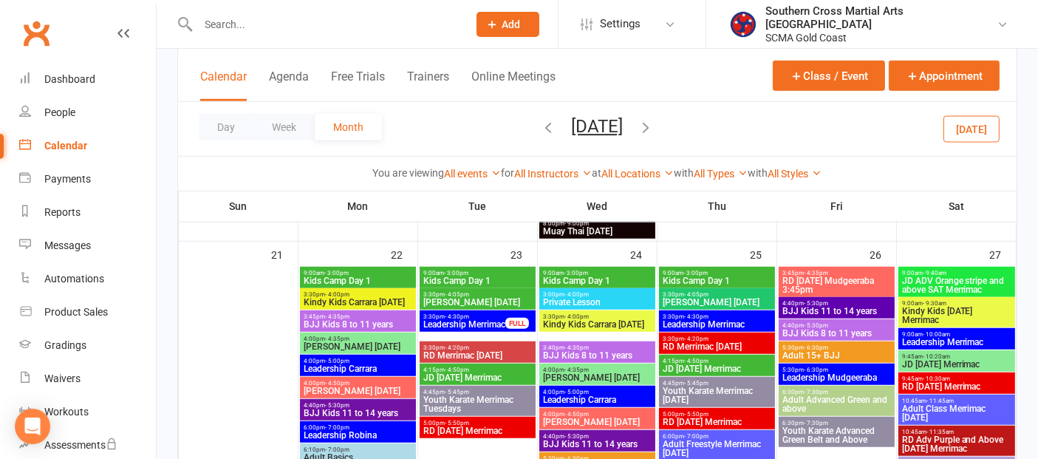
scroll to position [1231, 0]
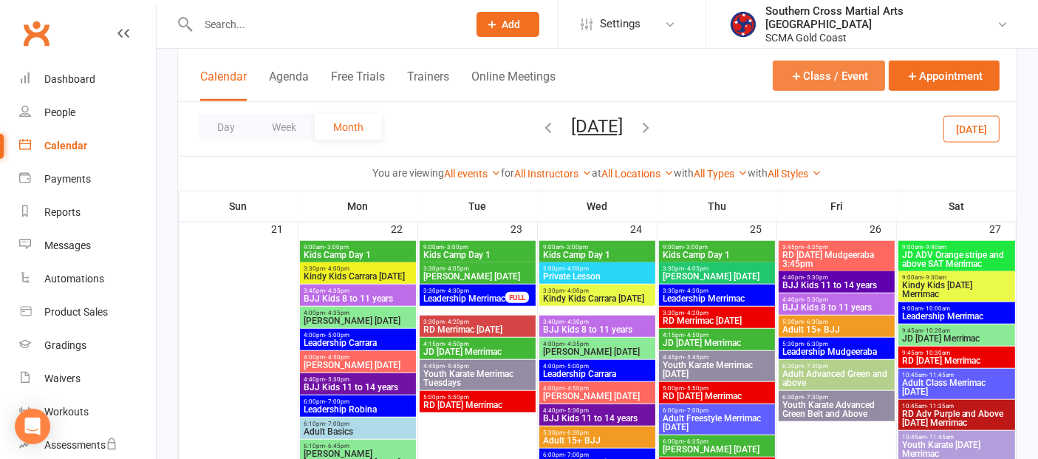
click at [832, 72] on button "Class / Event" at bounding box center [829, 76] width 112 height 30
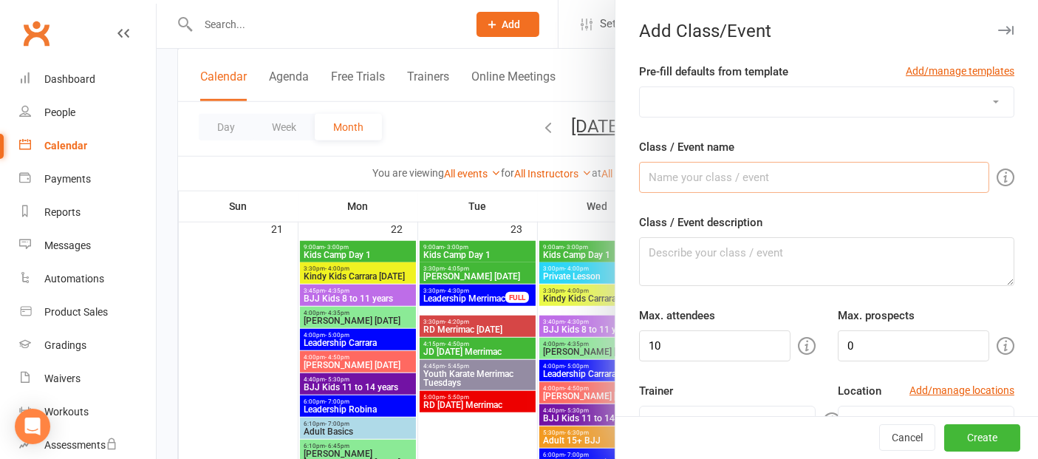
click at [705, 187] on input "Class / Event name" at bounding box center [814, 177] width 350 height 31
type input "Kids Training tournament"
drag, startPoint x: 655, startPoint y: 355, endPoint x: 631, endPoint y: 356, distance: 24.4
click at [631, 356] on div "Max. attendees 10" at bounding box center [727, 334] width 199 height 55
type input "20"
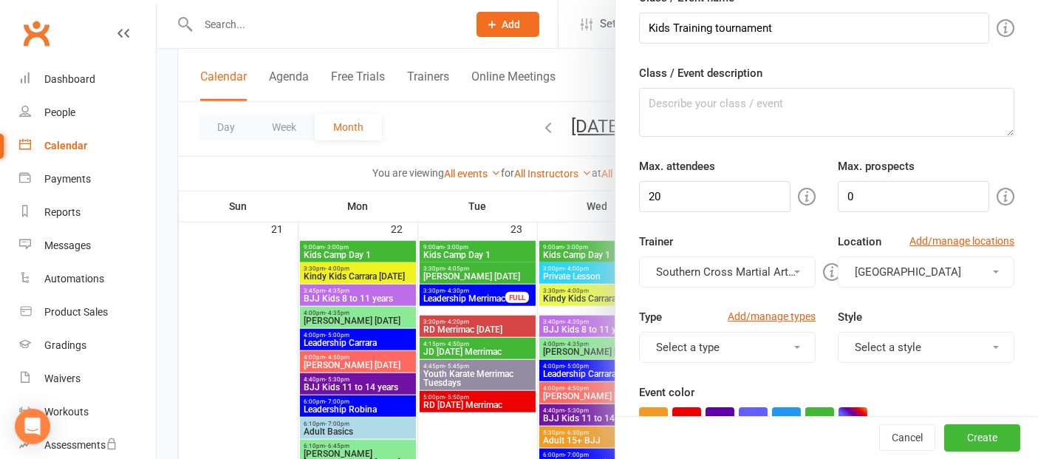
scroll to position [164, 0]
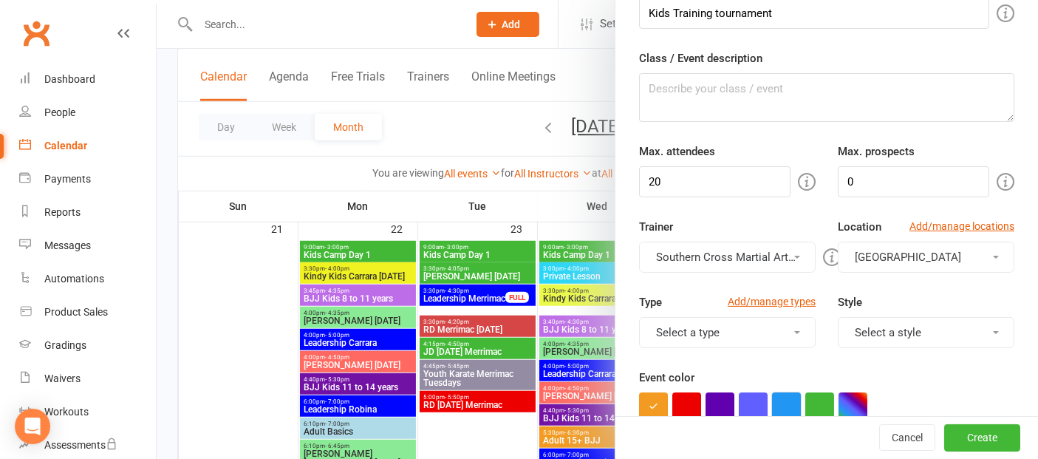
click at [784, 400] on button "button" at bounding box center [786, 406] width 29 height 29
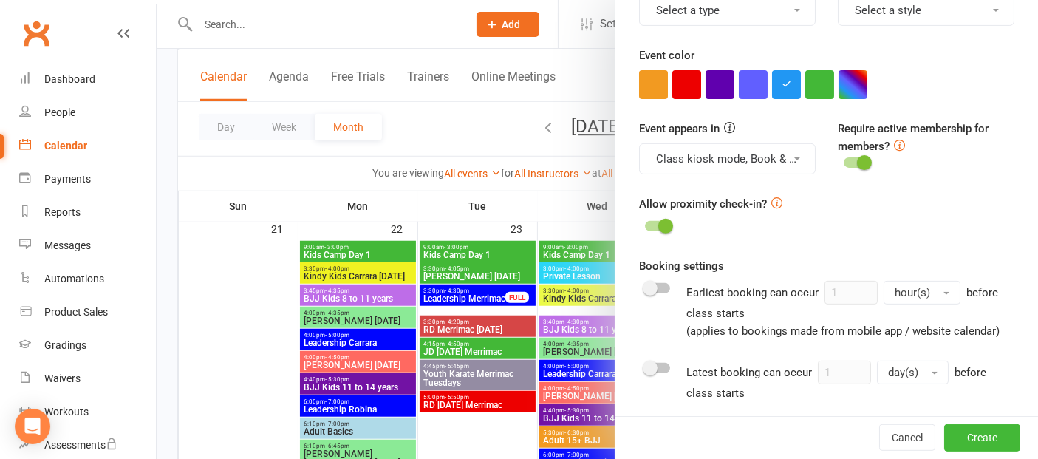
scroll to position [492, 0]
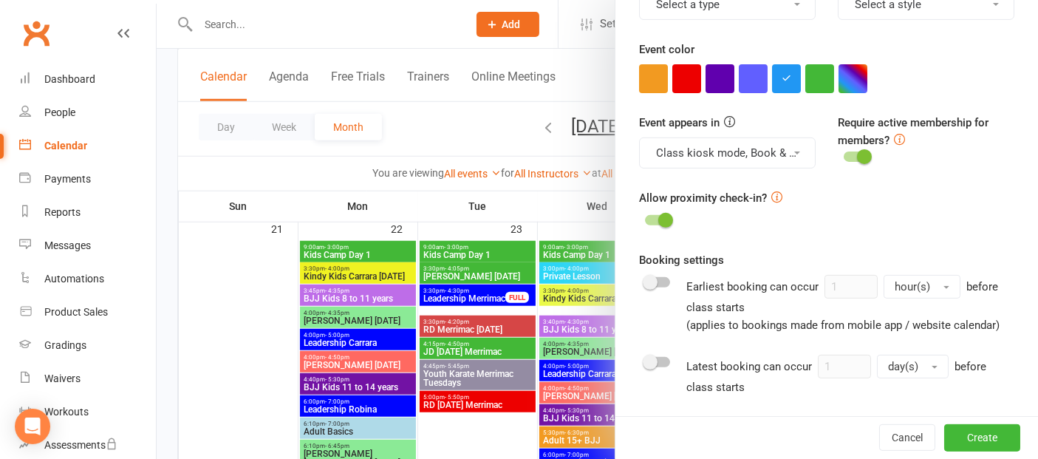
drag, startPoint x: 660, startPoint y: 373, endPoint x: 842, endPoint y: 373, distance: 181.7
click at [660, 367] on div at bounding box center [657, 362] width 25 height 10
click at [645, 360] on input "checkbox" at bounding box center [645, 360] width 0 height 0
click at [890, 373] on span "day(s)" at bounding box center [903, 366] width 30 height 13
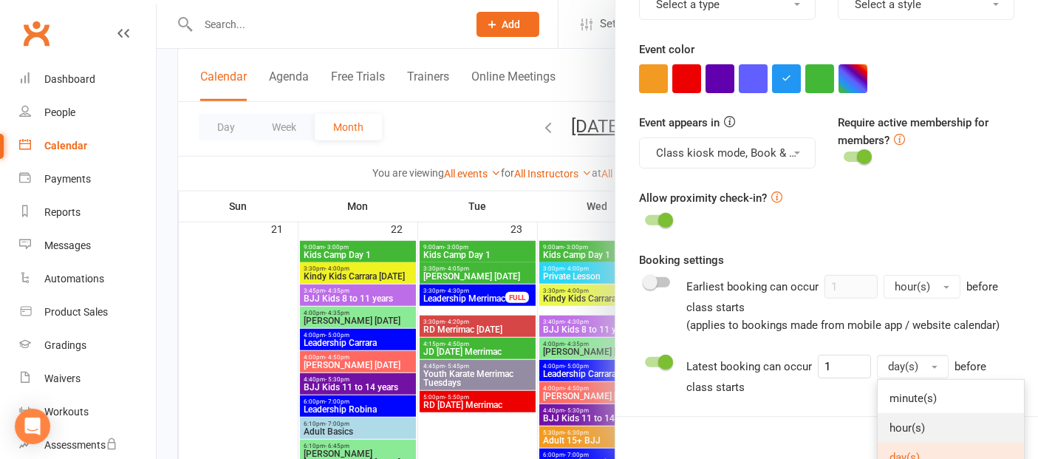
click at [894, 434] on link "hour(s)" at bounding box center [950, 428] width 146 height 30
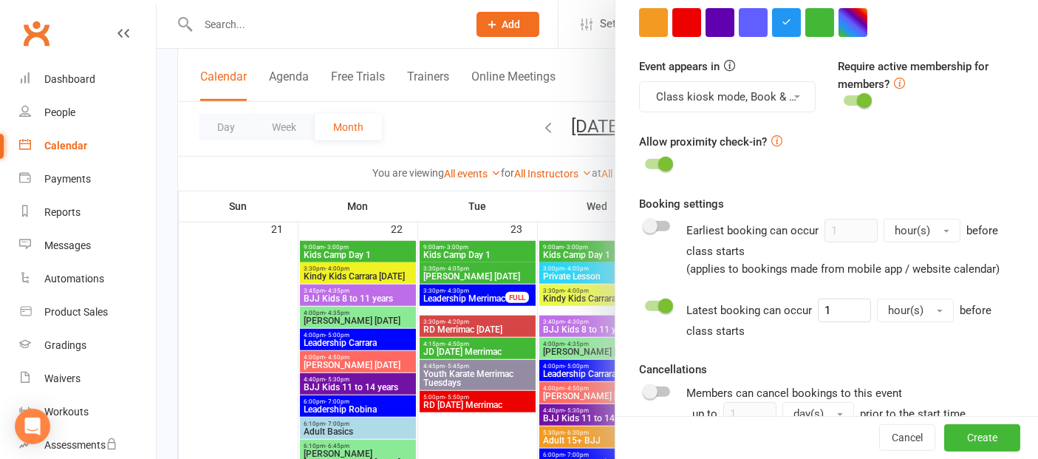
scroll to position [574, 0]
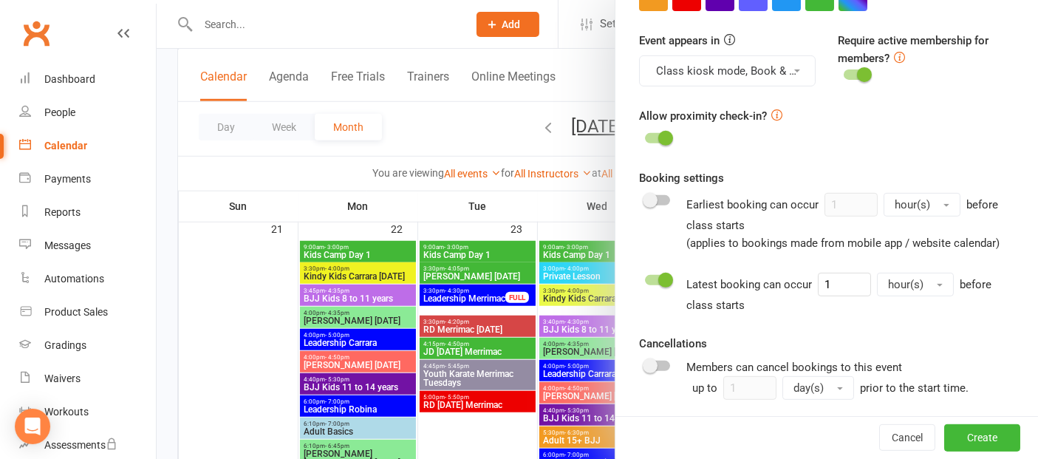
click at [662, 371] on div at bounding box center [657, 365] width 25 height 10
click at [645, 363] on input "checkbox" at bounding box center [645, 363] width 0 height 0
click at [793, 394] on span "day(s)" at bounding box center [808, 387] width 30 height 13
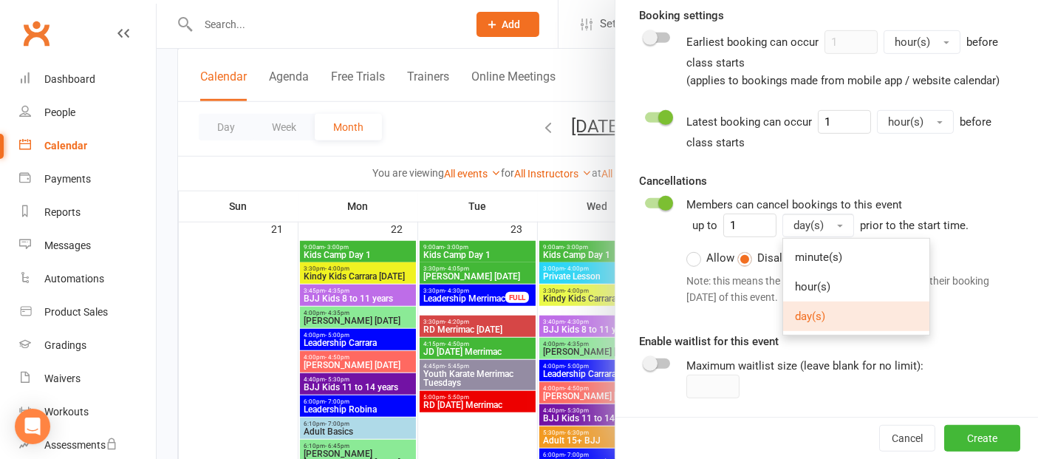
scroll to position [739, 0]
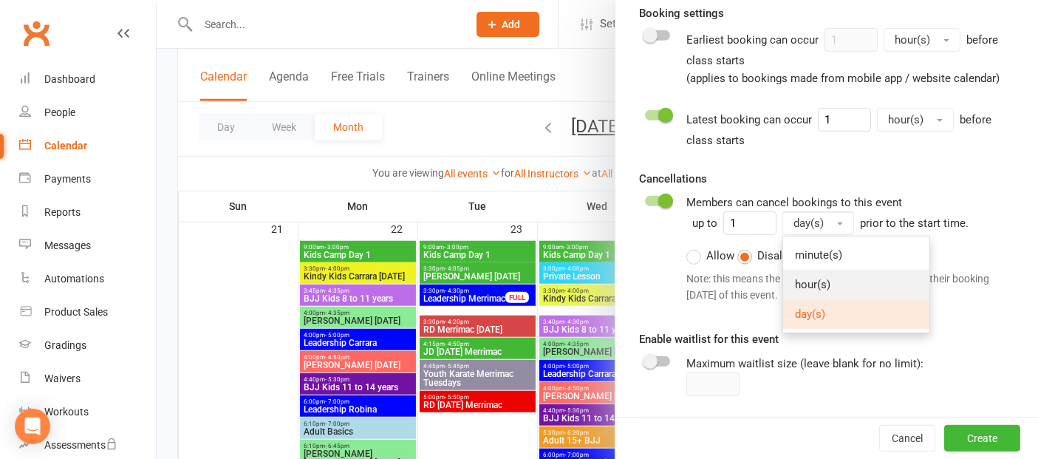
click at [827, 299] on link "hour(s)" at bounding box center [856, 285] width 146 height 30
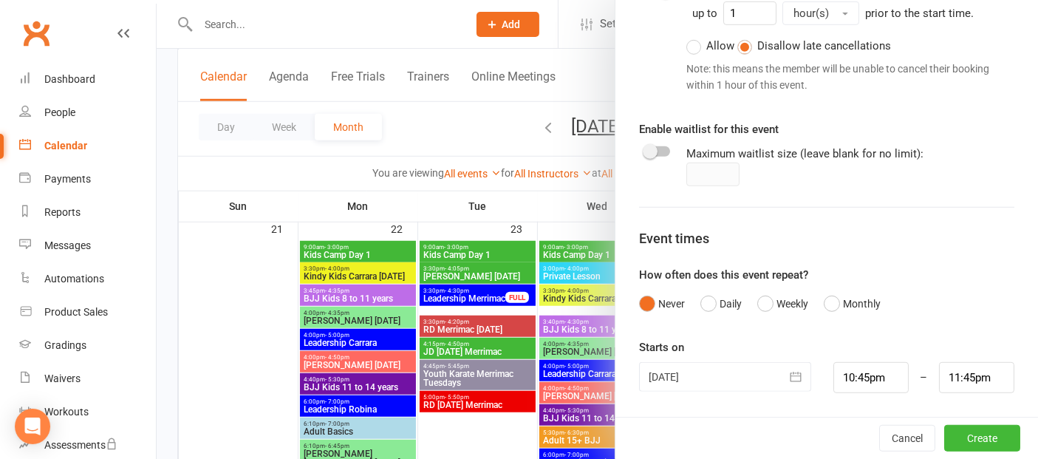
scroll to position [962, 0]
click at [781, 373] on button "button" at bounding box center [796, 377] width 30 height 30
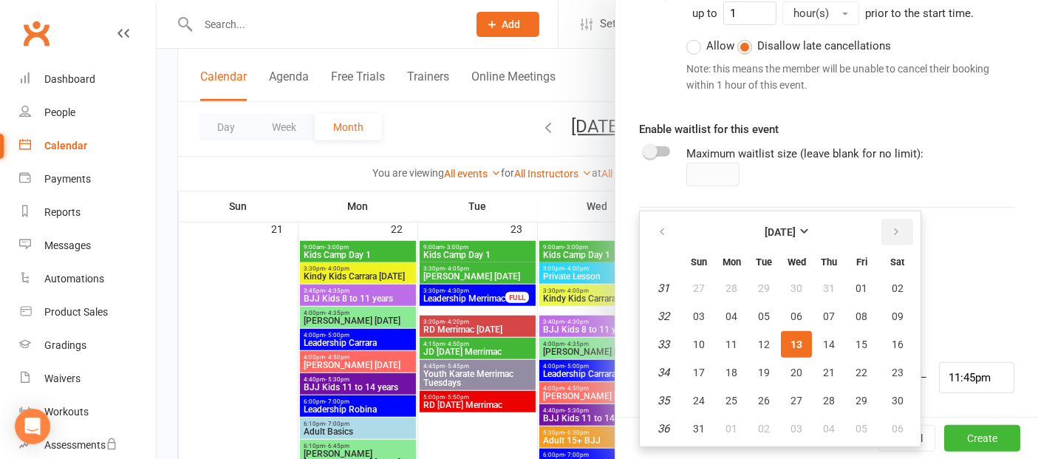
click at [881, 230] on button "button" at bounding box center [897, 232] width 32 height 27
click at [728, 366] on span "22" at bounding box center [731, 372] width 12 height 12
type input "22 Sep 2025"
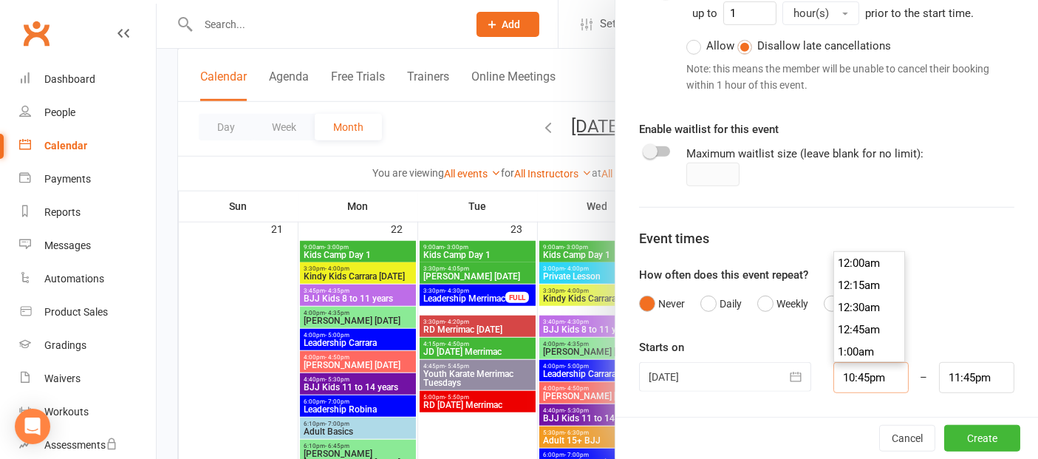
click at [843, 372] on input "10:45pm" at bounding box center [870, 377] width 75 height 31
type input "4:00pm"
type input "5:00pm"
click at [852, 268] on li "4:00pm" at bounding box center [869, 262] width 71 height 22
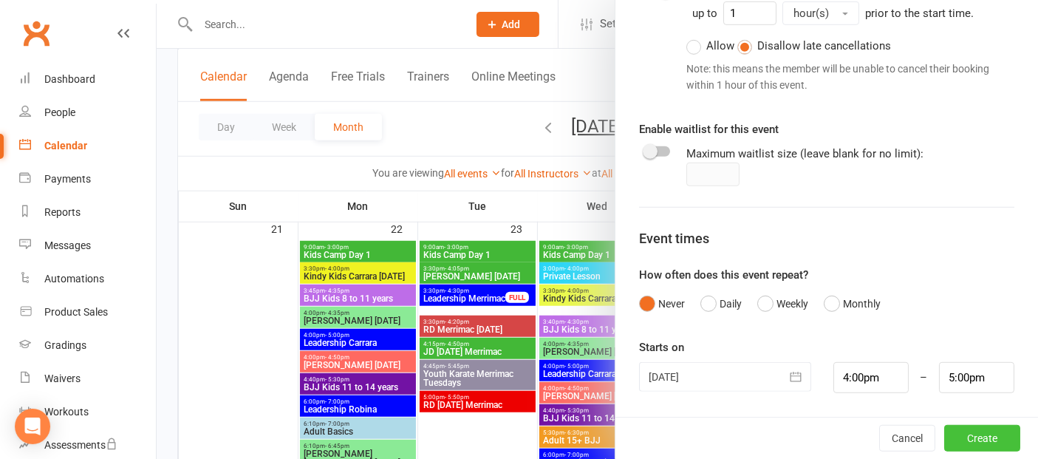
click at [954, 438] on button "Create" at bounding box center [982, 438] width 76 height 27
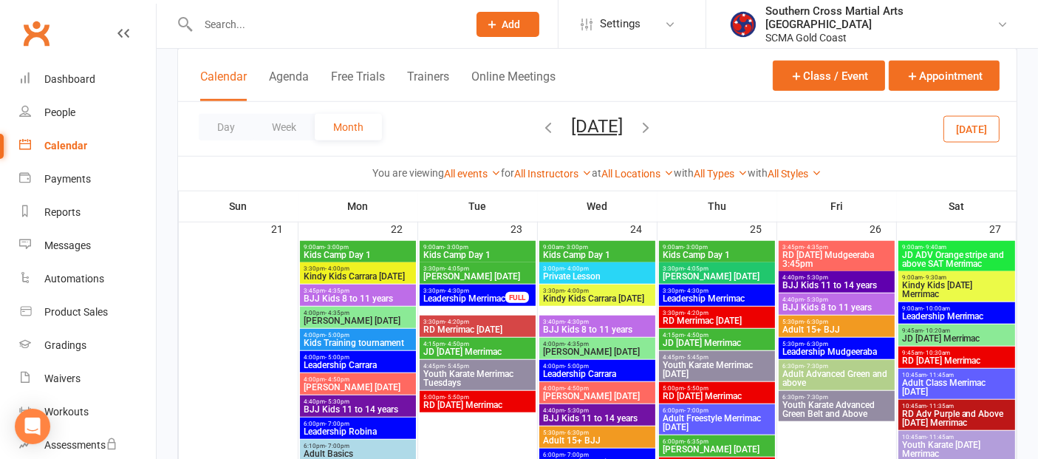
click at [390, 296] on span "BJJ Kids 8 to 11 years" at bounding box center [358, 298] width 110 height 9
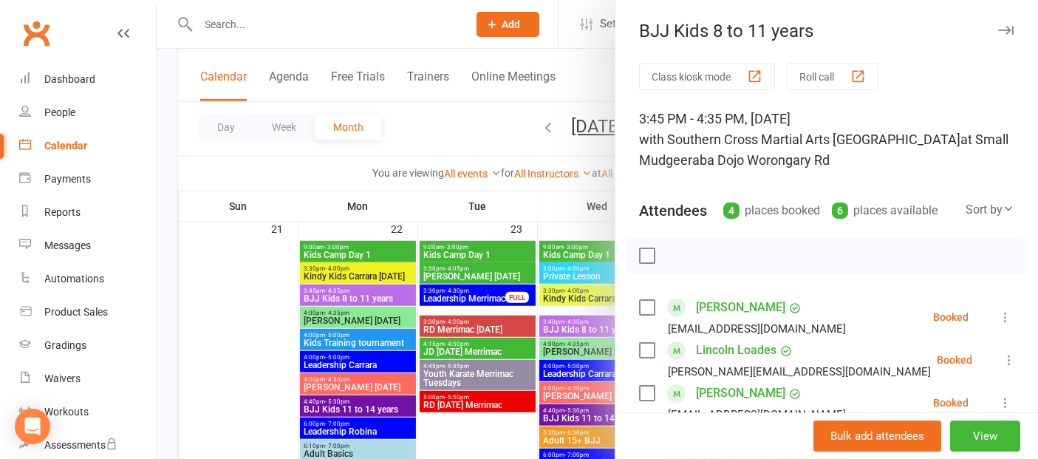
click at [382, 321] on div at bounding box center [597, 229] width 881 height 459
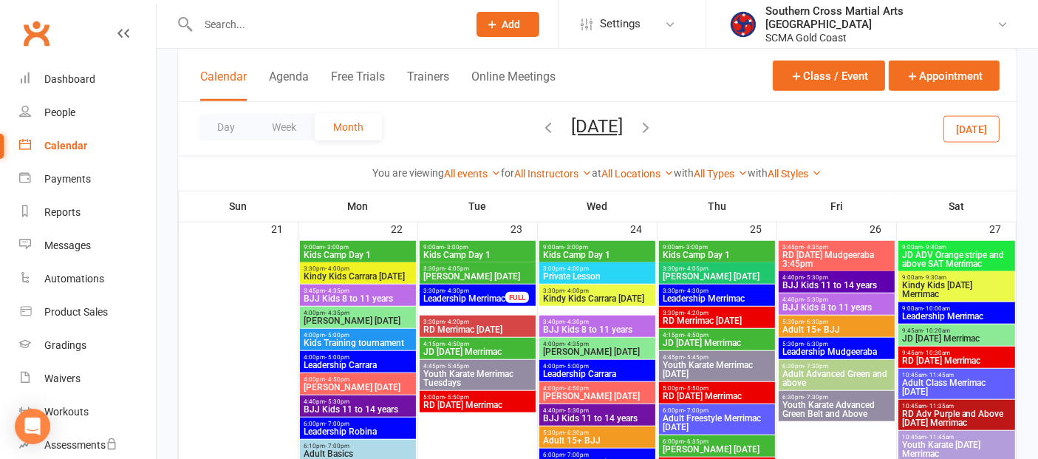
click at [382, 321] on span "JD Carrara Monday" at bounding box center [358, 320] width 110 height 9
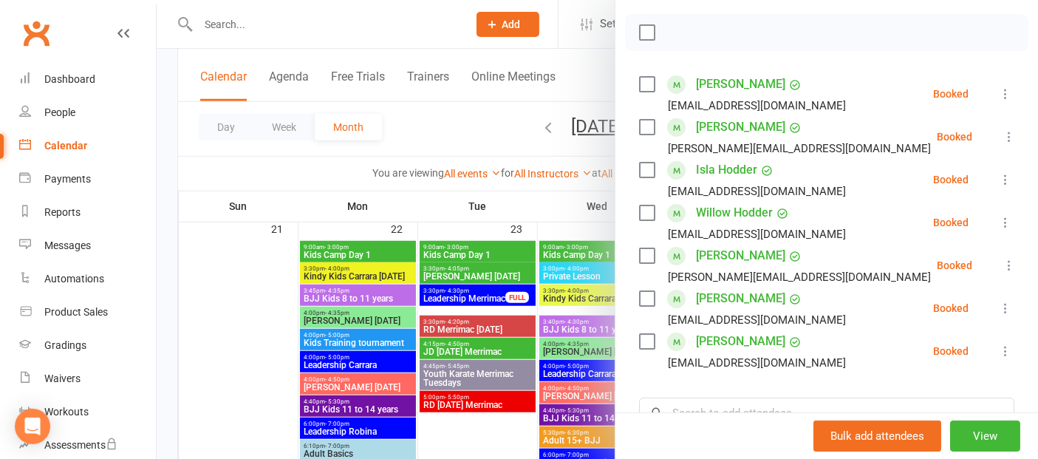
scroll to position [246, 0]
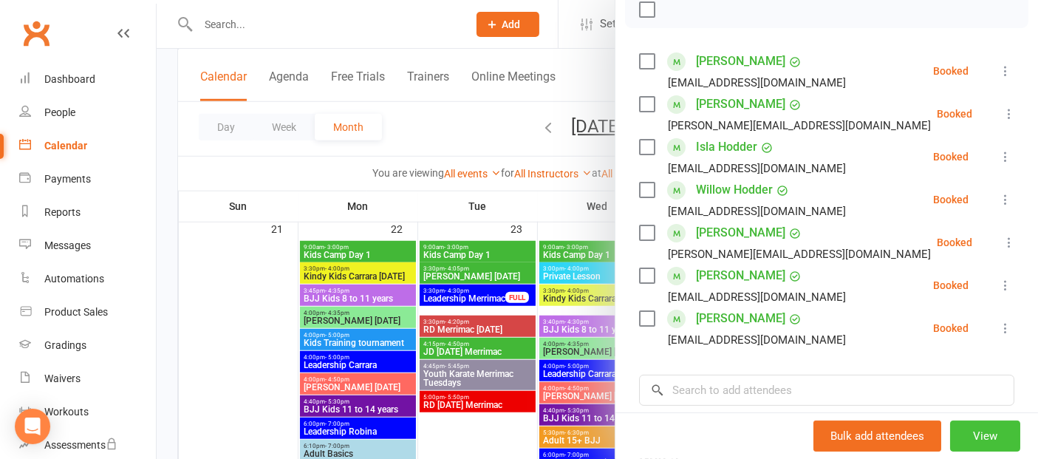
click at [962, 434] on button "View" at bounding box center [985, 435] width 70 height 31
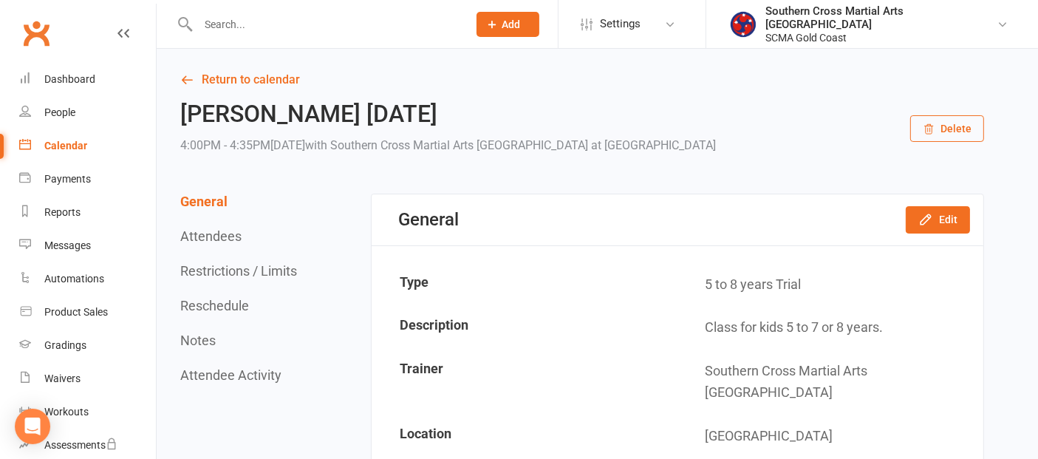
click at [945, 127] on button "Delete" at bounding box center [947, 128] width 74 height 27
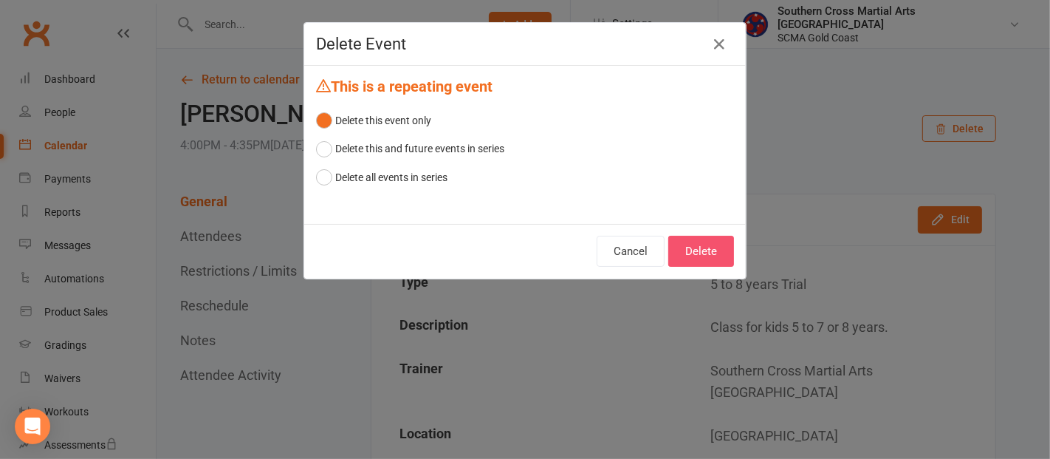
click at [711, 244] on button "Delete" at bounding box center [701, 251] width 66 height 31
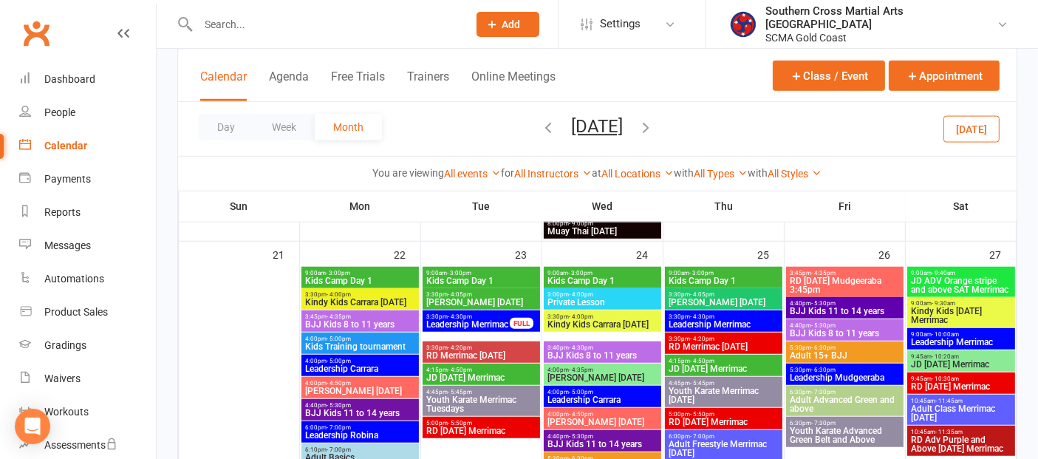
scroll to position [1231, 0]
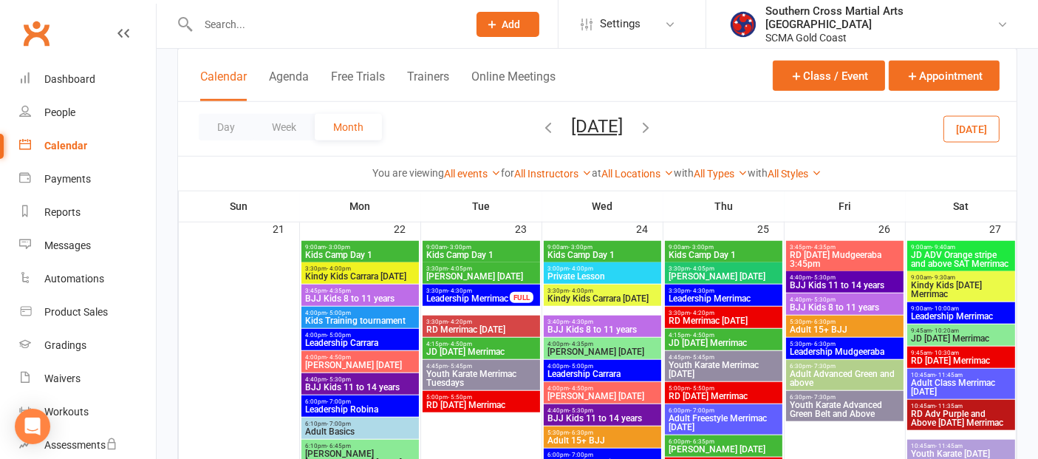
click at [357, 360] on span "RD Carrara Monday" at bounding box center [360, 364] width 112 height 9
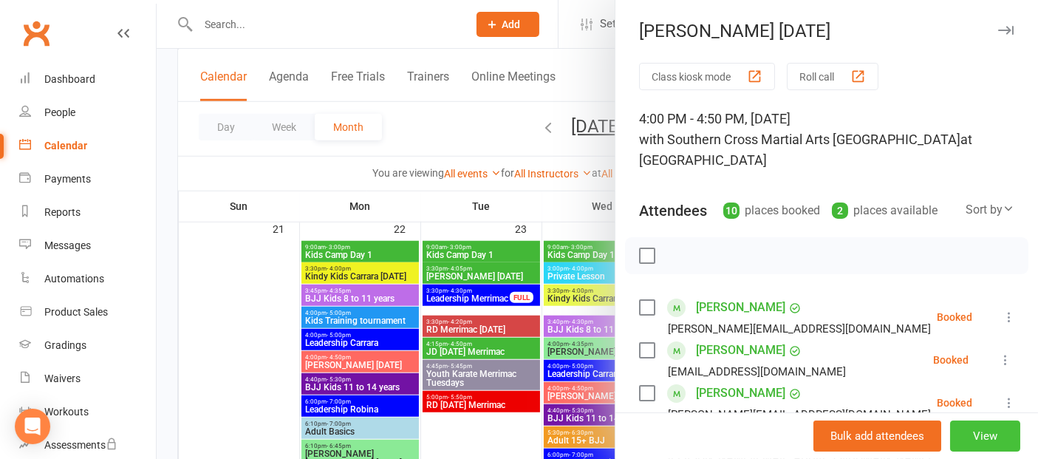
click at [962, 427] on button "View" at bounding box center [985, 435] width 70 height 31
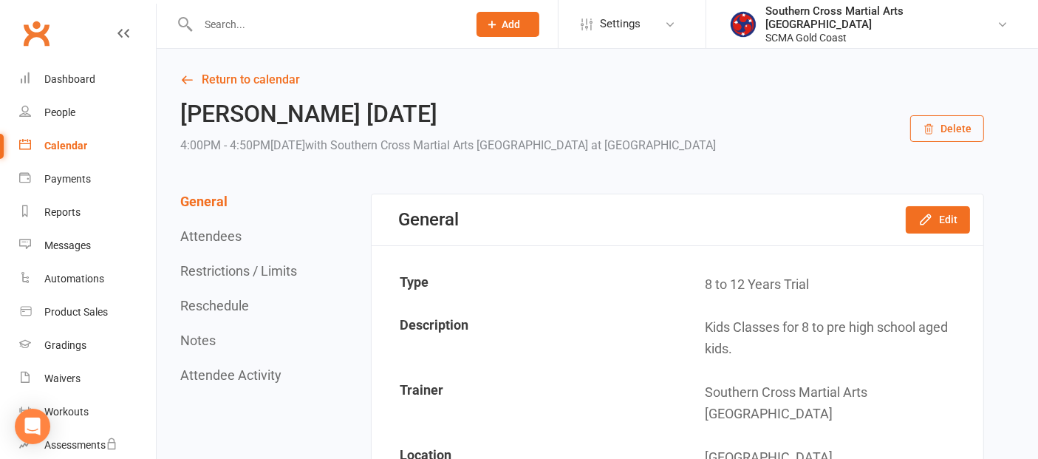
click at [933, 131] on icon "button" at bounding box center [929, 130] width 8 height 10
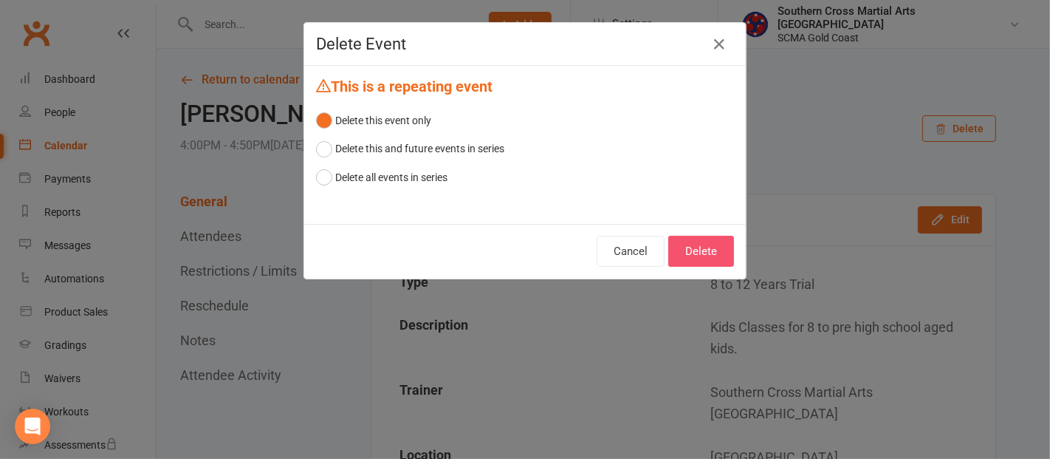
click at [686, 247] on button "Delete" at bounding box center [701, 251] width 66 height 31
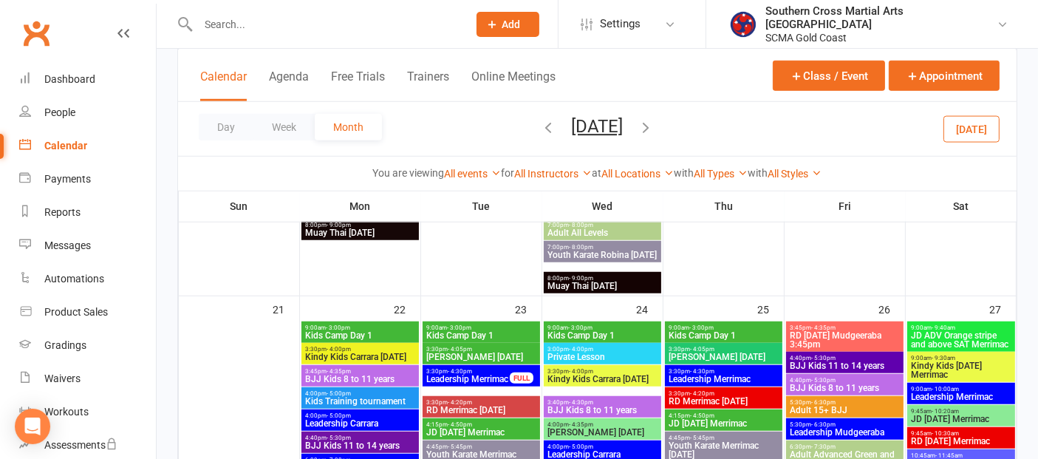
scroll to position [1149, 0]
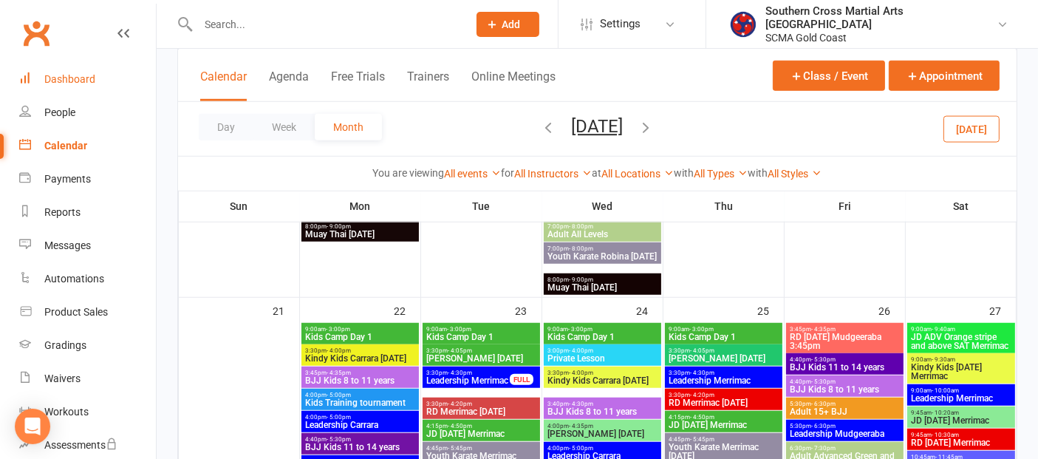
click at [61, 81] on div "Dashboard" at bounding box center [69, 79] width 51 height 12
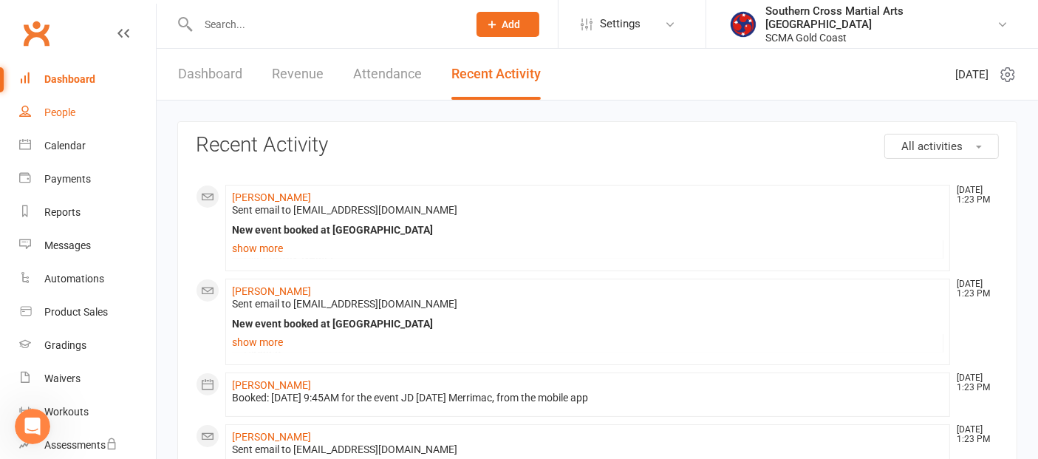
scroll to position [1, 0]
click at [83, 113] on link "People" at bounding box center [87, 112] width 137 height 33
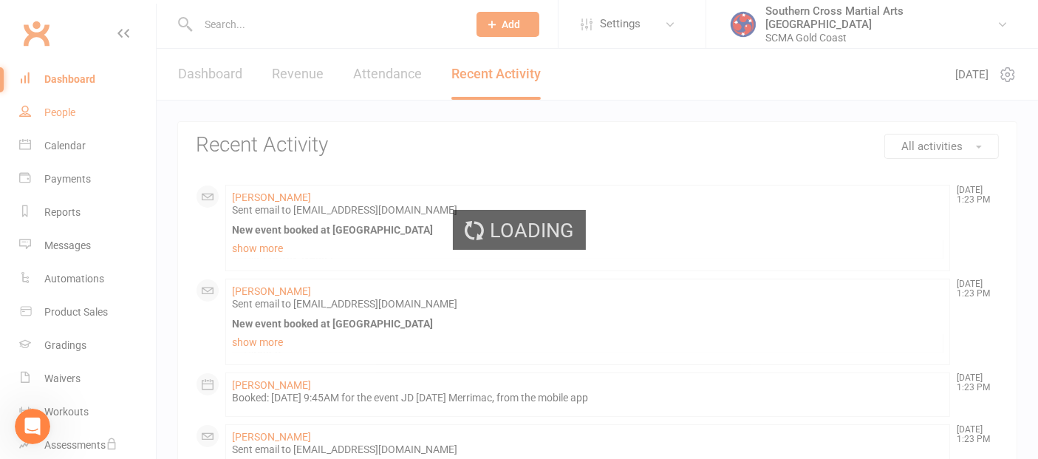
select select "100"
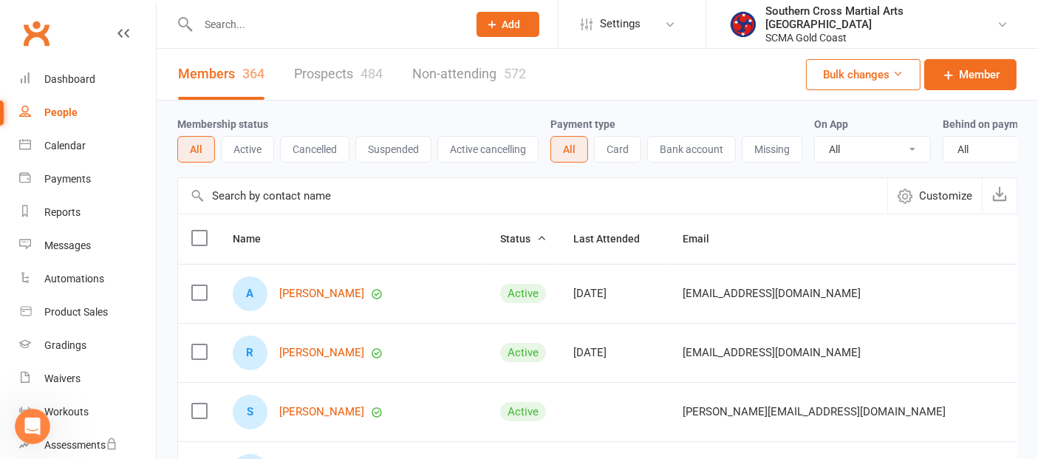
click at [300, 205] on input "text" at bounding box center [532, 195] width 709 height 35
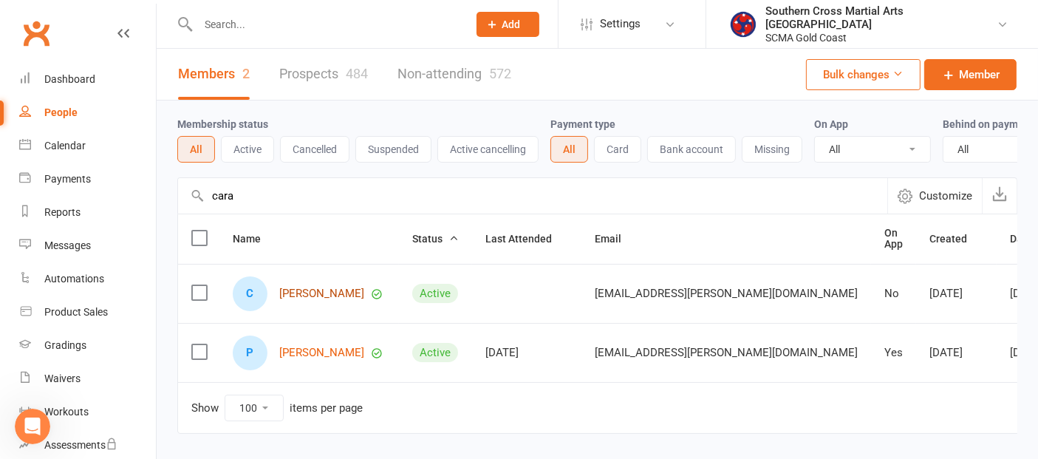
type input "cara"
click at [298, 300] on link "[PERSON_NAME]" at bounding box center [321, 293] width 85 height 13
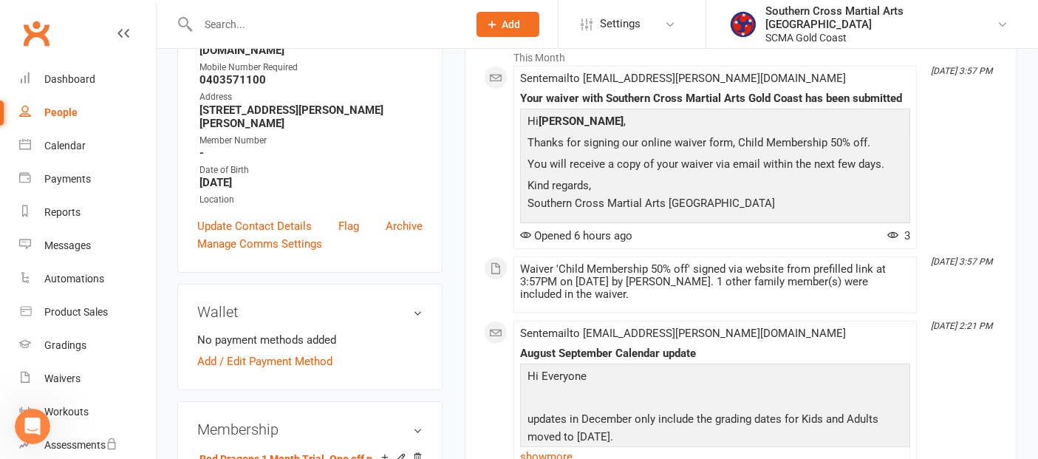
scroll to position [82, 0]
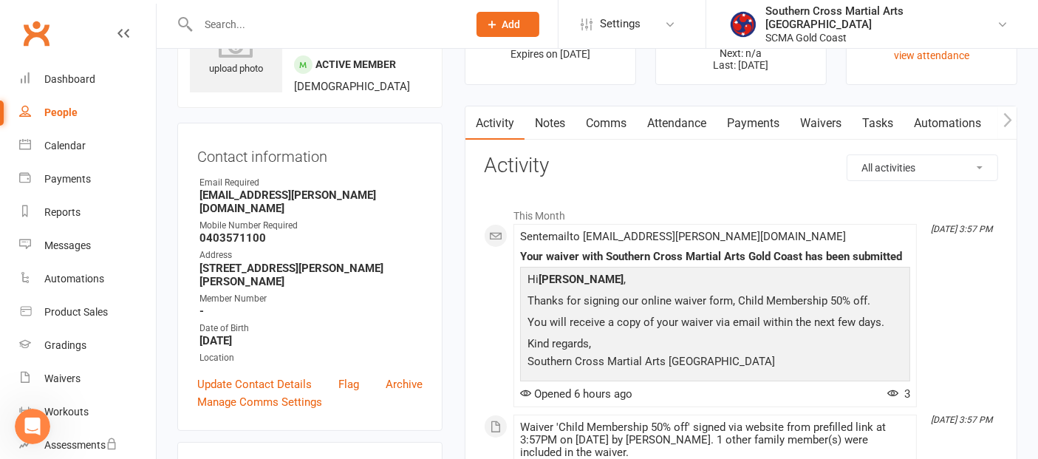
click at [693, 126] on link "Attendance" at bounding box center [677, 123] width 80 height 34
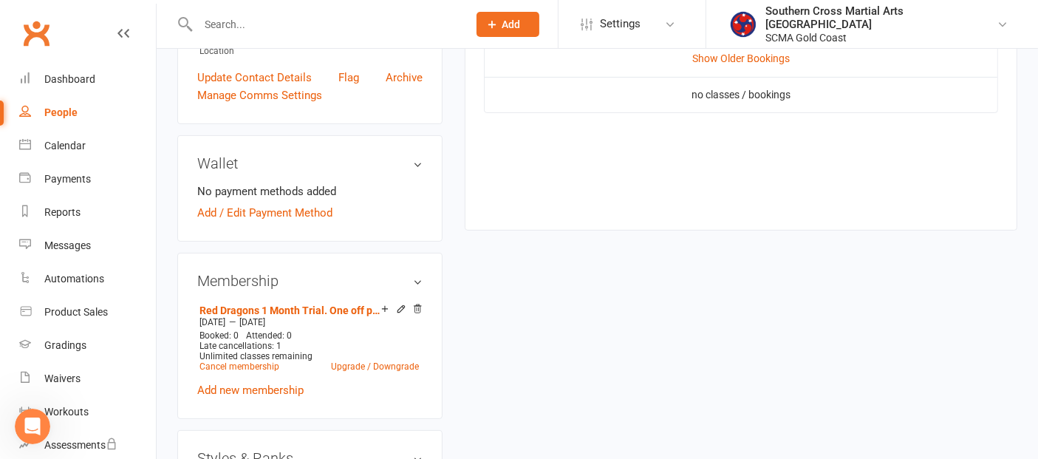
scroll to position [410, 0]
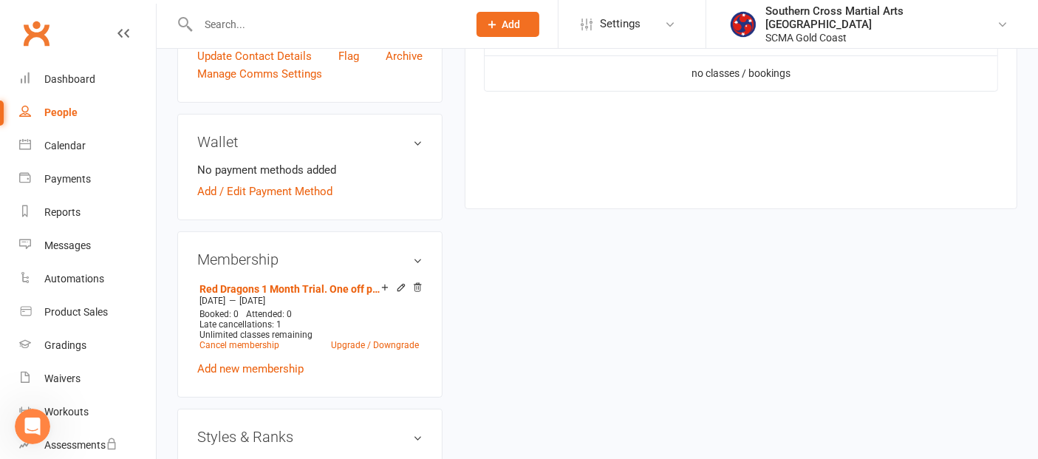
click at [66, 111] on div "People" at bounding box center [60, 112] width 33 height 12
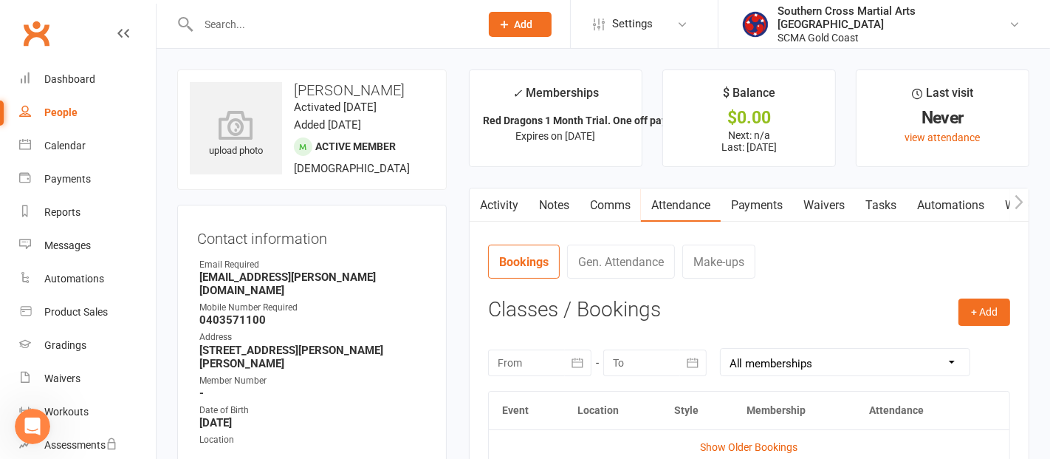
select select "100"
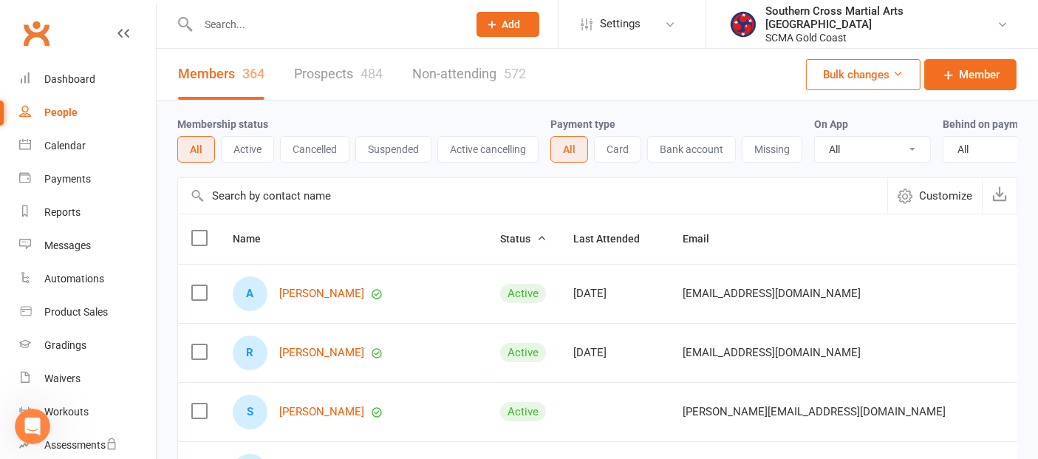
click at [269, 204] on input "text" at bounding box center [532, 195] width 709 height 35
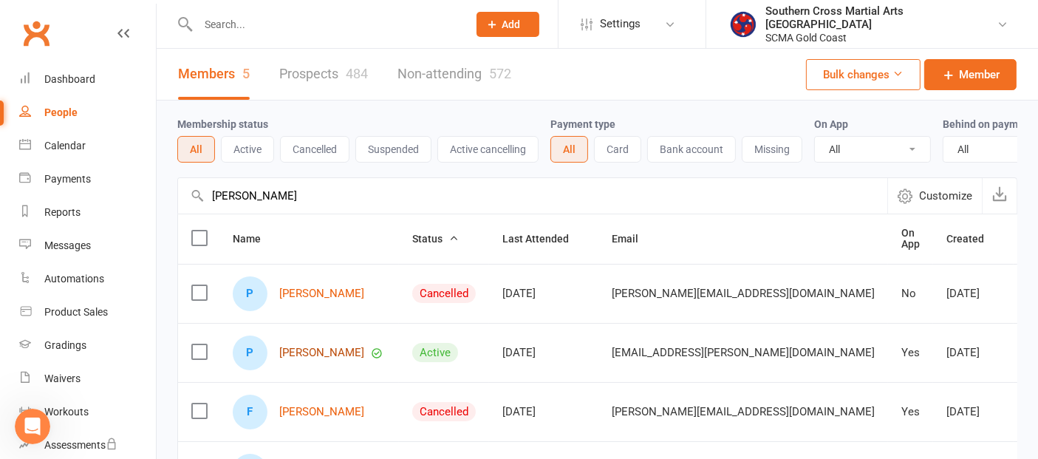
type input "patrick"
click at [304, 359] on link "[PERSON_NAME]" at bounding box center [321, 352] width 85 height 13
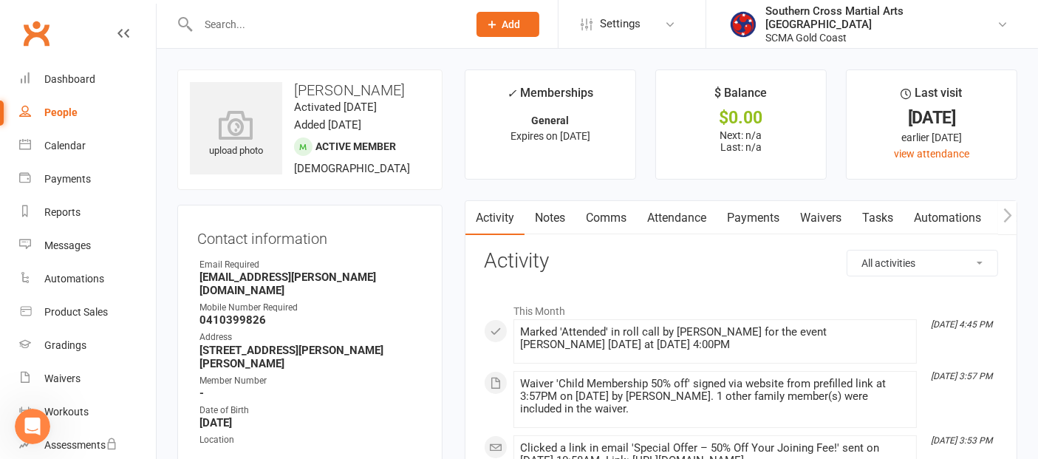
click at [680, 219] on link "Attendance" at bounding box center [677, 218] width 80 height 34
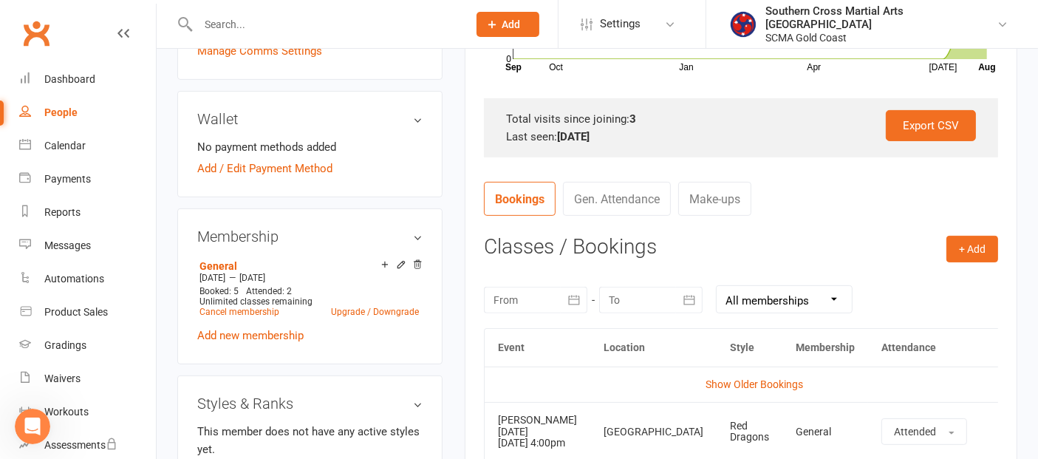
scroll to position [410, 0]
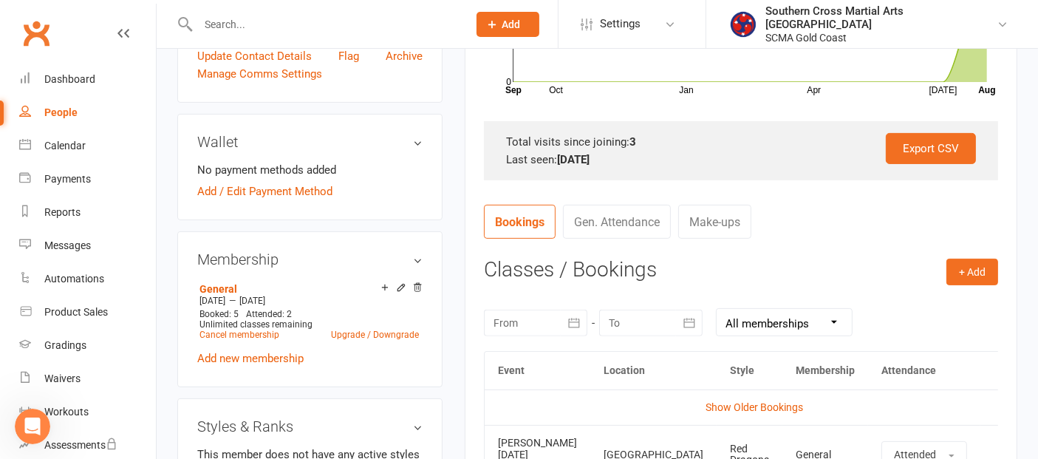
click at [525, 315] on div at bounding box center [535, 322] width 103 height 27
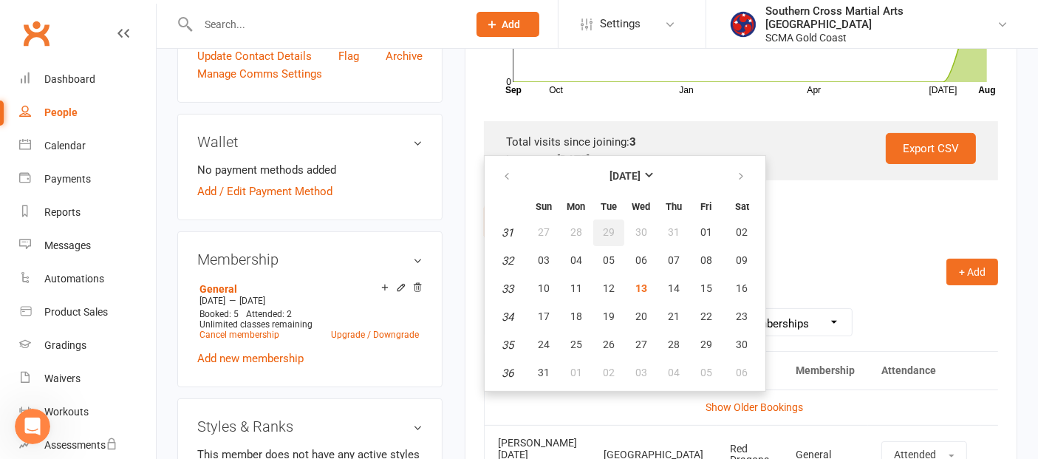
click at [606, 233] on span "29" at bounding box center [609, 232] width 12 height 12
type input "29 Jul 2025"
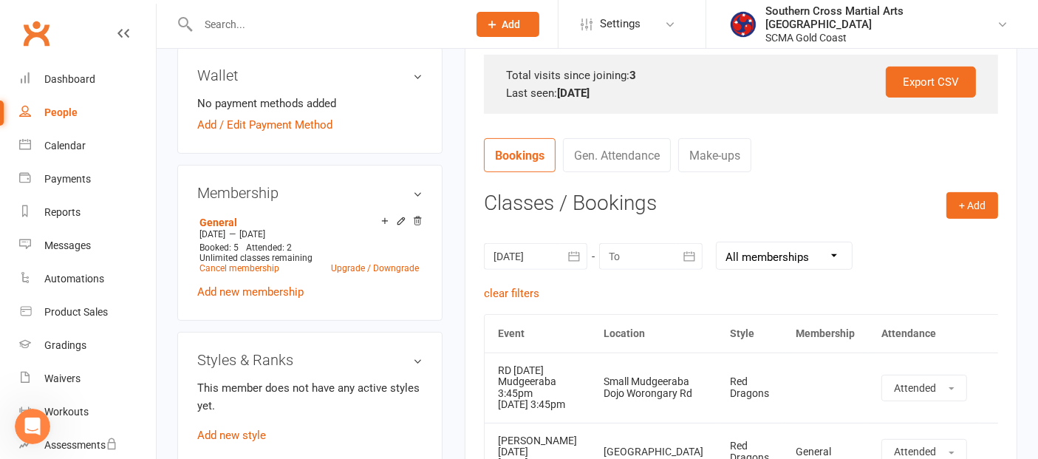
scroll to position [574, 0]
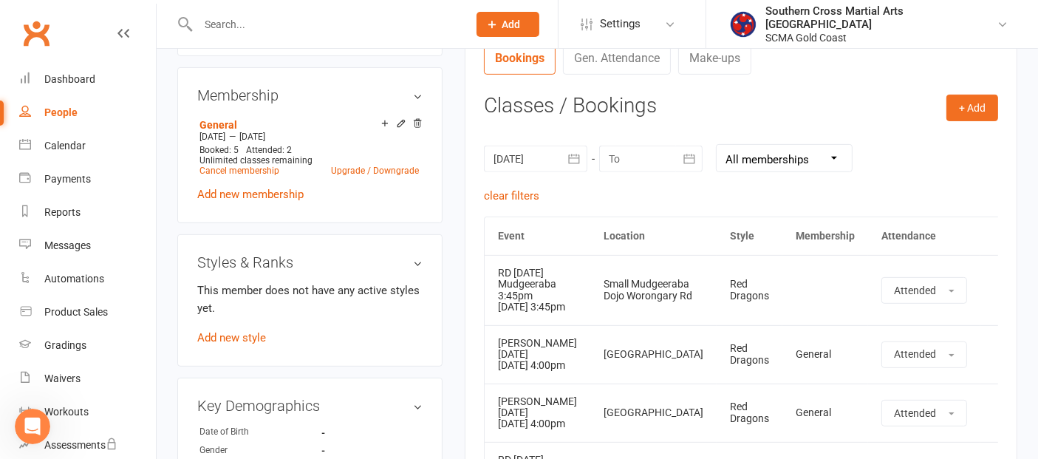
click at [73, 100] on link "People" at bounding box center [87, 112] width 137 height 33
select select "100"
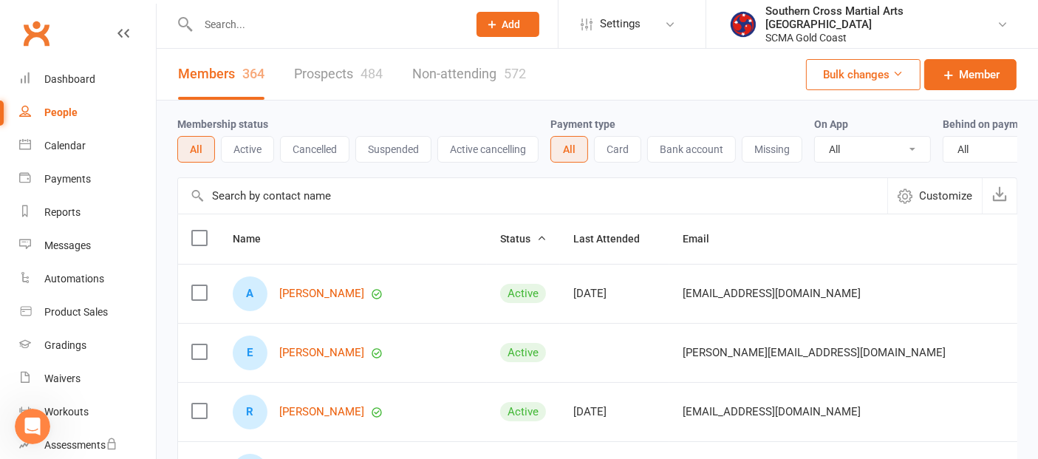
click at [269, 205] on input "text" at bounding box center [532, 195] width 709 height 35
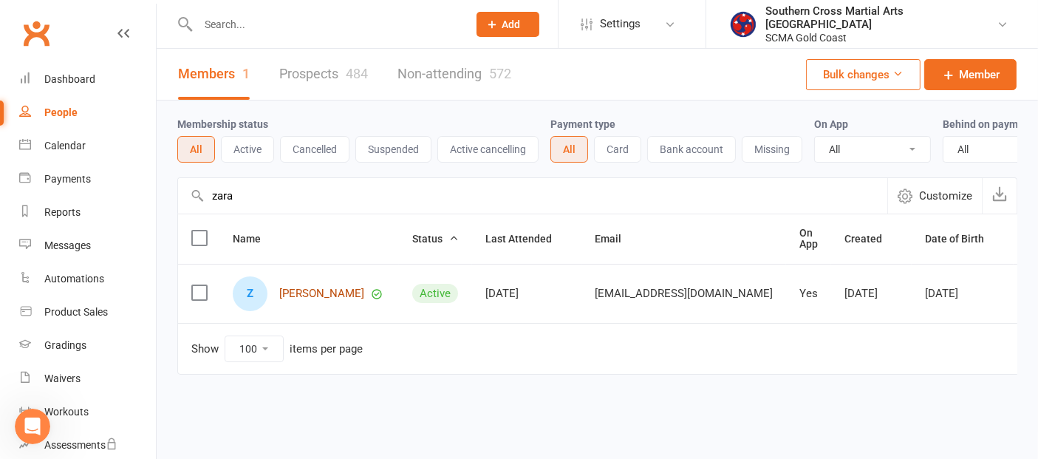
type input "zara"
click at [330, 300] on link "Zara Biviano" at bounding box center [321, 293] width 85 height 13
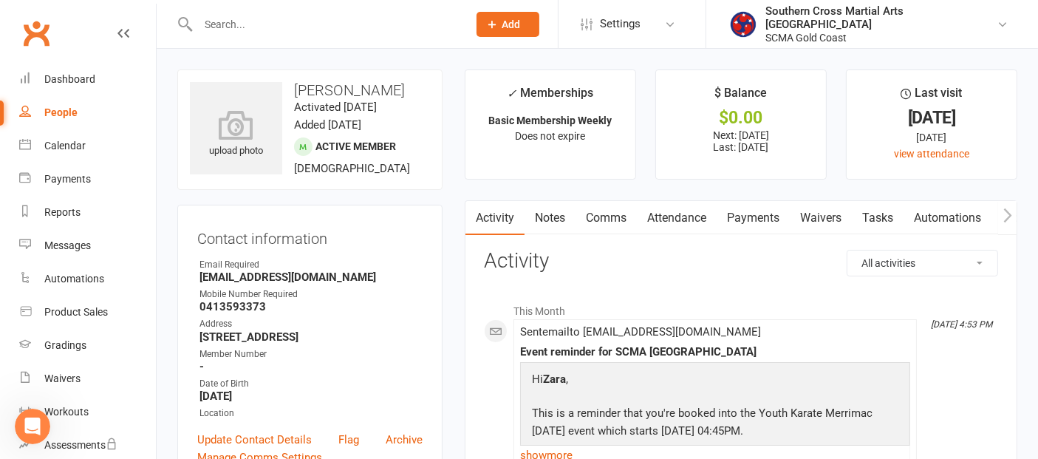
click at [736, 220] on link "Payments" at bounding box center [752, 218] width 73 height 34
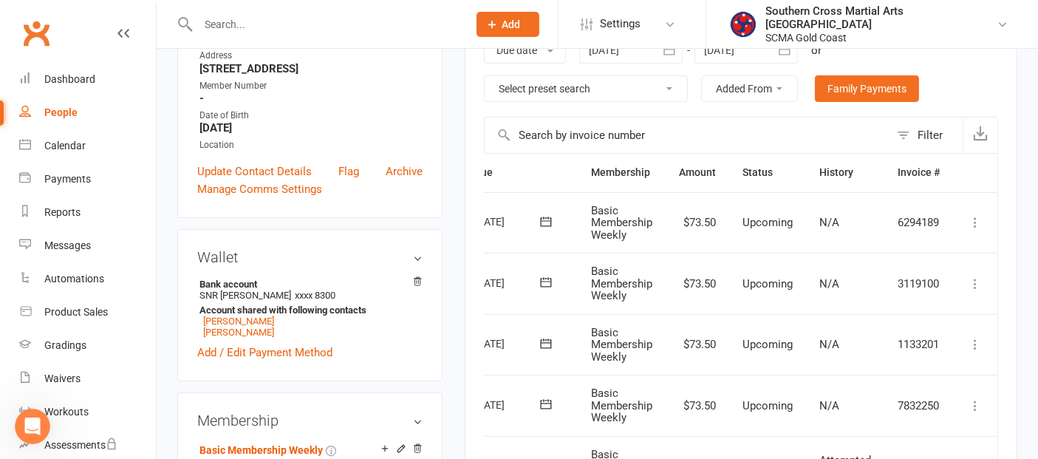
scroll to position [246, 0]
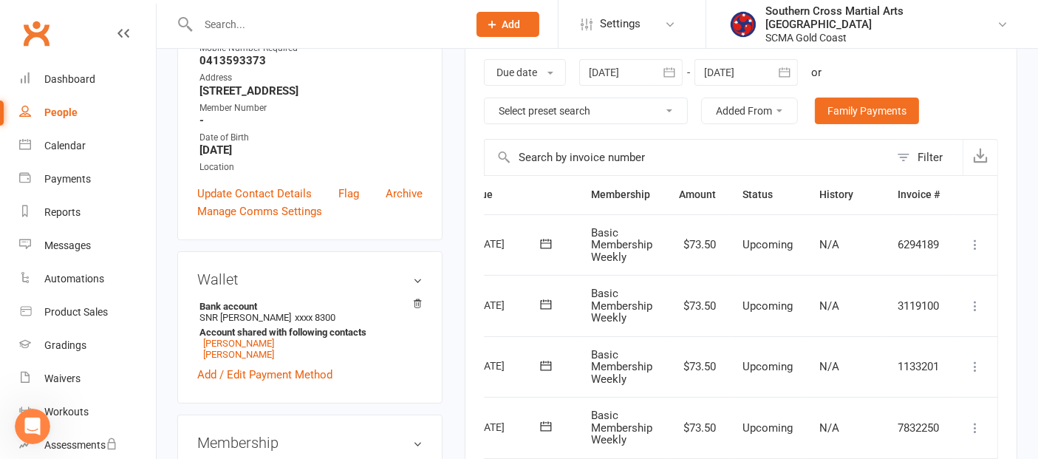
click at [652, 70] on div at bounding box center [630, 72] width 103 height 27
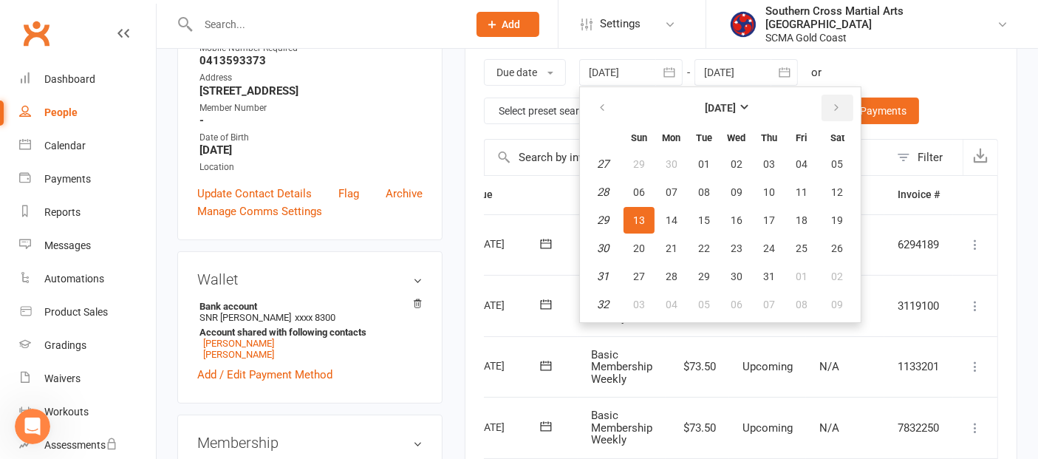
click at [831, 103] on icon "button" at bounding box center [836, 108] width 10 height 12
click at [670, 158] on span "01" at bounding box center [671, 164] width 12 height 12
type input "01 Sep 2025"
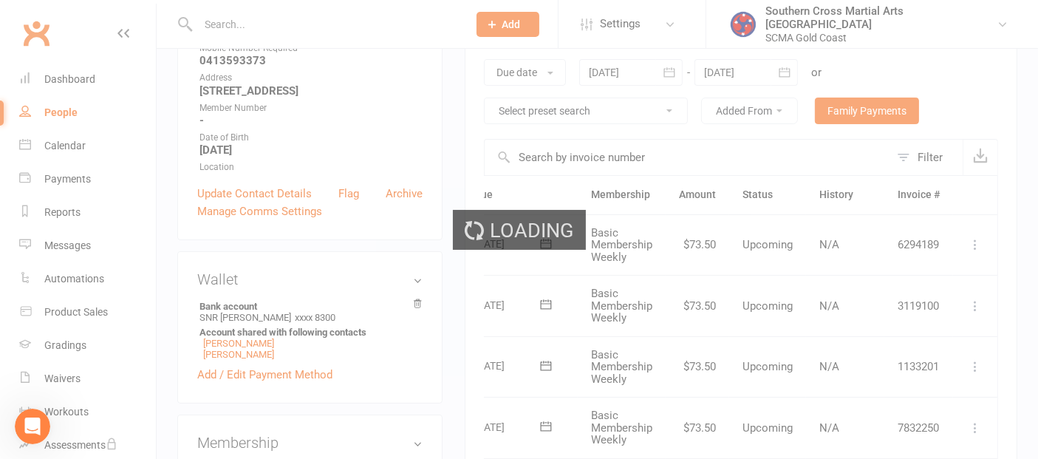
scroll to position [0, 52]
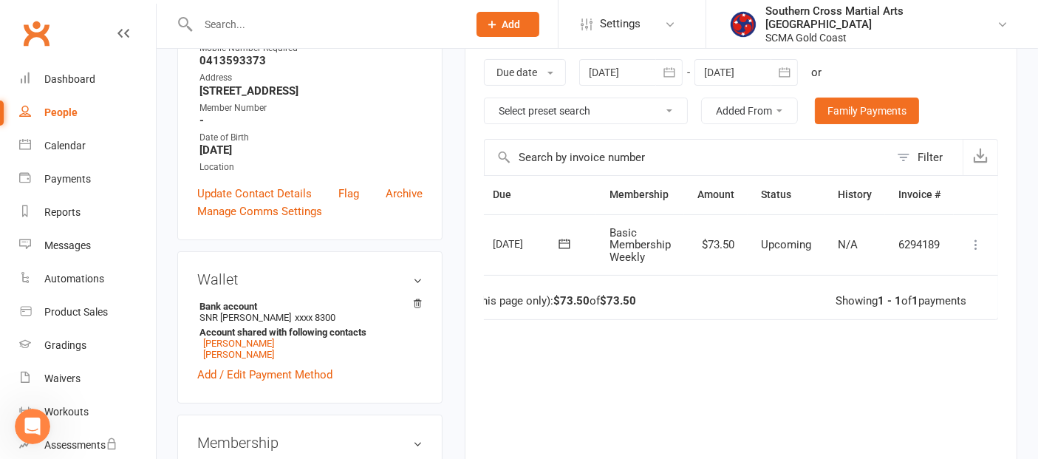
click at [788, 69] on icon "button" at bounding box center [784, 72] width 15 height 15
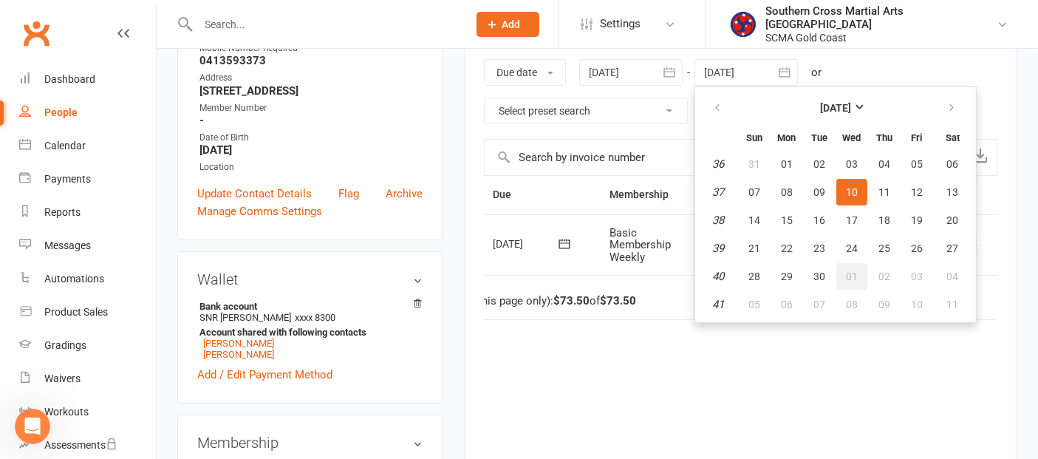
click at [858, 266] on button "01" at bounding box center [851, 276] width 31 height 27
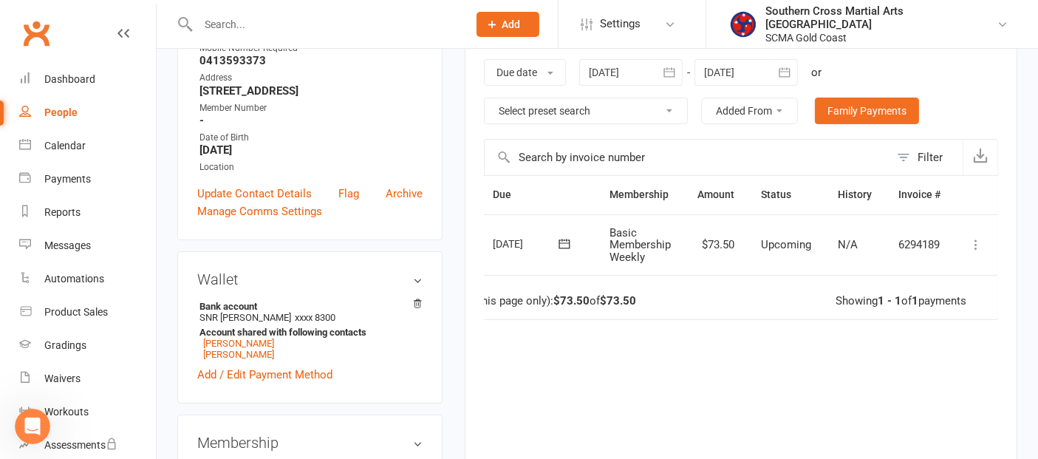
type input "01 Oct 2025"
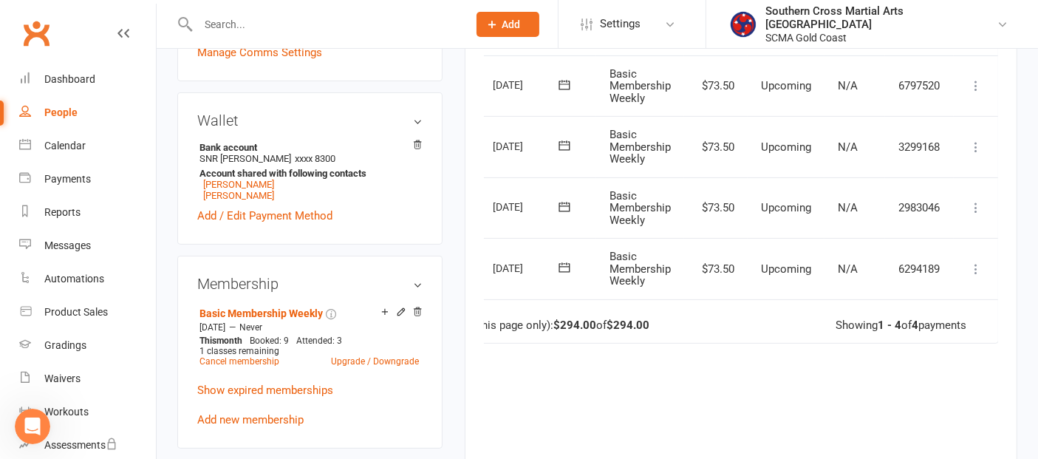
scroll to position [410, 0]
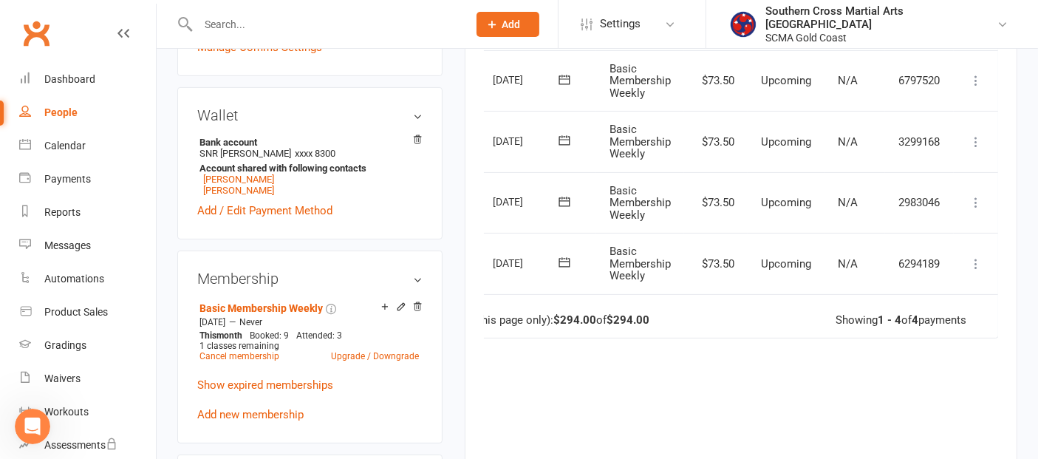
click at [981, 269] on button at bounding box center [976, 264] width 18 height 18
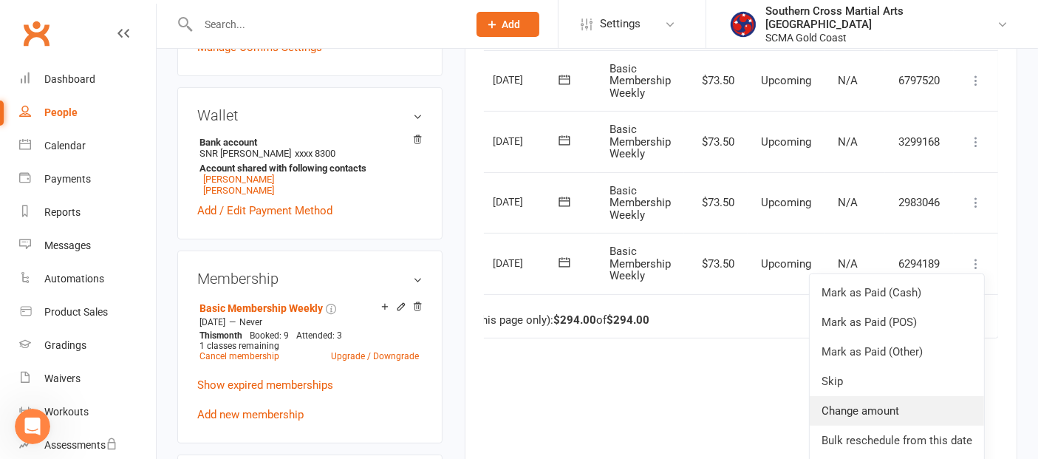
click at [858, 399] on link "Change amount" at bounding box center [897, 411] width 174 height 30
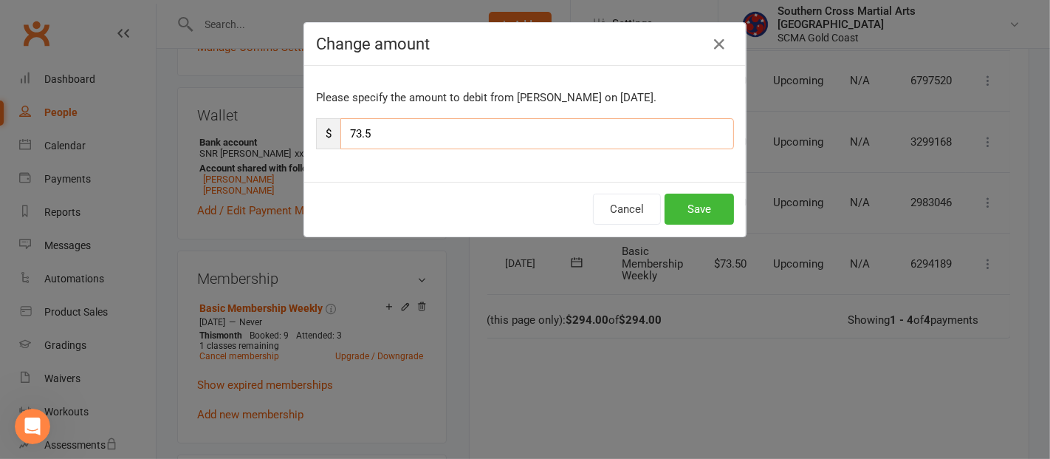
drag, startPoint x: 398, startPoint y: 127, endPoint x: 327, endPoint y: 127, distance: 70.9
click at [327, 127] on div "$ 73.5" at bounding box center [525, 133] width 418 height 31
type input "36.75"
click at [692, 208] on button "Save" at bounding box center [699, 209] width 69 height 31
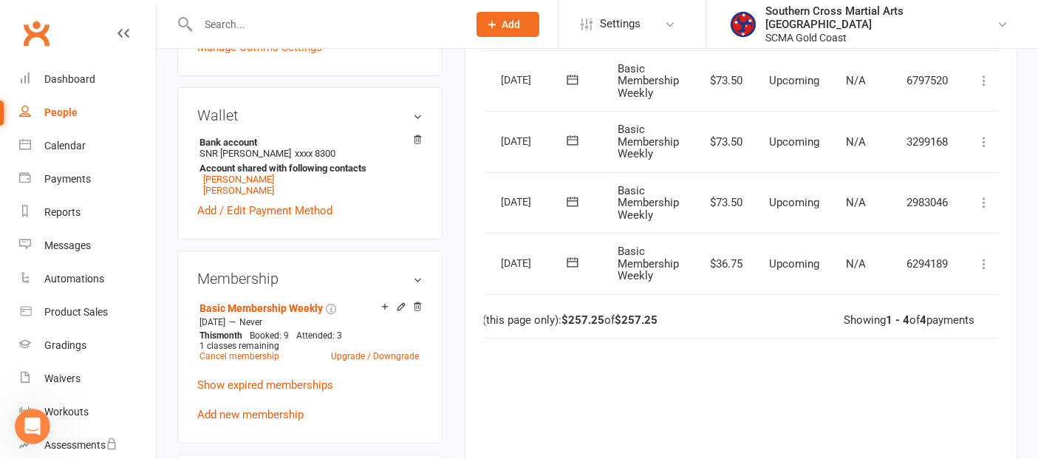
click at [984, 203] on icon at bounding box center [983, 202] width 15 height 15
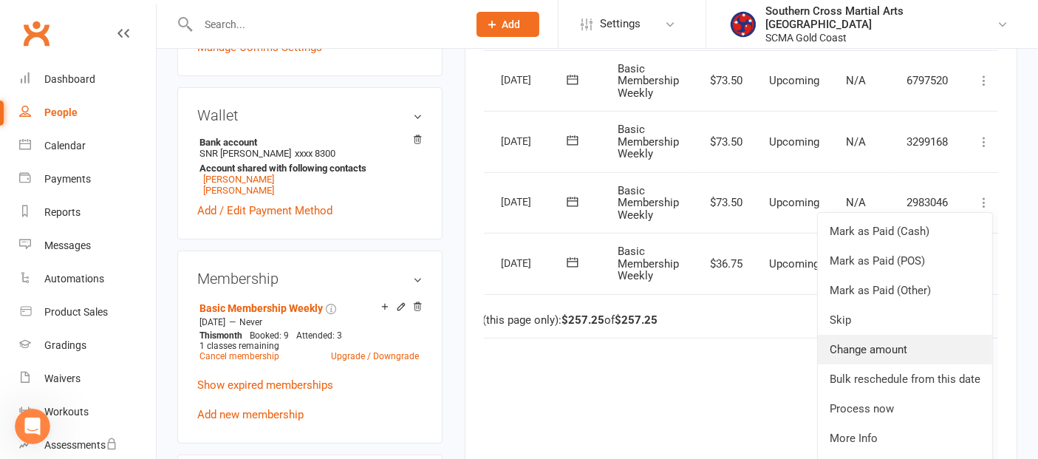
click at [910, 347] on link "Change amount" at bounding box center [905, 350] width 174 height 30
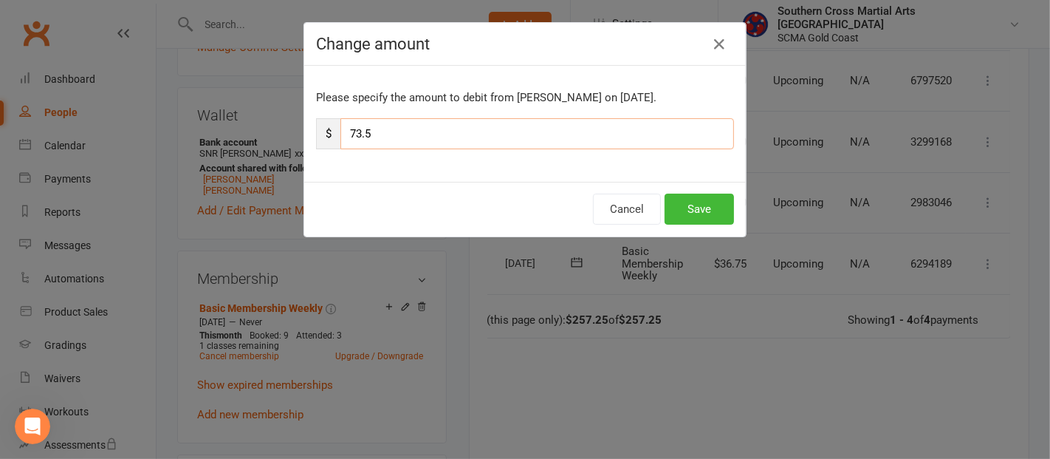
drag, startPoint x: 437, startPoint y: 133, endPoint x: 331, endPoint y: 139, distance: 106.5
click at [331, 139] on div "$ 73.5" at bounding box center [525, 133] width 418 height 31
type input "36.75"
click at [722, 208] on button "Save" at bounding box center [699, 209] width 69 height 31
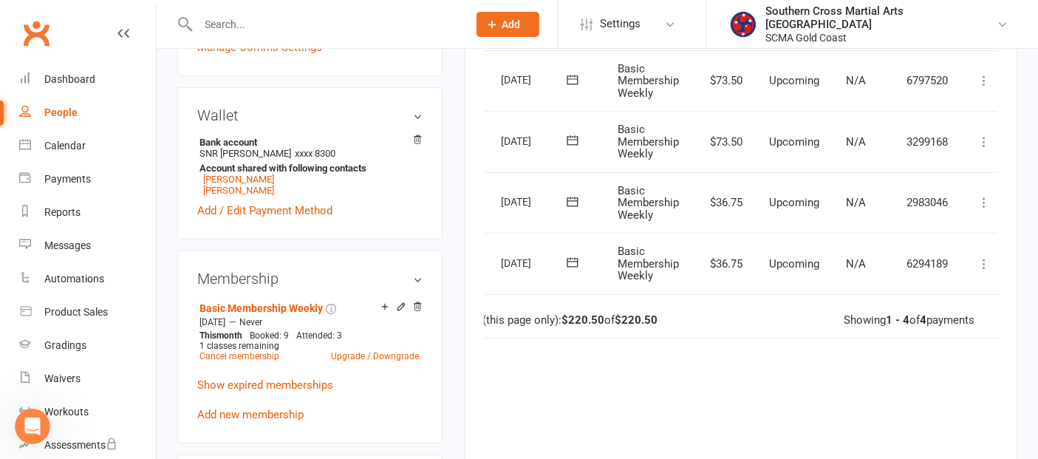
click at [981, 137] on icon at bounding box center [983, 141] width 15 height 15
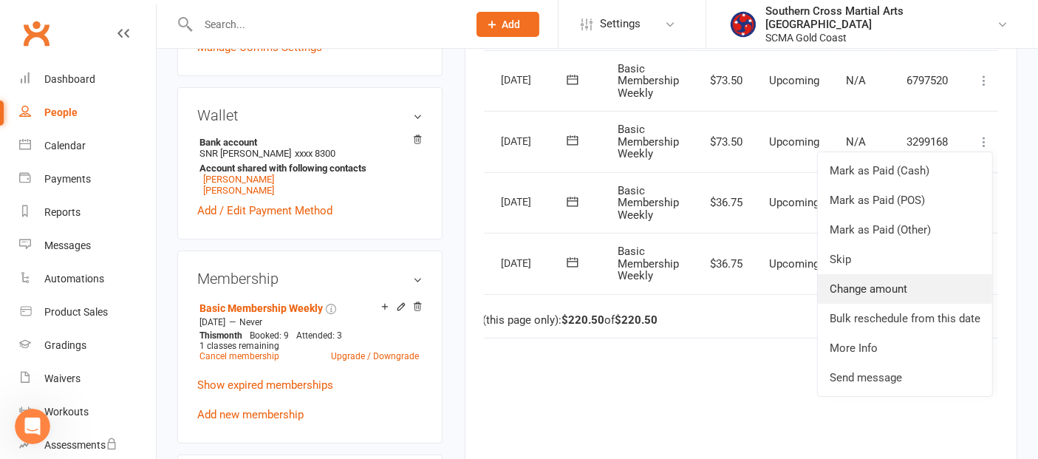
click at [867, 282] on link "Change amount" at bounding box center [905, 289] width 174 height 30
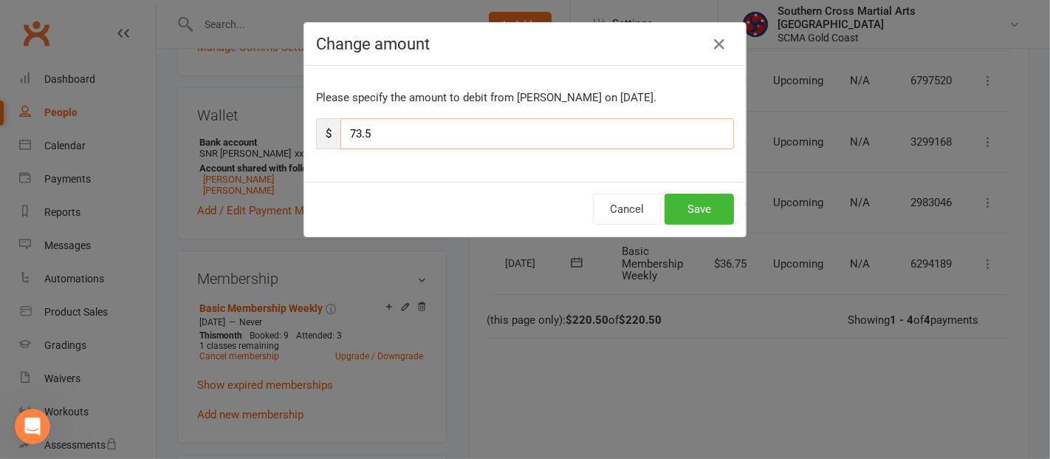
drag, startPoint x: 422, startPoint y: 140, endPoint x: 306, endPoint y: 134, distance: 116.9
click at [306, 134] on div "Please specify the amount to debit from Zara Biviano on Sep 19, 2025. $ 73.5" at bounding box center [525, 124] width 442 height 116
type input "36.75"
click at [698, 201] on button "Save" at bounding box center [699, 209] width 69 height 31
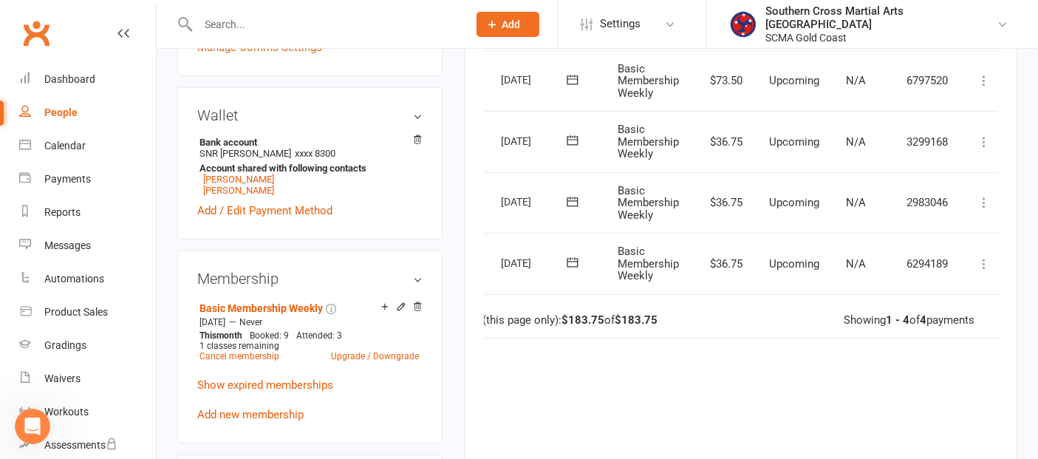
click at [988, 79] on icon at bounding box center [983, 80] width 15 height 15
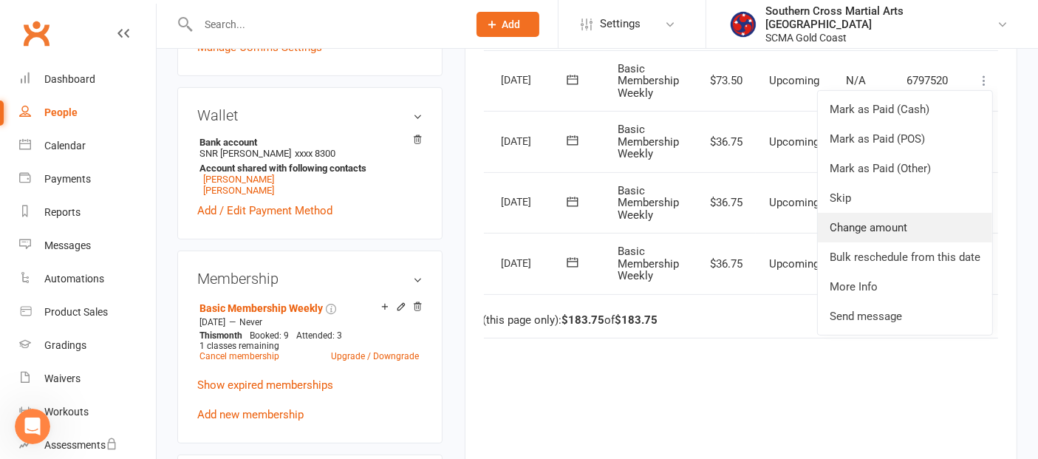
click at [917, 227] on link "Change amount" at bounding box center [905, 228] width 174 height 30
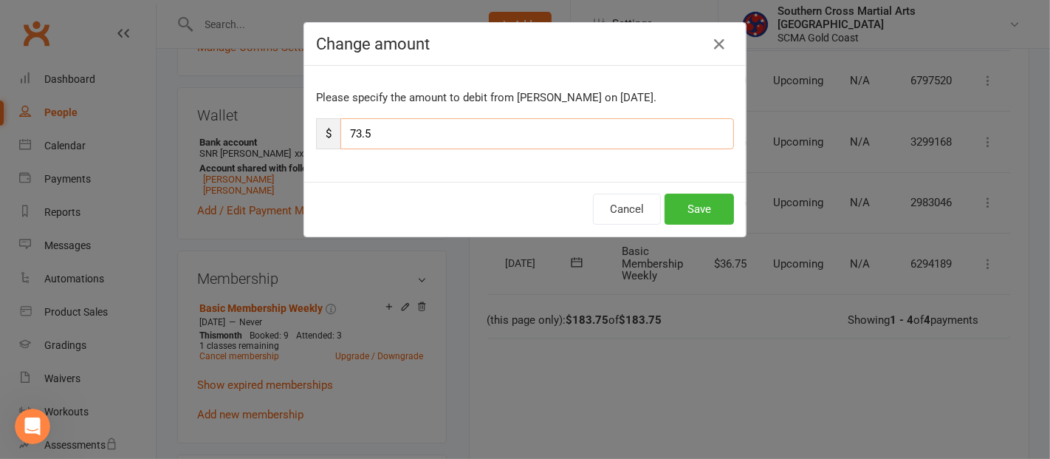
drag, startPoint x: 408, startPoint y: 135, endPoint x: 338, endPoint y: 138, distance: 70.2
click at [341, 138] on input "73.5" at bounding box center [538, 133] width 394 height 31
type input "36.75"
click at [681, 208] on button "Save" at bounding box center [699, 209] width 69 height 31
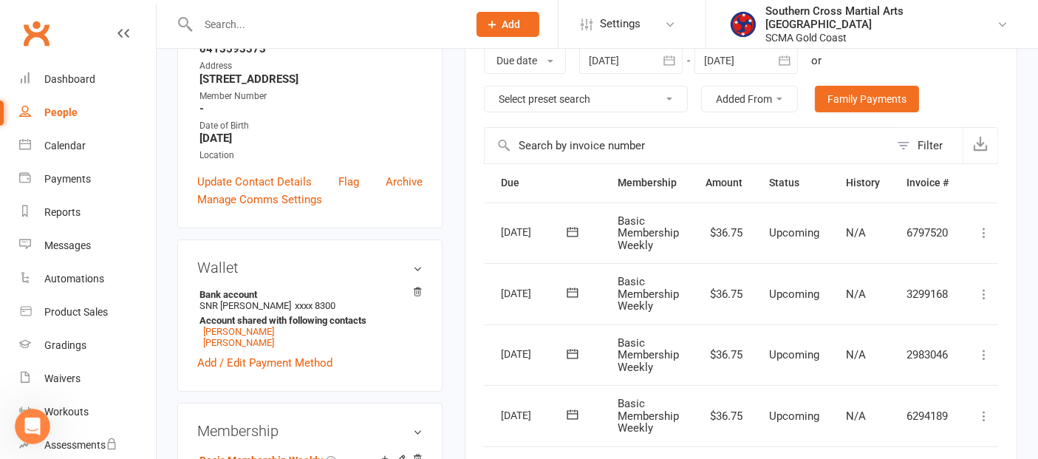
scroll to position [164, 0]
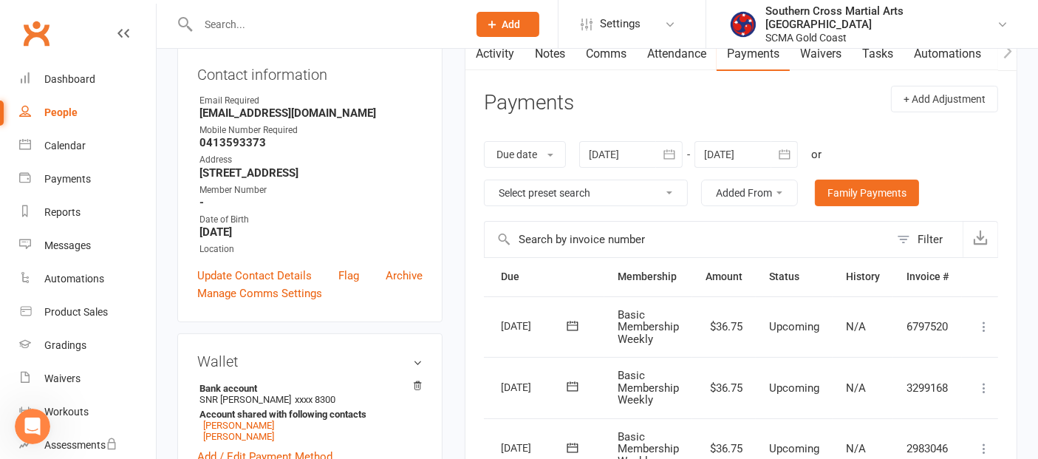
click at [779, 152] on icon "button" at bounding box center [784, 154] width 15 height 15
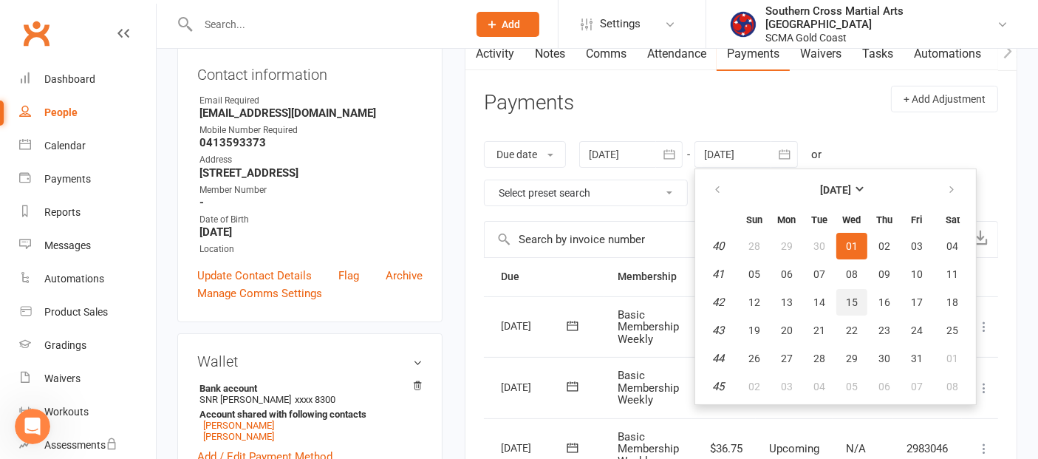
click at [854, 289] on button "15" at bounding box center [851, 302] width 31 height 27
type input "15 Oct 2025"
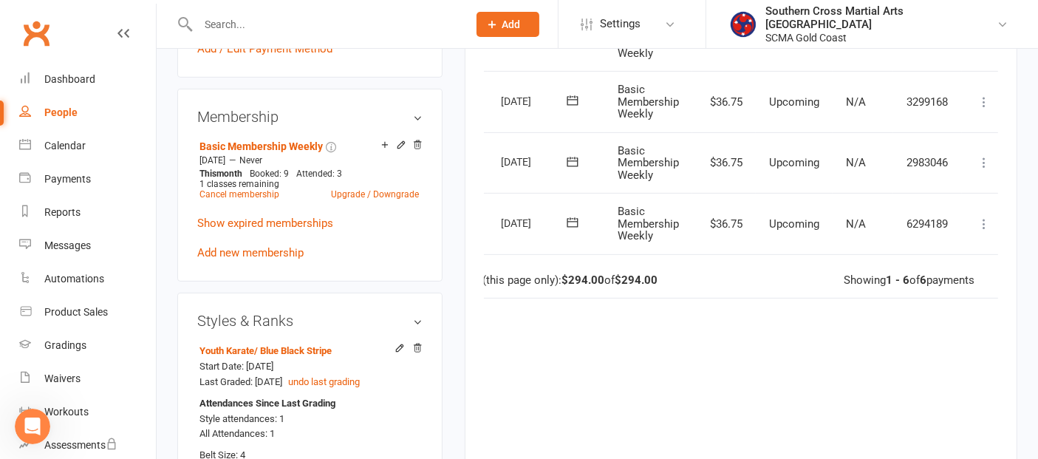
scroll to position [574, 0]
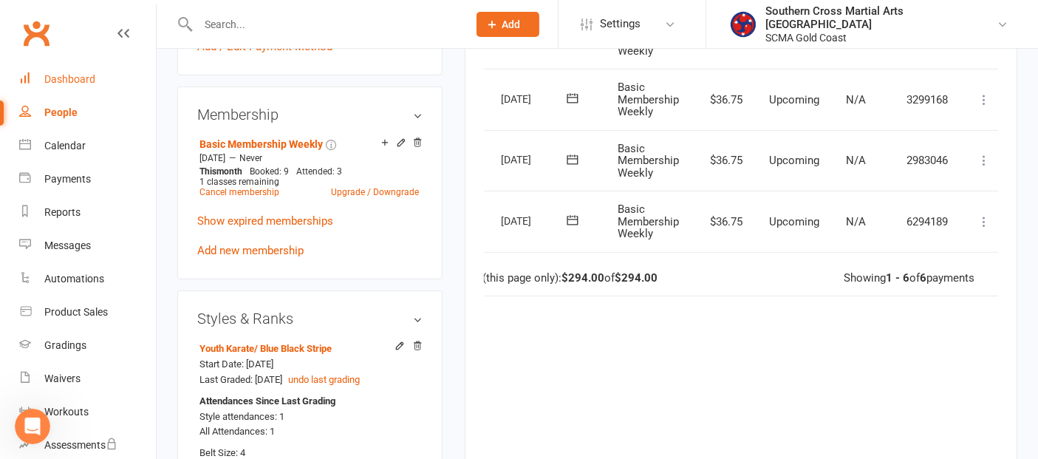
click at [64, 77] on div "Dashboard" at bounding box center [69, 79] width 51 height 12
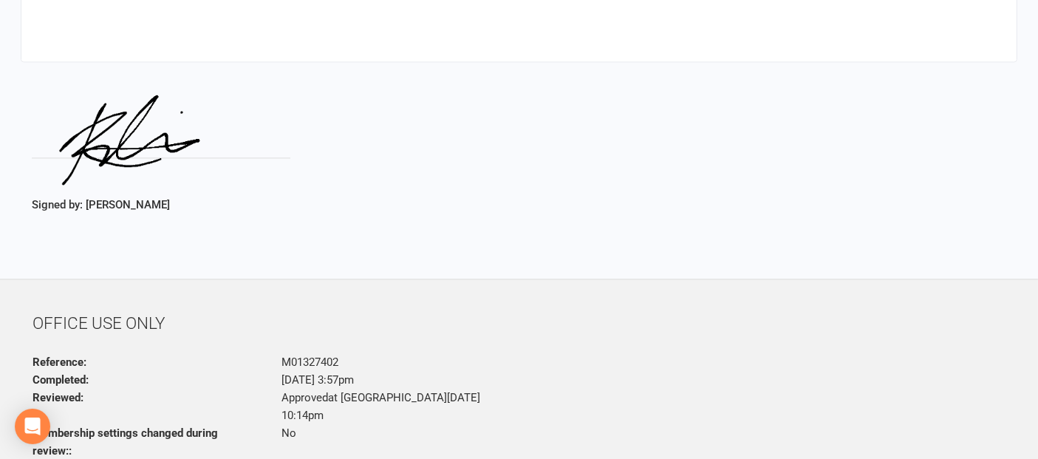
scroll to position [3139, 0]
